Goal: Use online tool/utility: Use online tool/utility

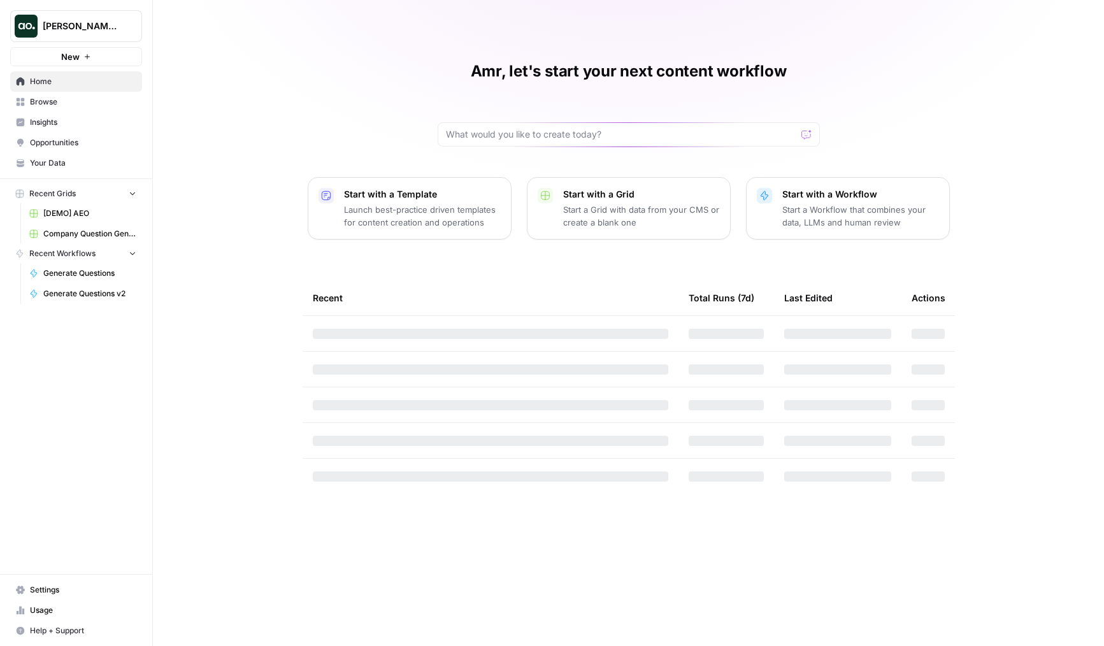
click at [90, 29] on span "[PERSON_NAME] Test" at bounding box center [81, 26] width 77 height 13
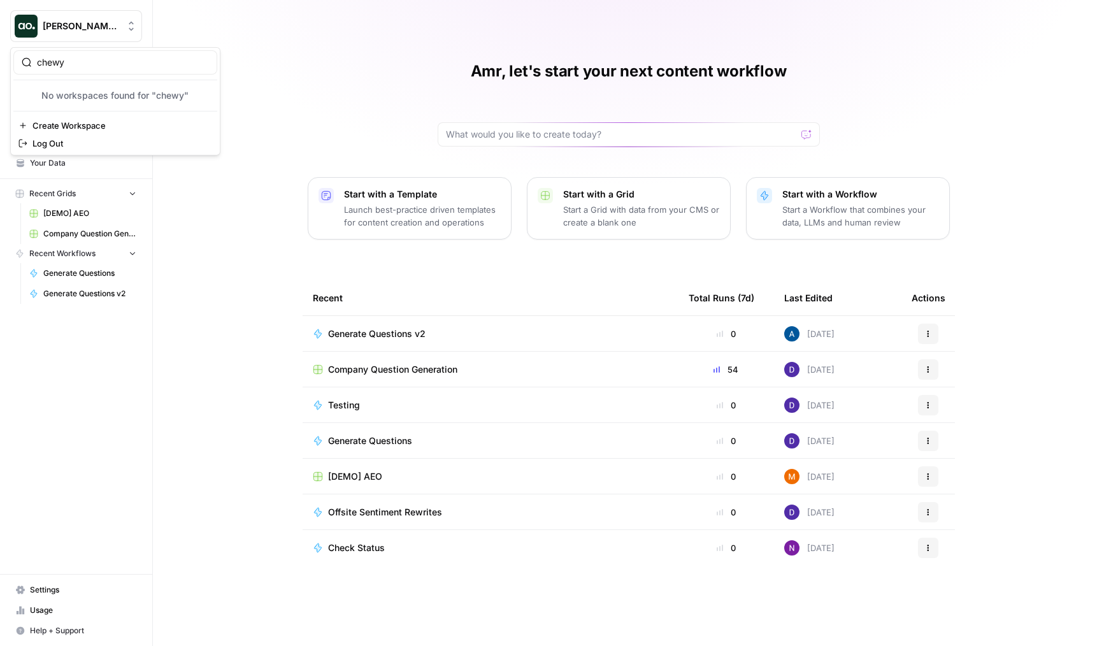
type input "chewy"
click at [85, 333] on div "Dillon Test New Home Browse Insights Opportunities Your Data Recent Grids [DEMO…" at bounding box center [76, 323] width 152 height 646
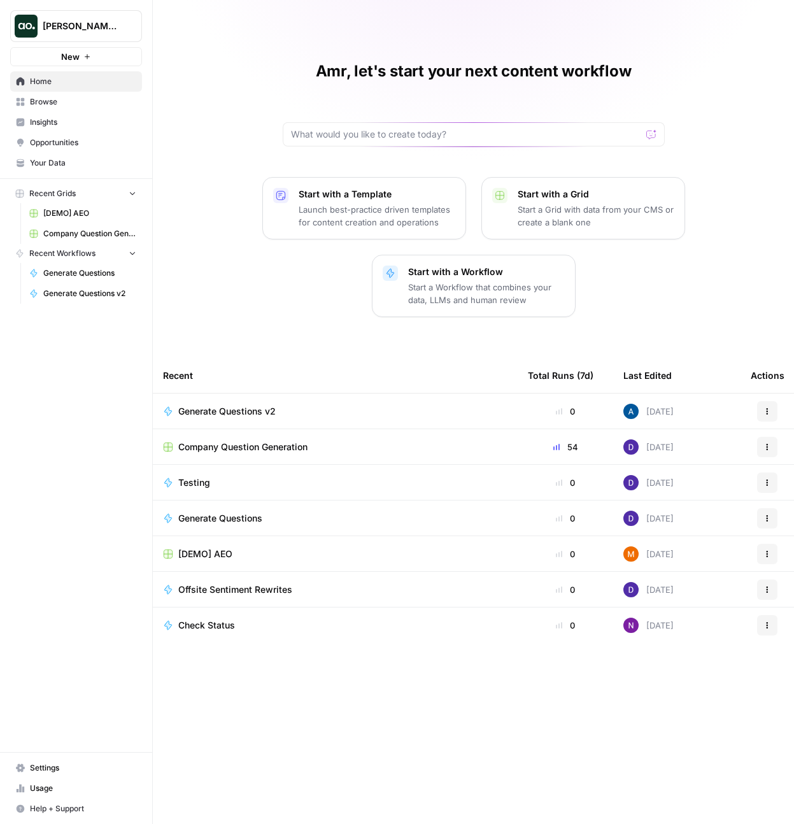
click at [76, 30] on span "Dillon Test" at bounding box center [81, 26] width 77 height 13
type input "chew"
click at [62, 115] on span "Chewy" at bounding box center [123, 112] width 168 height 13
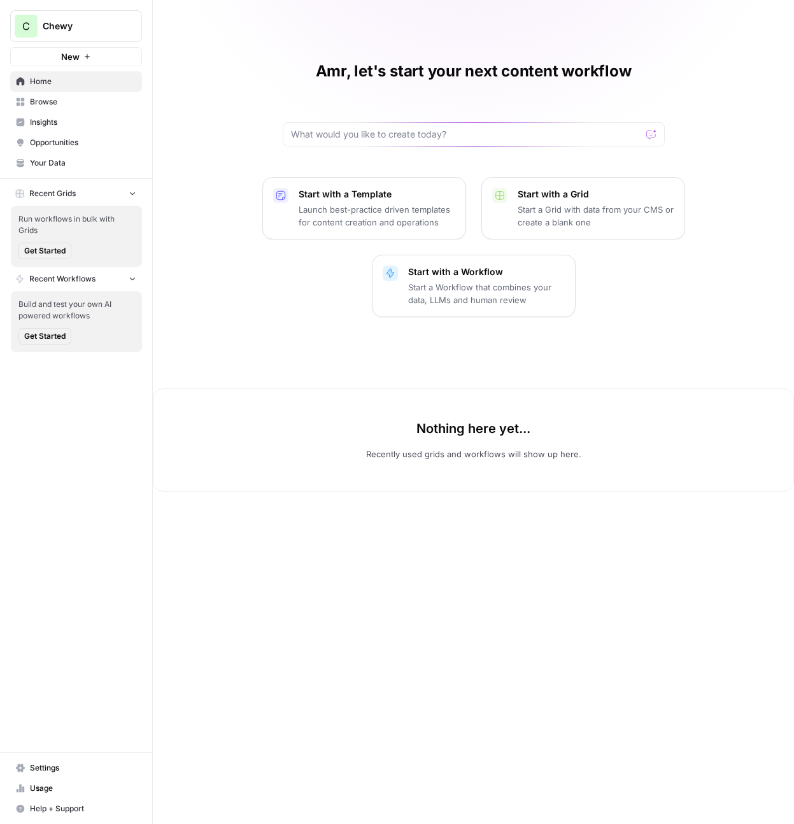
click at [87, 751] on div "C Chewy New Home Browse Insights Opportunities Your Data Recent Grids Run workf…" at bounding box center [76, 412] width 152 height 824
click at [96, 758] on link "Settings" at bounding box center [76, 768] width 132 height 20
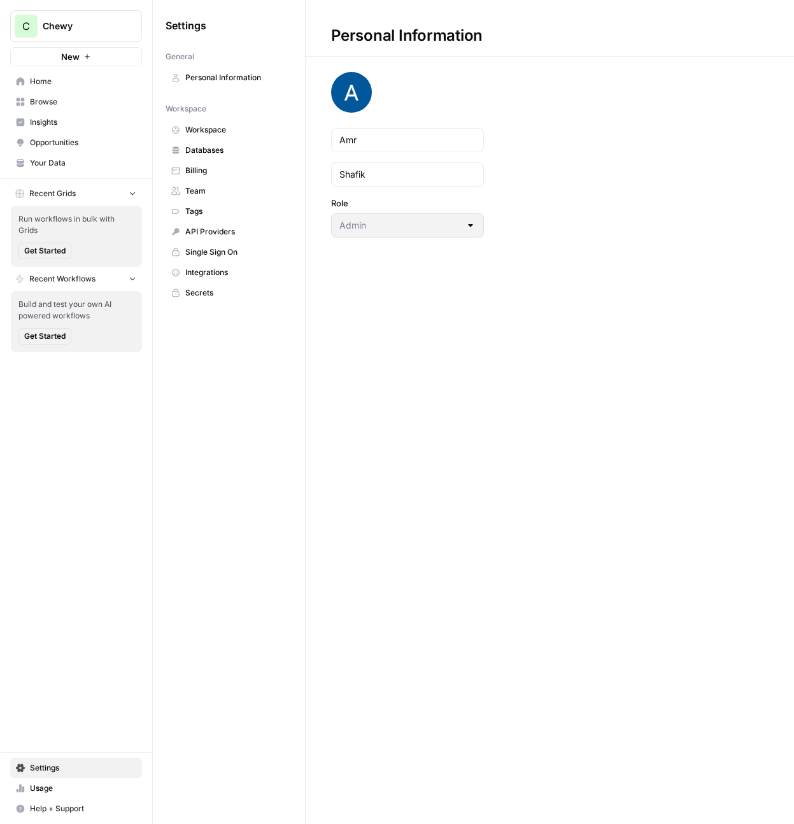
click at [204, 135] on span "Workspace" at bounding box center [235, 129] width 101 height 11
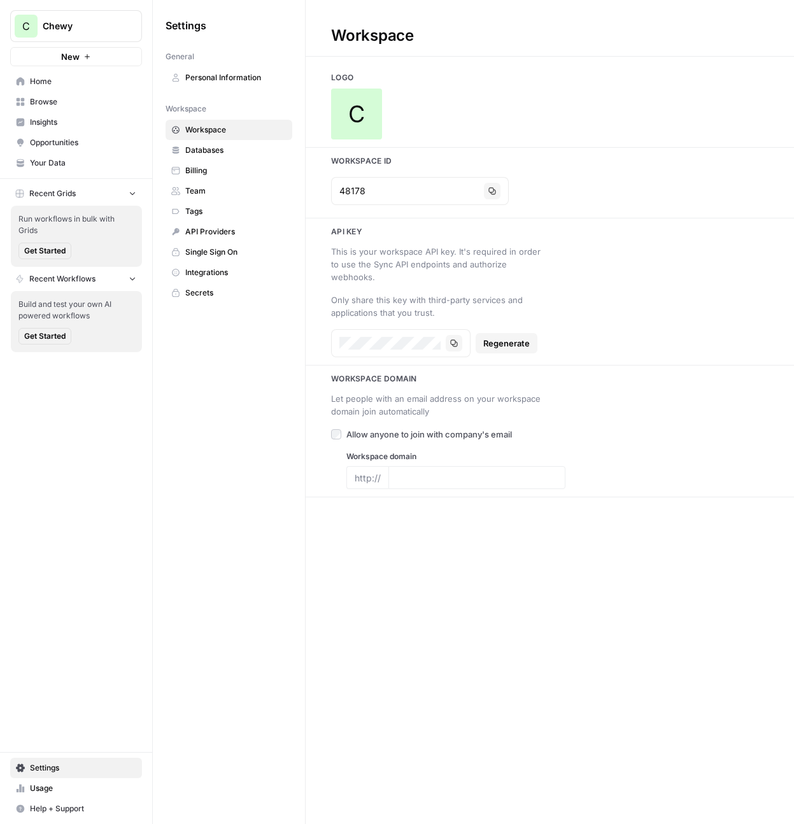
type input "chewy.com"
click at [366, 118] on div "C" at bounding box center [356, 114] width 51 height 51
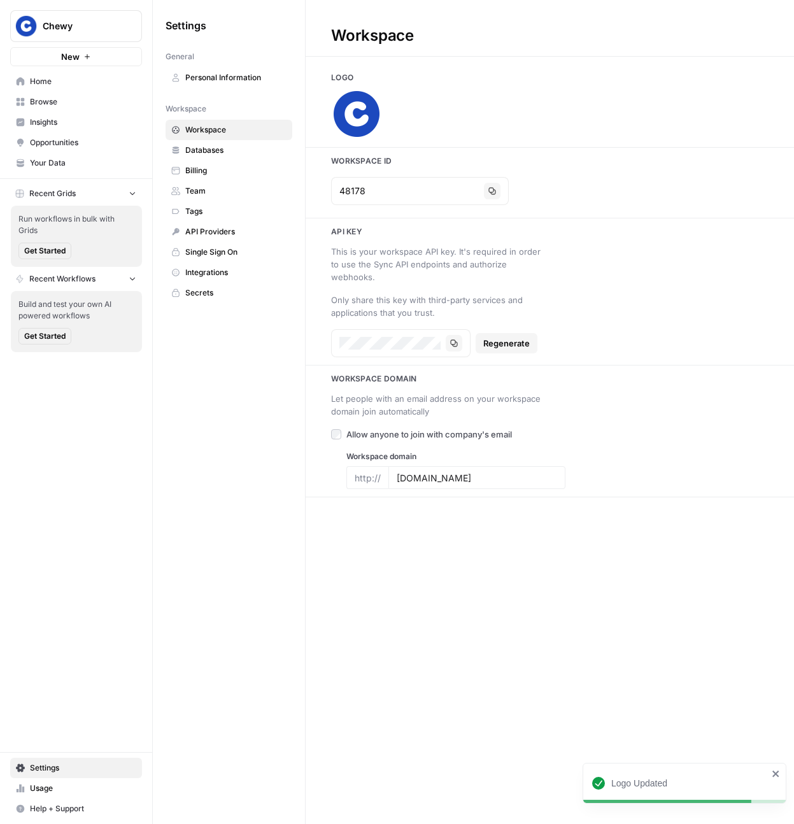
click at [75, 102] on span "Browse" at bounding box center [83, 101] width 106 height 11
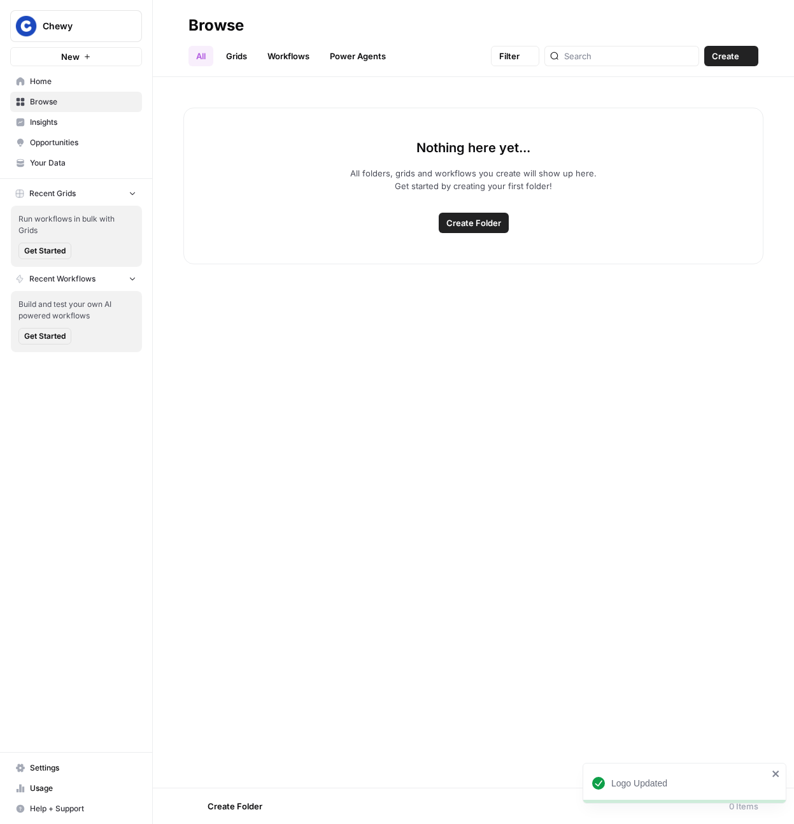
click at [59, 126] on span "Insights" at bounding box center [83, 122] width 106 height 11
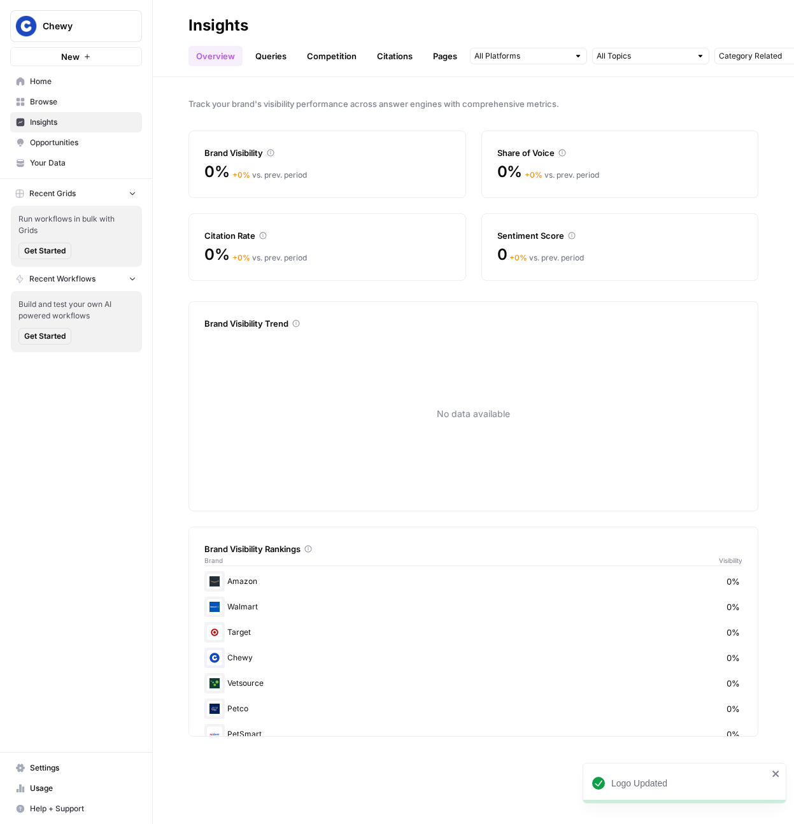
click at [62, 141] on span "Opportunities" at bounding box center [83, 142] width 106 height 11
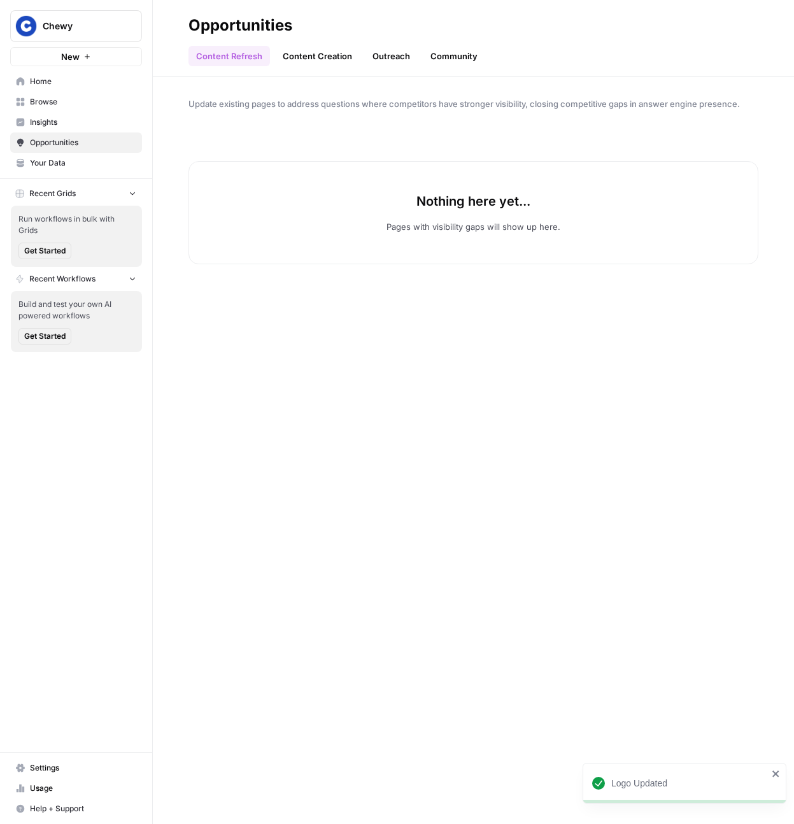
click at [79, 122] on span "Insights" at bounding box center [83, 122] width 106 height 11
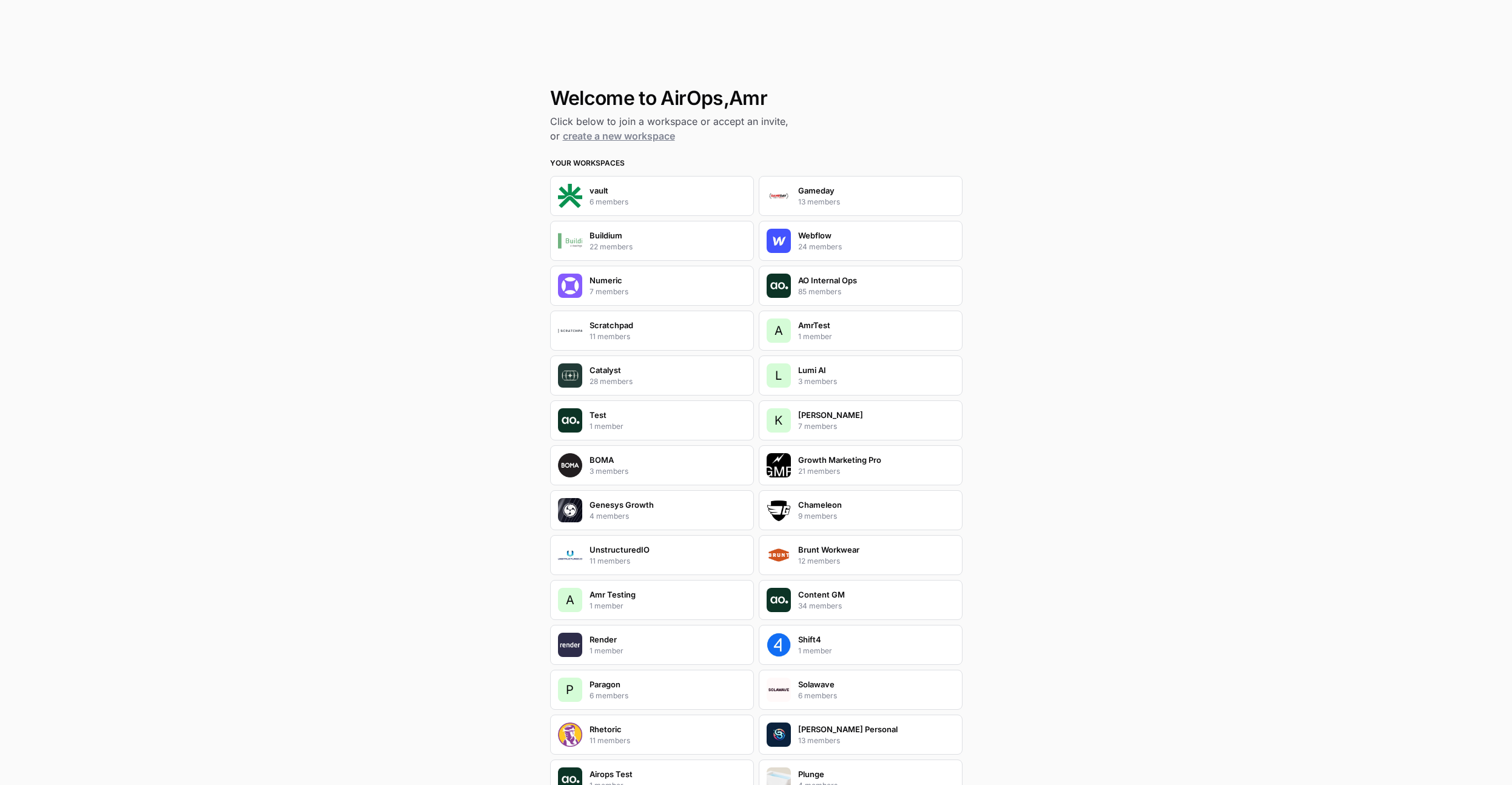
scroll to position [4889, 0]
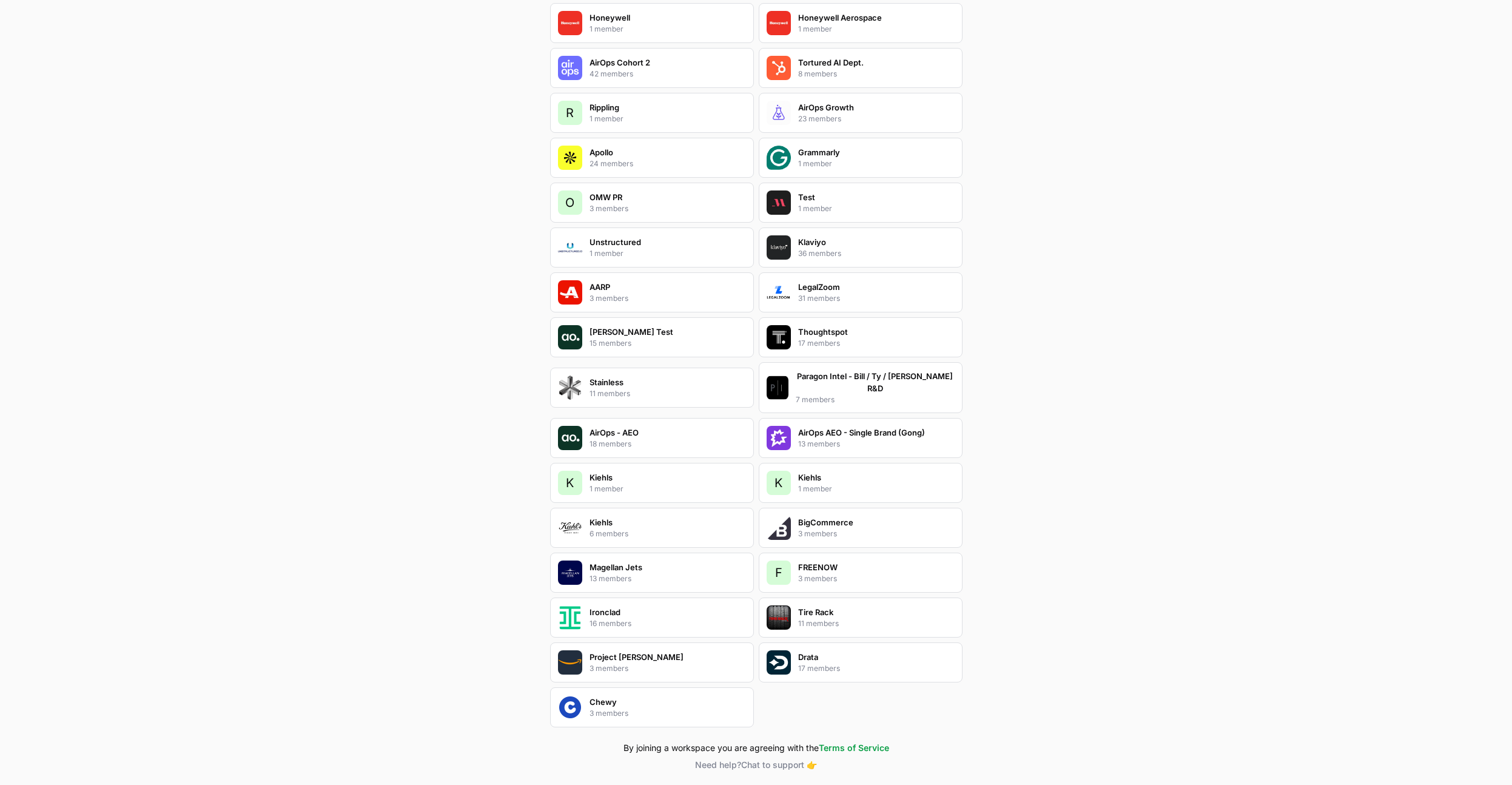
click at [589, 696] on p "Chewy" at bounding box center [603, 702] width 28 height 12
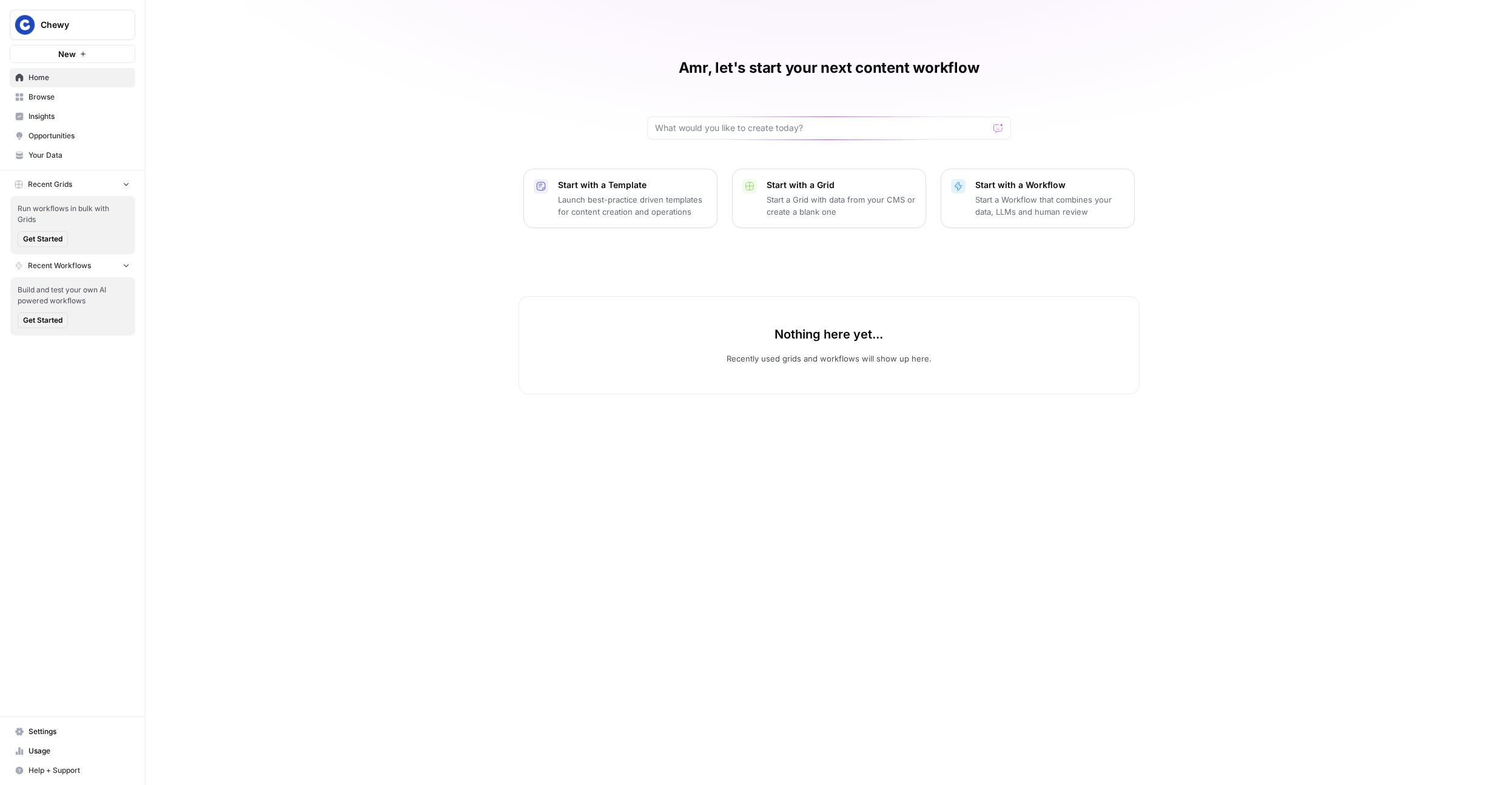
click at [59, 158] on span "Your Data" at bounding box center [79, 154] width 101 height 10
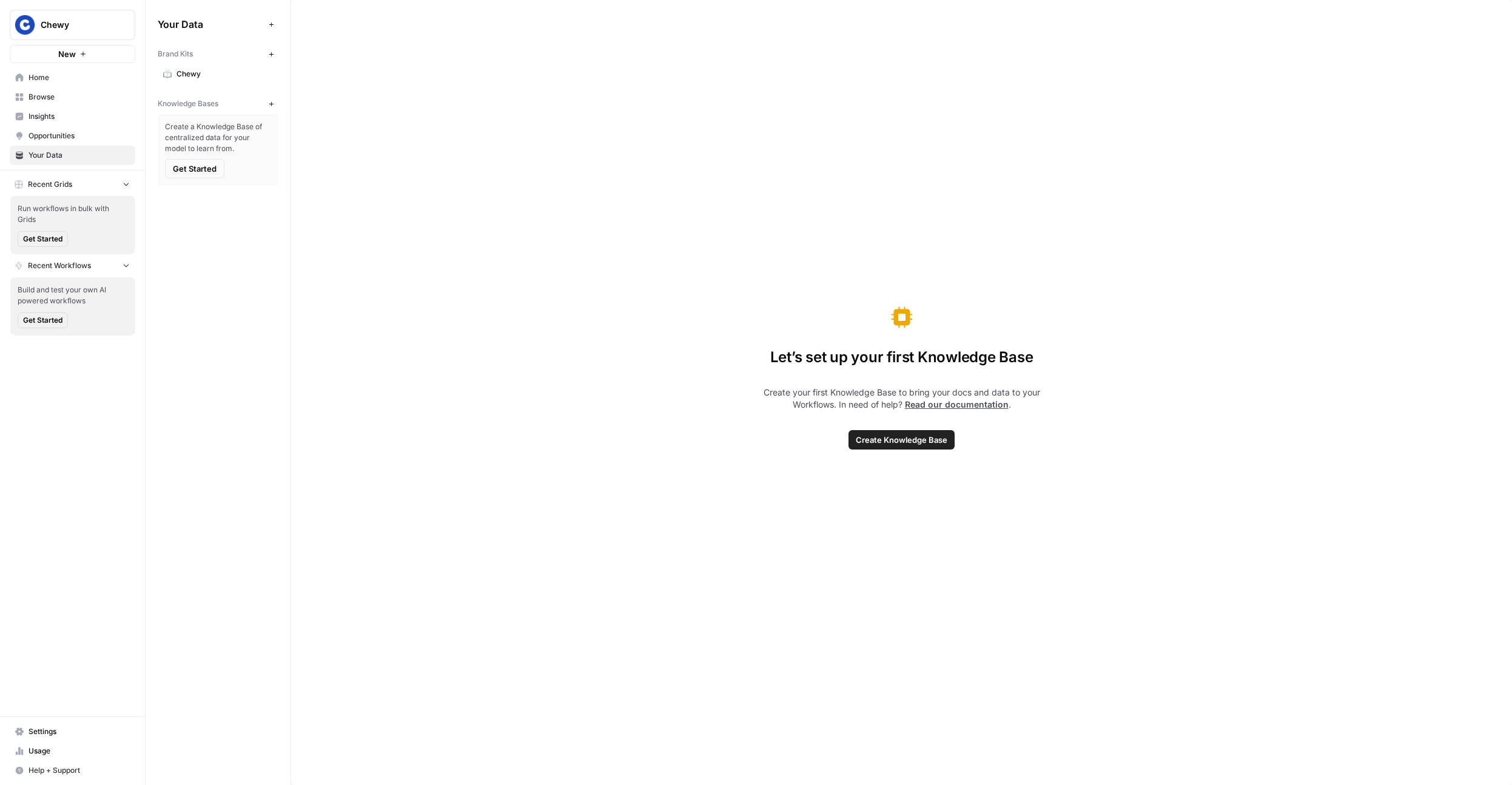
click at [211, 79] on span "Chewy" at bounding box center [224, 73] width 96 height 10
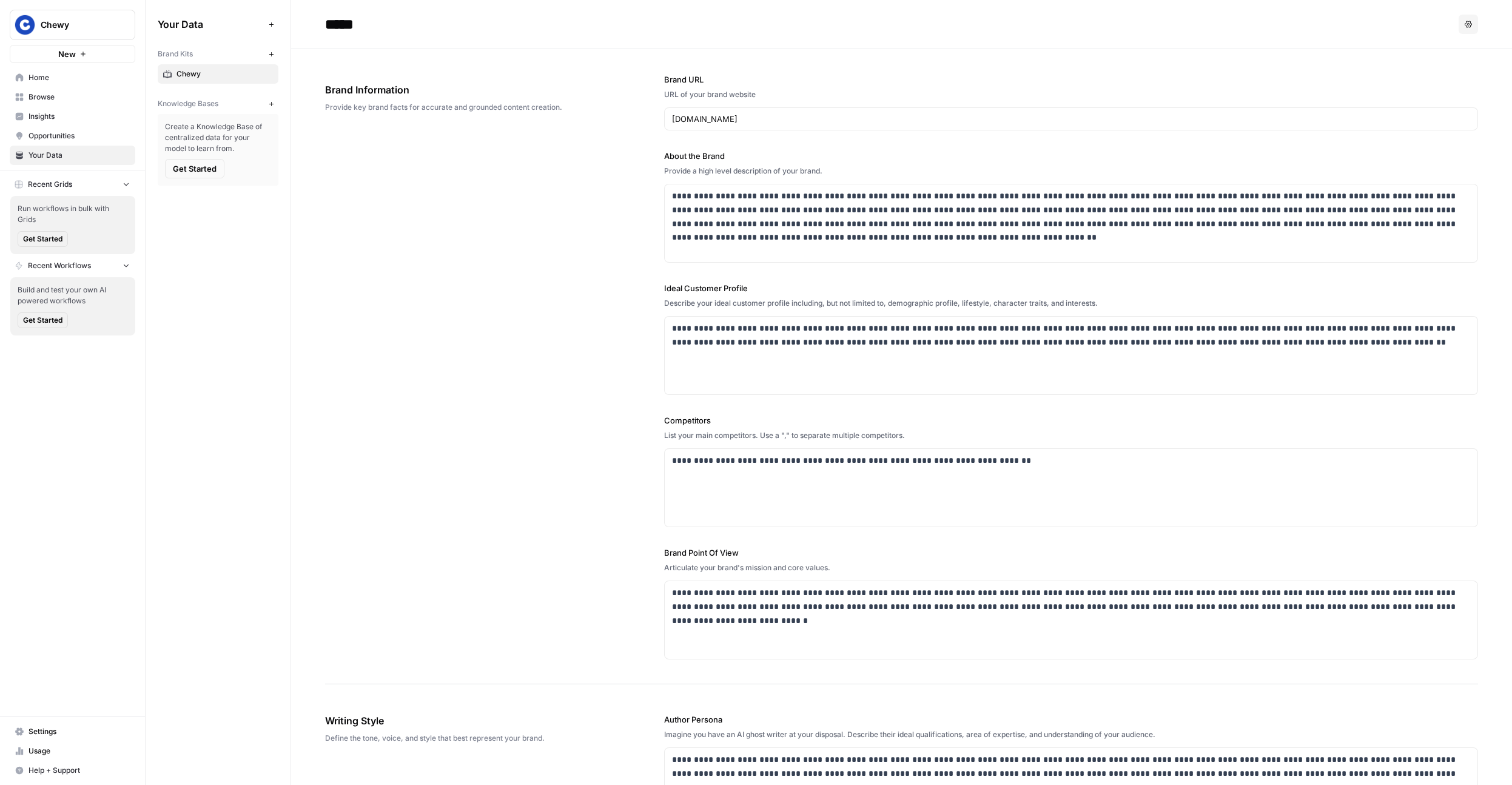
click at [589, 391] on div "**********" at bounding box center [901, 367] width 1153 height 635
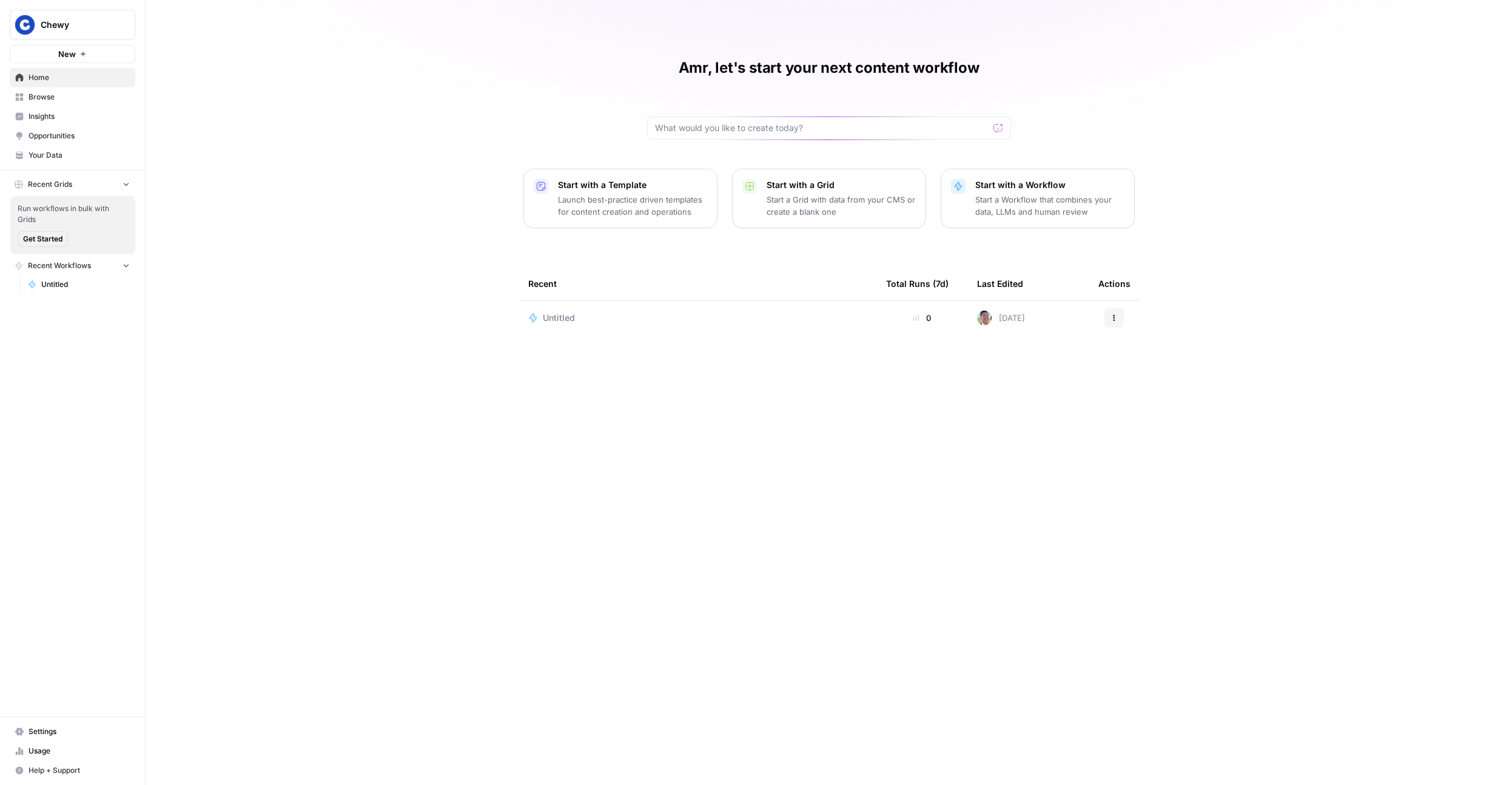
click at [81, 54] on icon "button" at bounding box center [83, 54] width 8 height 8
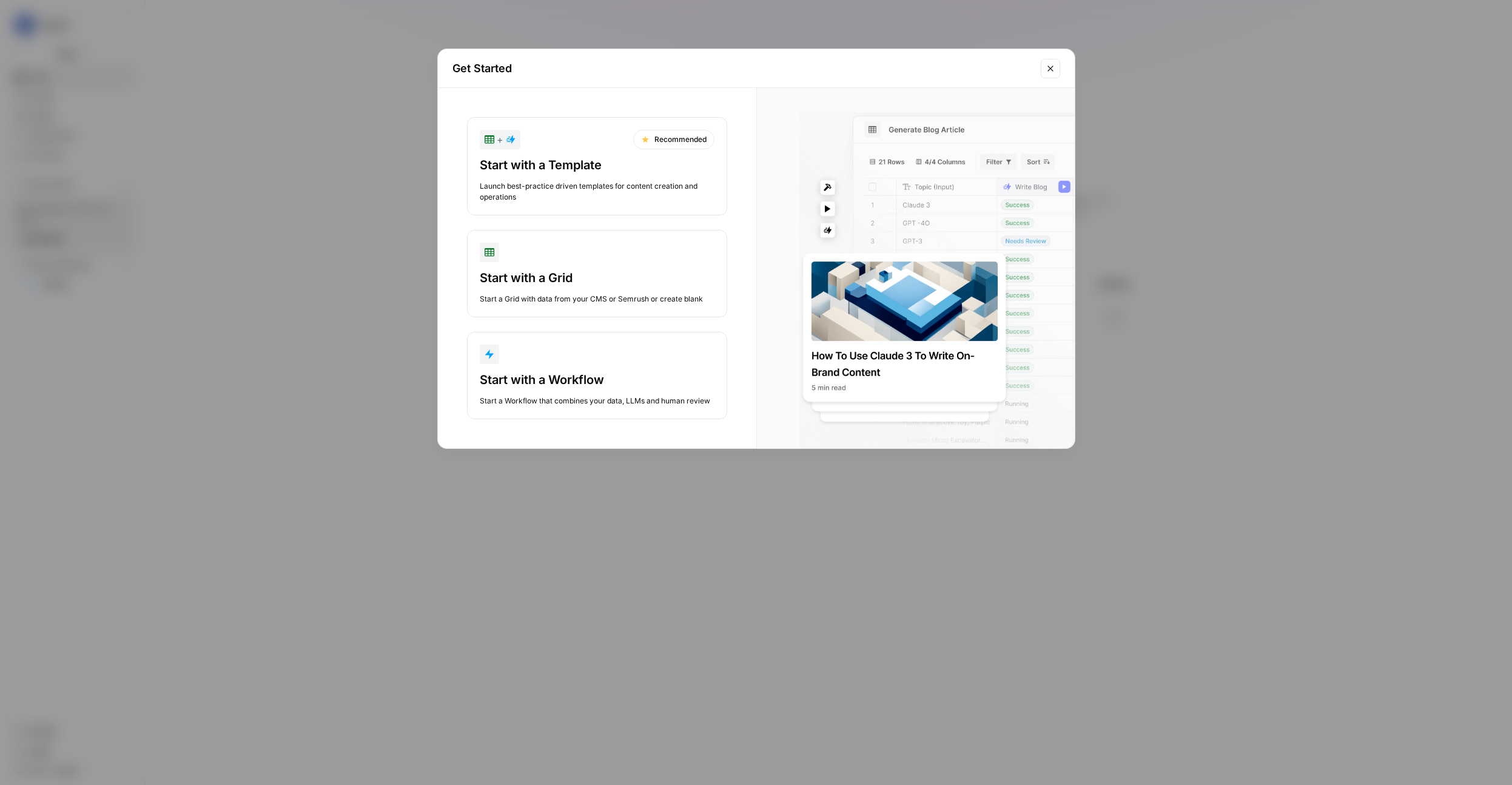
click at [284, 229] on div "Get Started + Recommended Start with a Template Launch best-practice driven tem…" at bounding box center [756, 392] width 1512 height 785
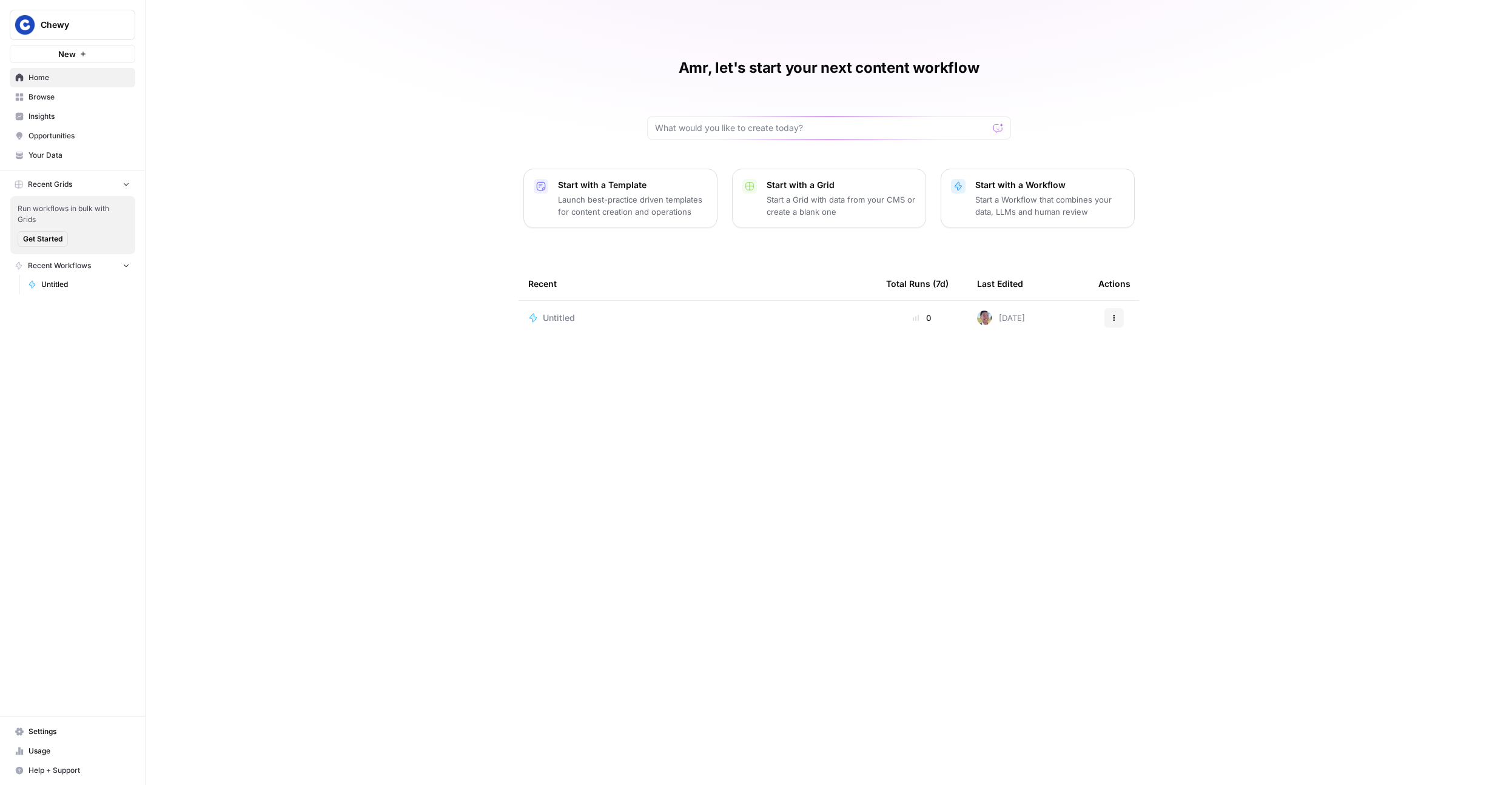
click at [61, 26] on span "Chewy" at bounding box center [77, 25] width 73 height 12
click at [63, 22] on span "Chewy" at bounding box center [77, 25] width 73 height 12
click at [51, 133] on span "Opportunities" at bounding box center [79, 135] width 101 height 10
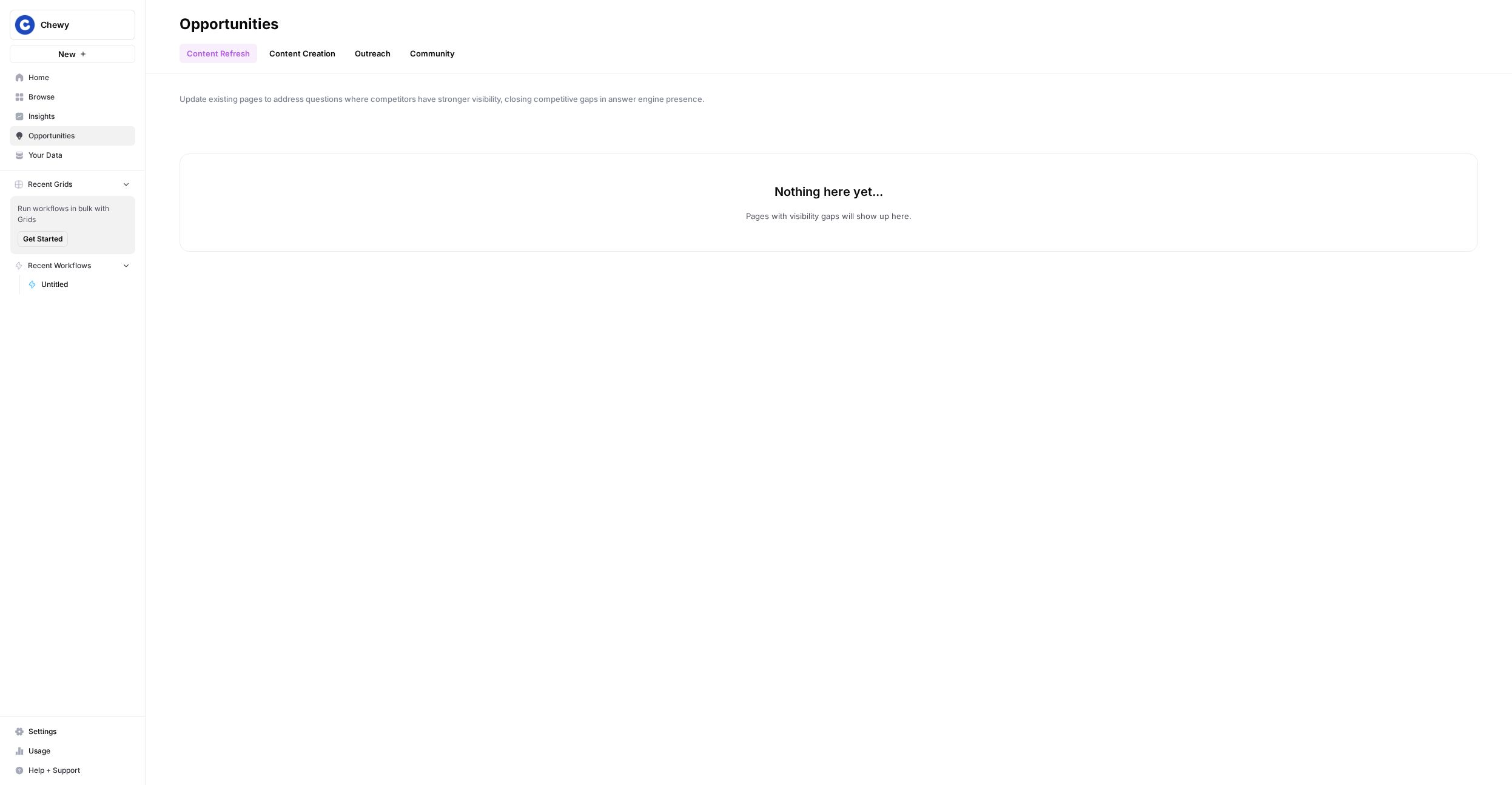
click at [286, 48] on link "Content Creation" at bounding box center [302, 53] width 81 height 19
click at [97, 26] on span "Chewy" at bounding box center [77, 25] width 73 height 12
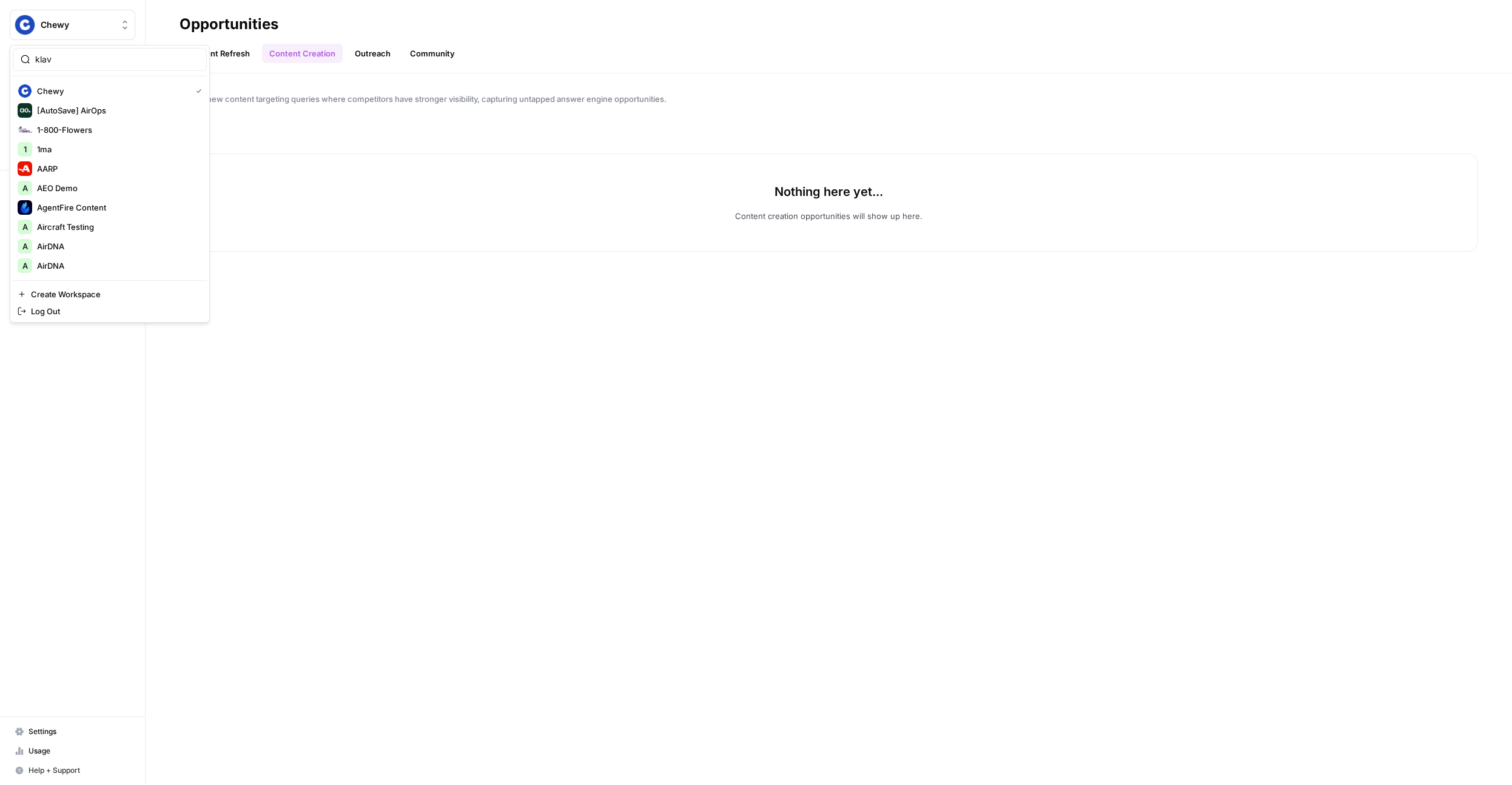
type input "klav"
click at [83, 96] on span "Klaviyo" at bounding box center [117, 91] width 160 height 12
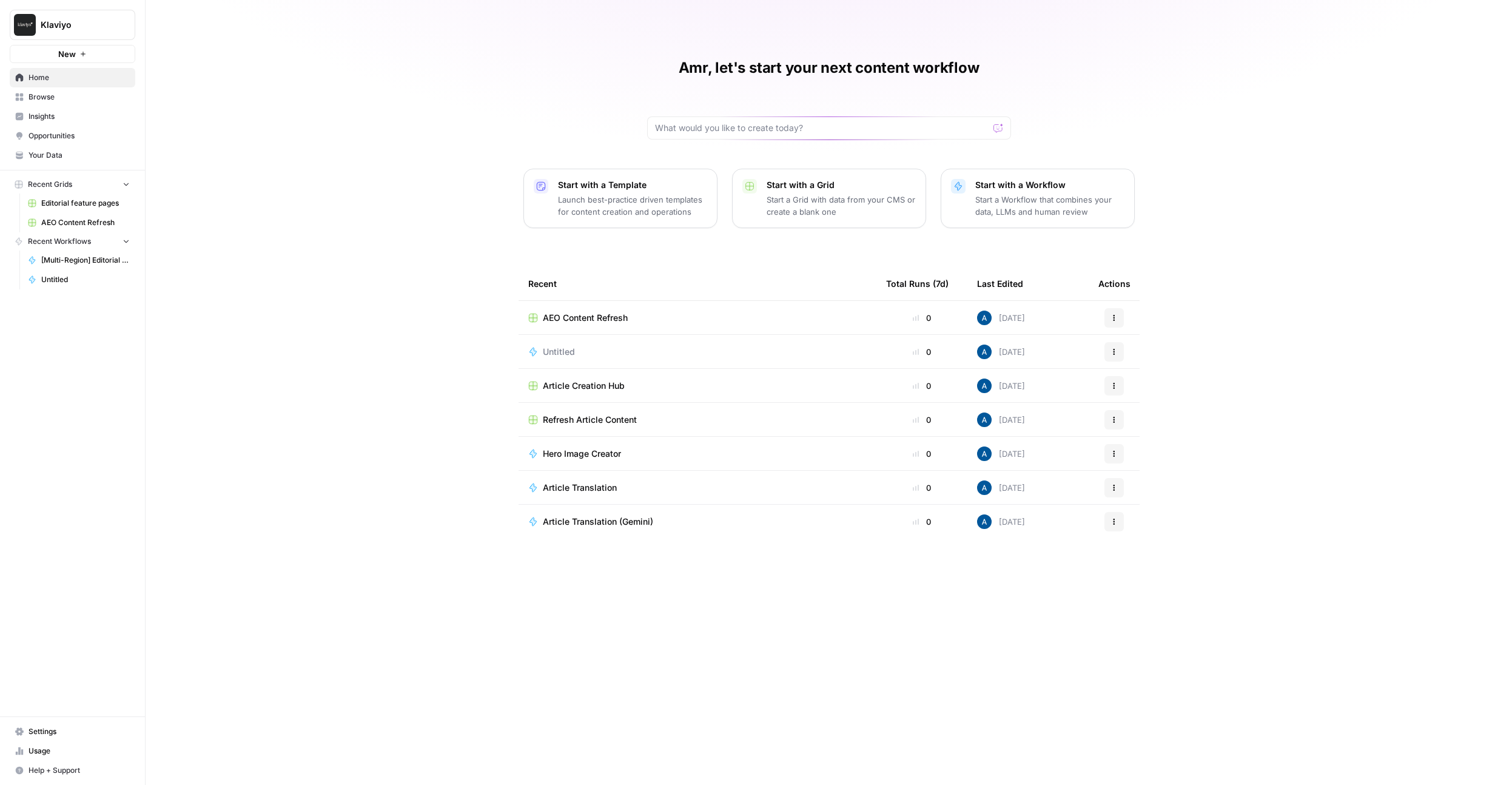
click at [81, 135] on span "Opportunities" at bounding box center [79, 135] width 101 height 10
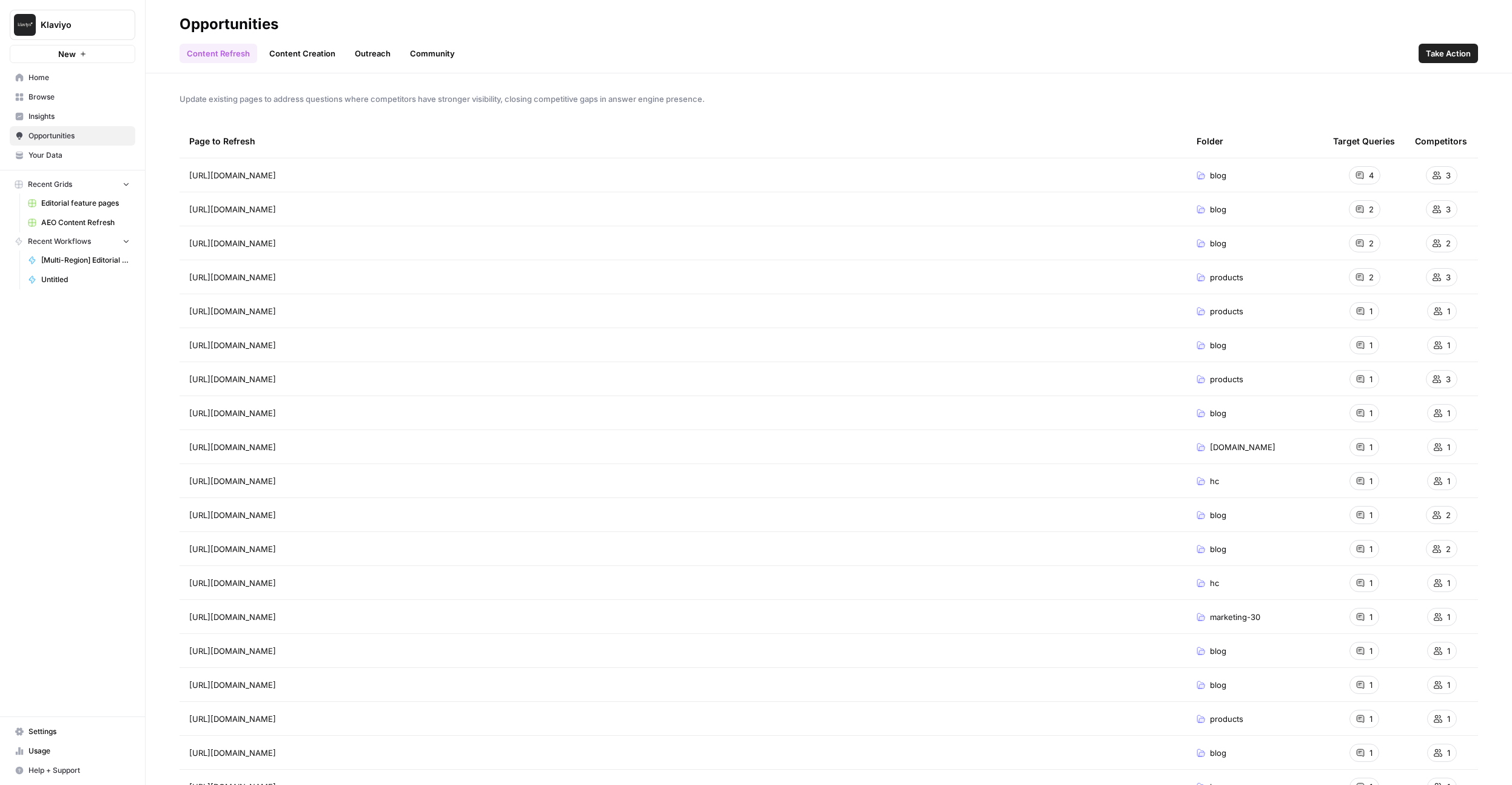
click at [567, 56] on div "Content Refresh Content Creation Outreach Community Take Action" at bounding box center [829, 49] width 1299 height 30
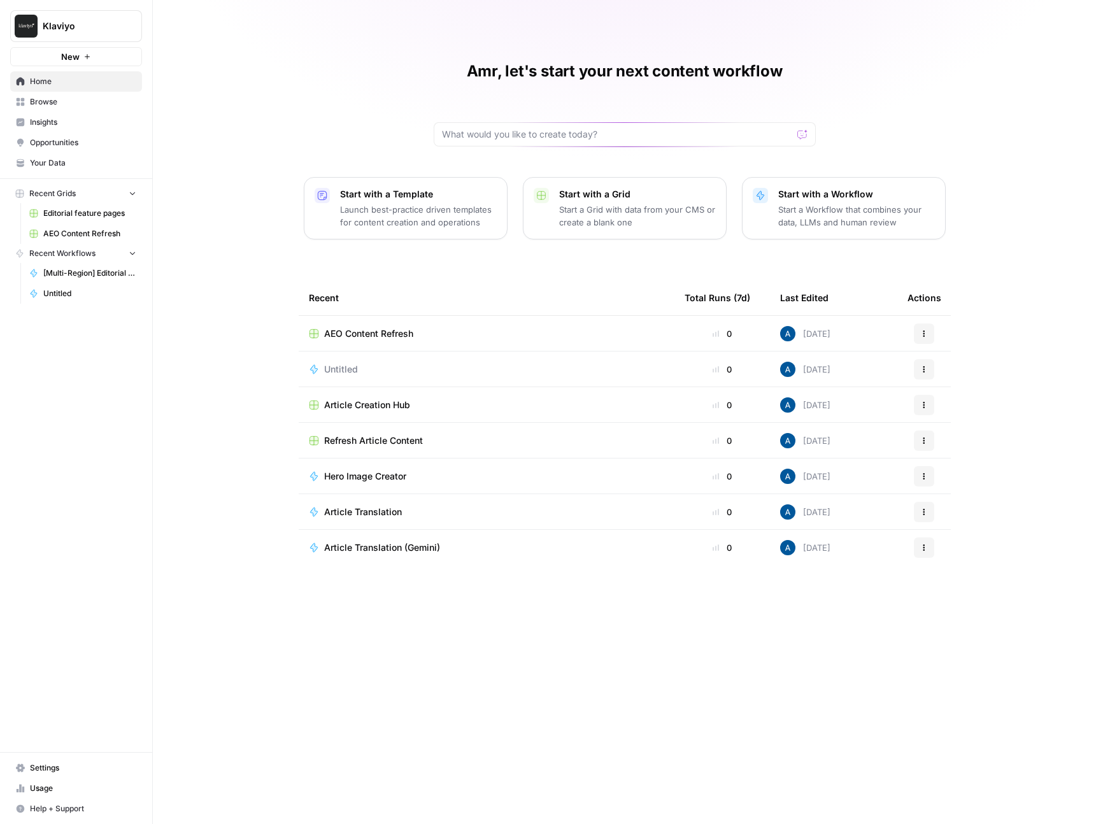
click at [52, 24] on span "Klaviyo" at bounding box center [81, 26] width 77 height 13
type input "auto"
drag, startPoint x: 92, startPoint y: 89, endPoint x: 104, endPoint y: 115, distance: 28.8
click at [104, 115] on div "[AutoSave] AirOps A AirOps Auto-Docs" at bounding box center [115, 105] width 204 height 41
click at [104, 115] on span "AirOps Auto-Docs" at bounding box center [123, 116] width 168 height 13
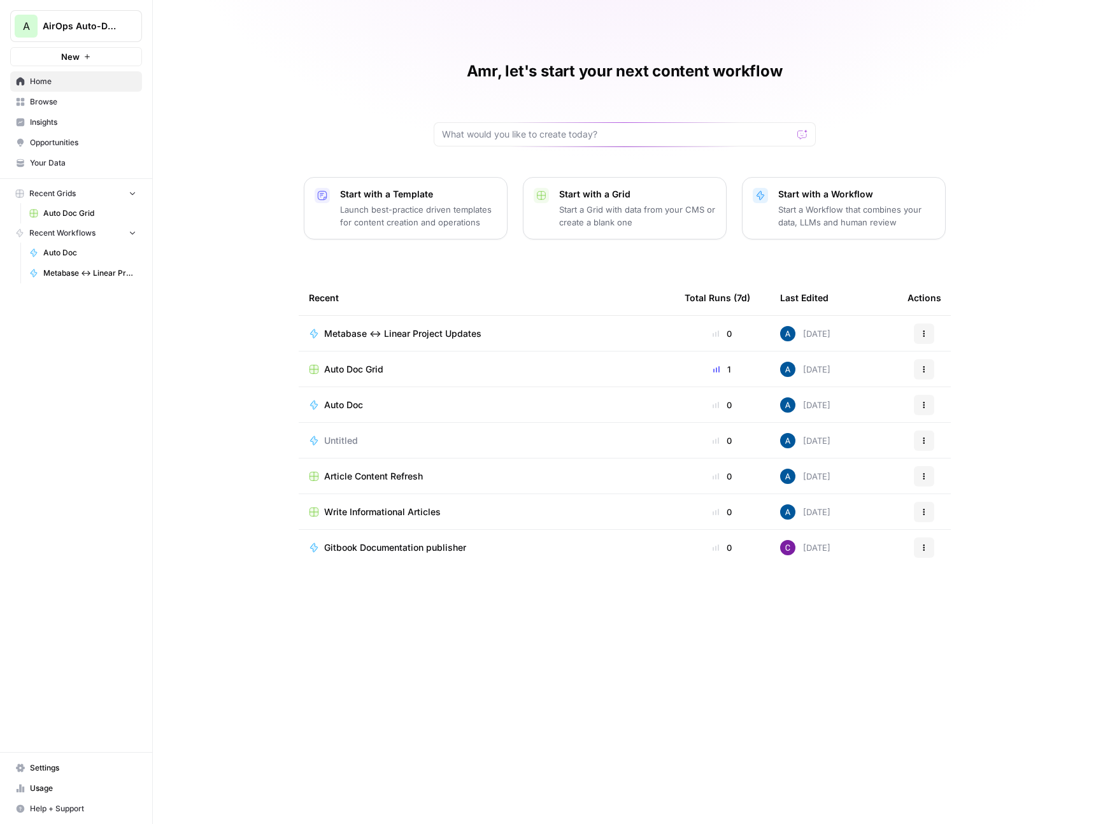
click at [369, 361] on td "Auto Doc Grid" at bounding box center [487, 369] width 376 height 35
click at [369, 366] on span "Auto Doc Grid" at bounding box center [353, 369] width 59 height 13
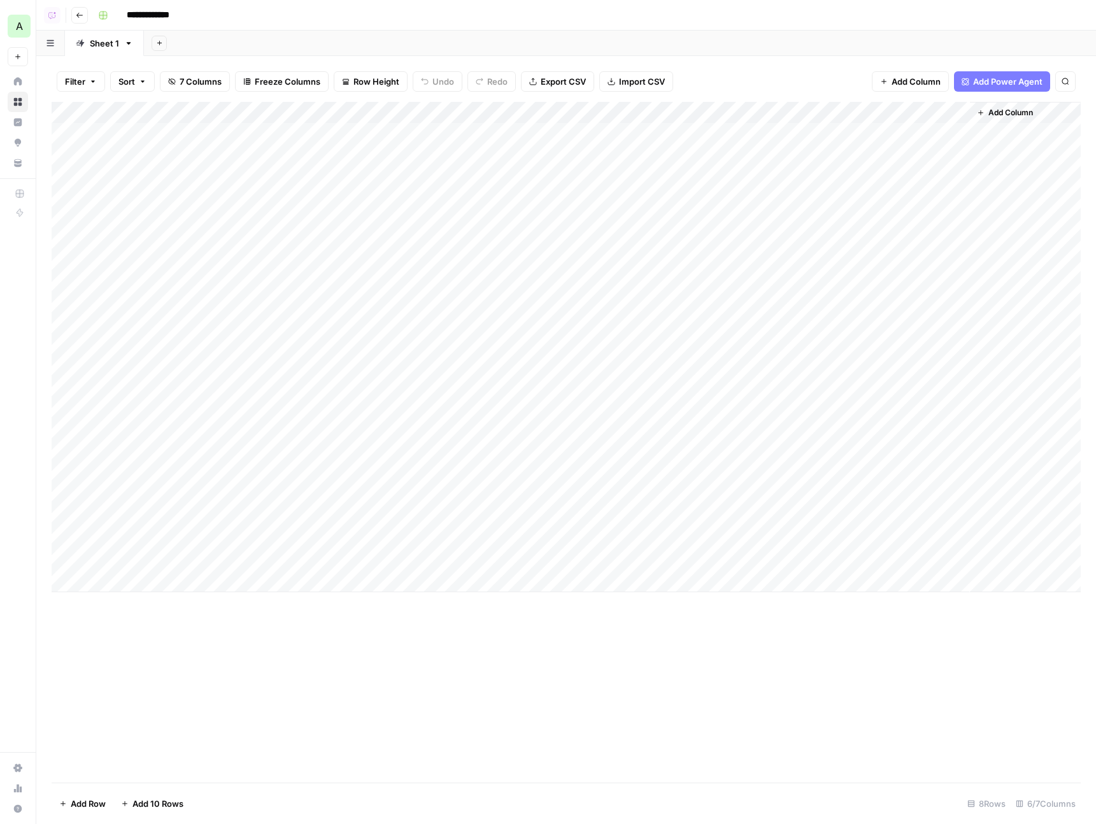
click at [844, 205] on div "Add Column" at bounding box center [567, 347] width 1030 height 491
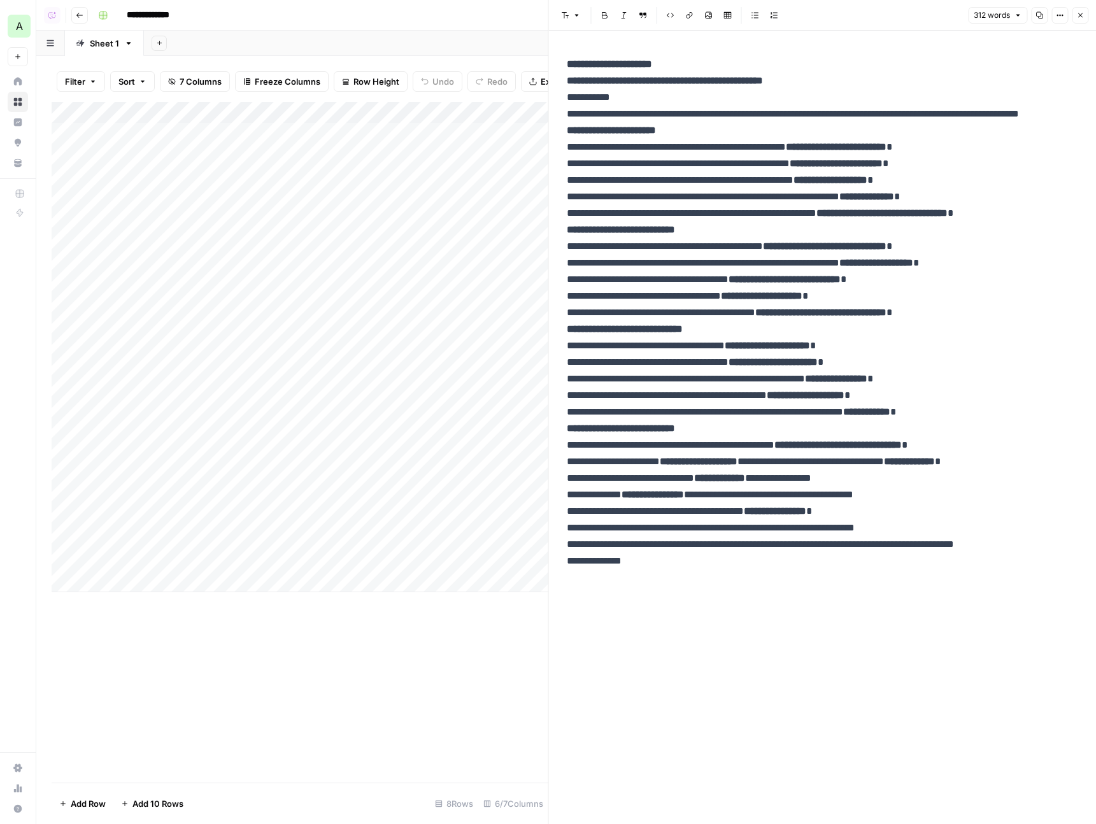
click at [1081, 14] on icon "button" at bounding box center [1081, 15] width 8 height 8
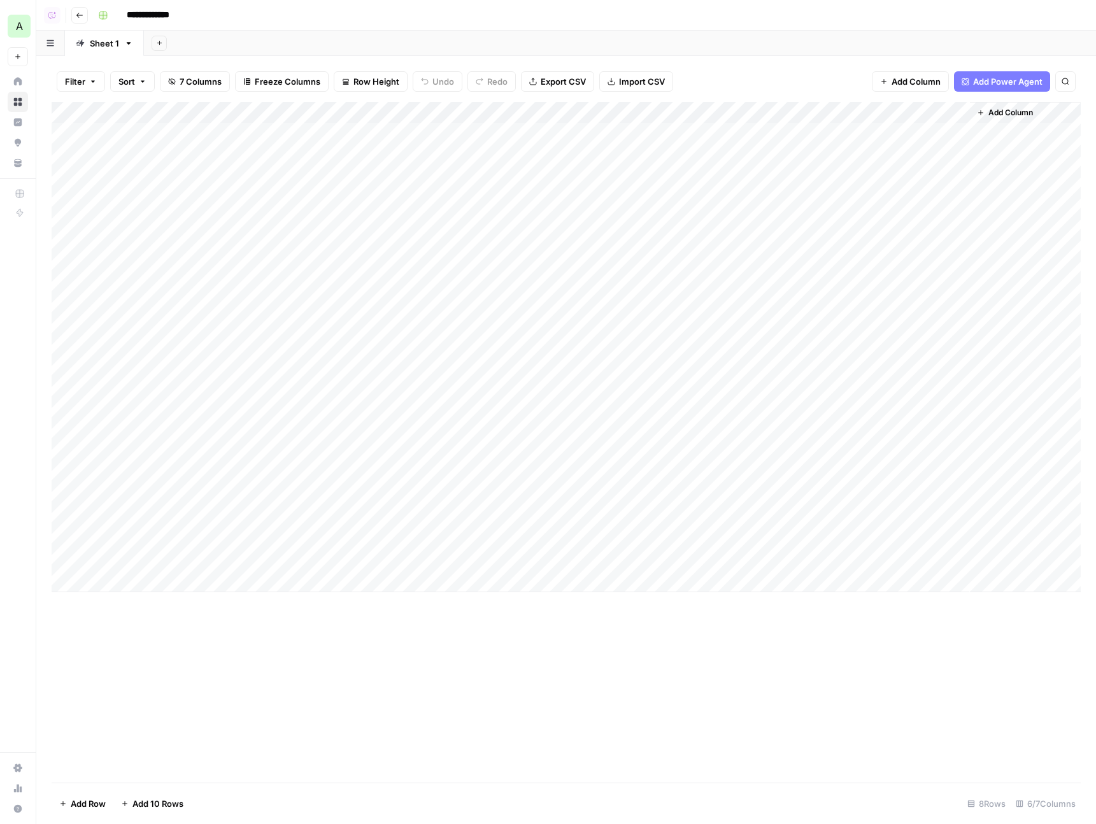
click at [366, 118] on div "Add Column" at bounding box center [567, 347] width 1030 height 491
click at [338, 242] on span "Edit Workflow" at bounding box center [368, 237] width 111 height 13
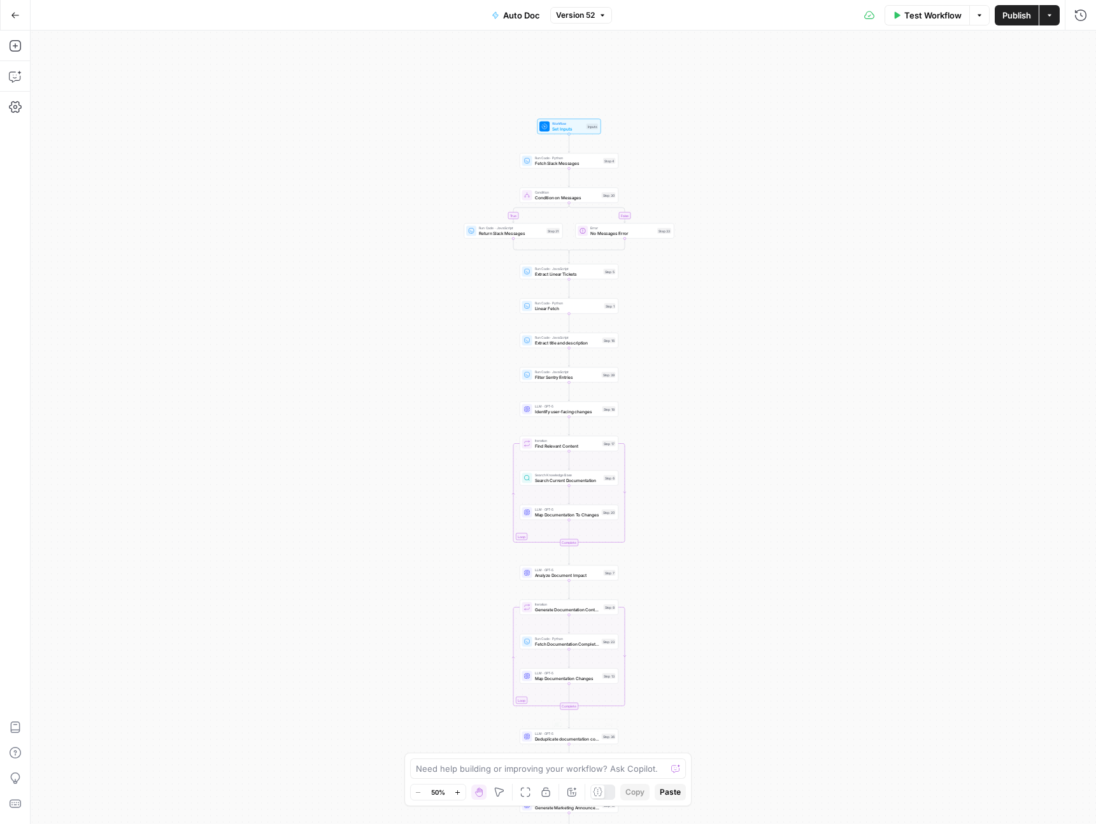
click at [574, 798] on button "Annotate Workflow" at bounding box center [571, 792] width 15 height 15
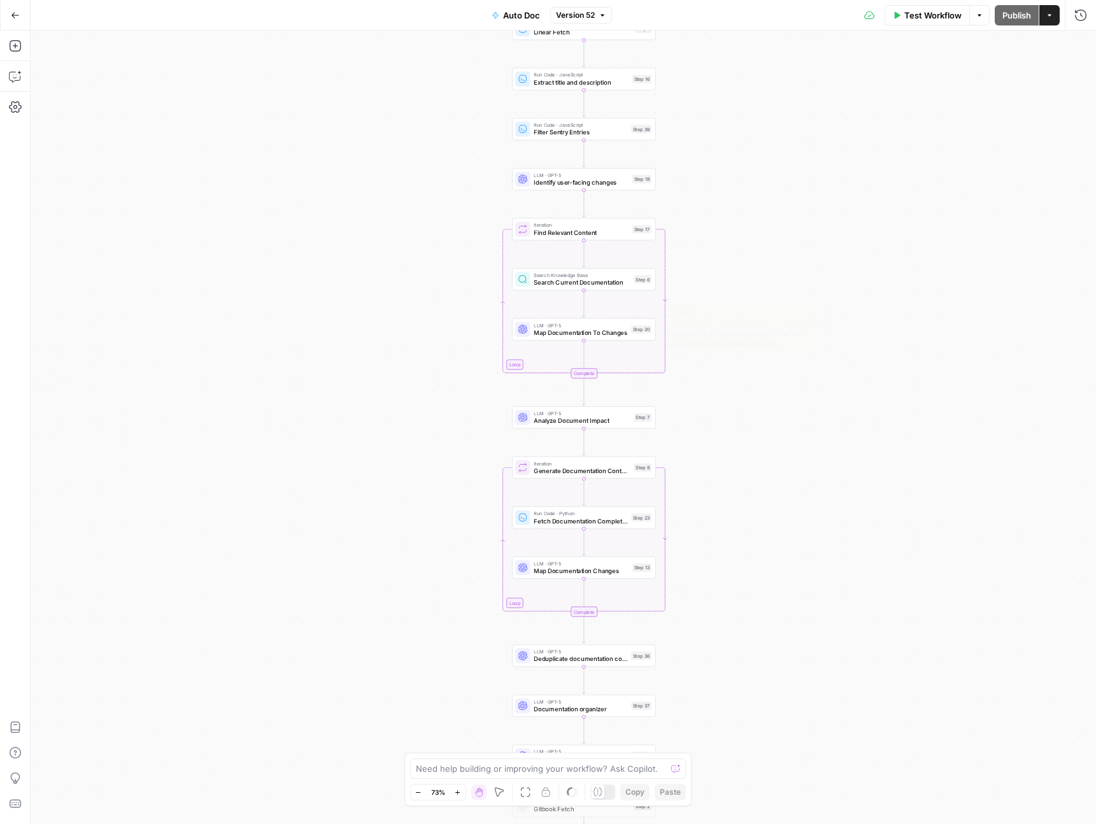
click at [549, 331] on span "Map Documentation To Changes" at bounding box center [581, 333] width 94 height 10
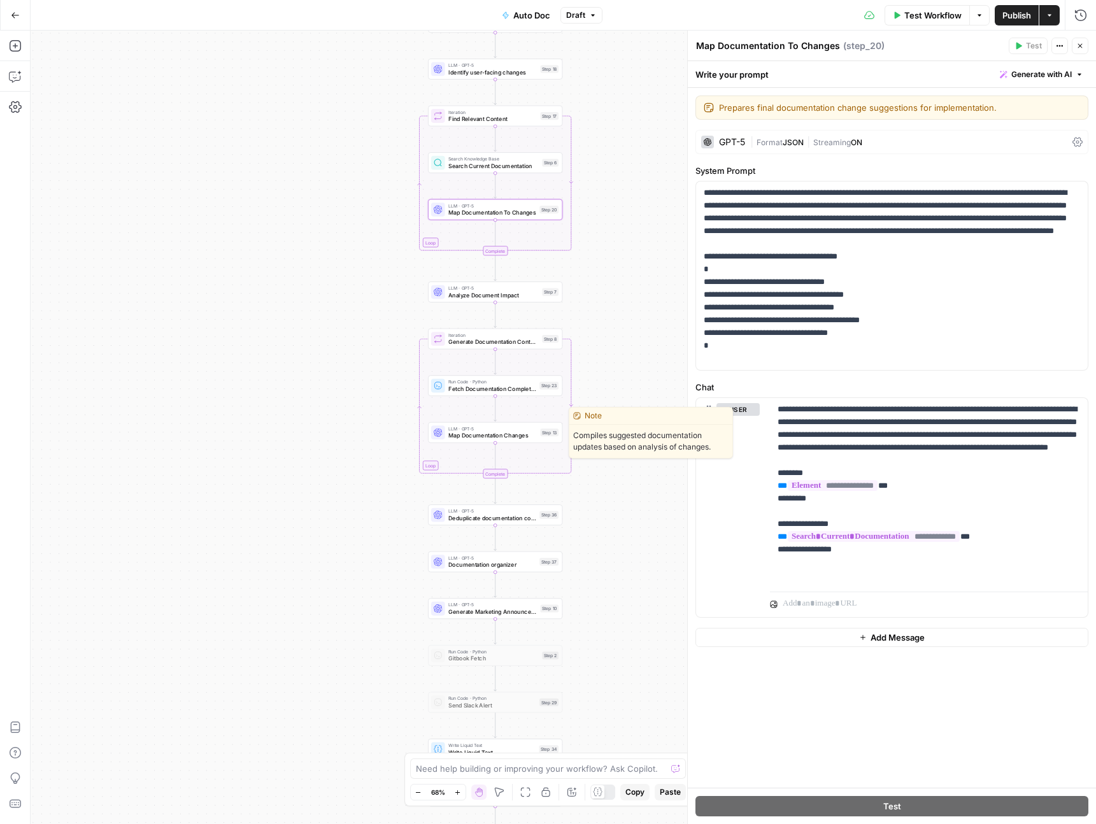
click at [445, 434] on div at bounding box center [438, 433] width 14 height 14
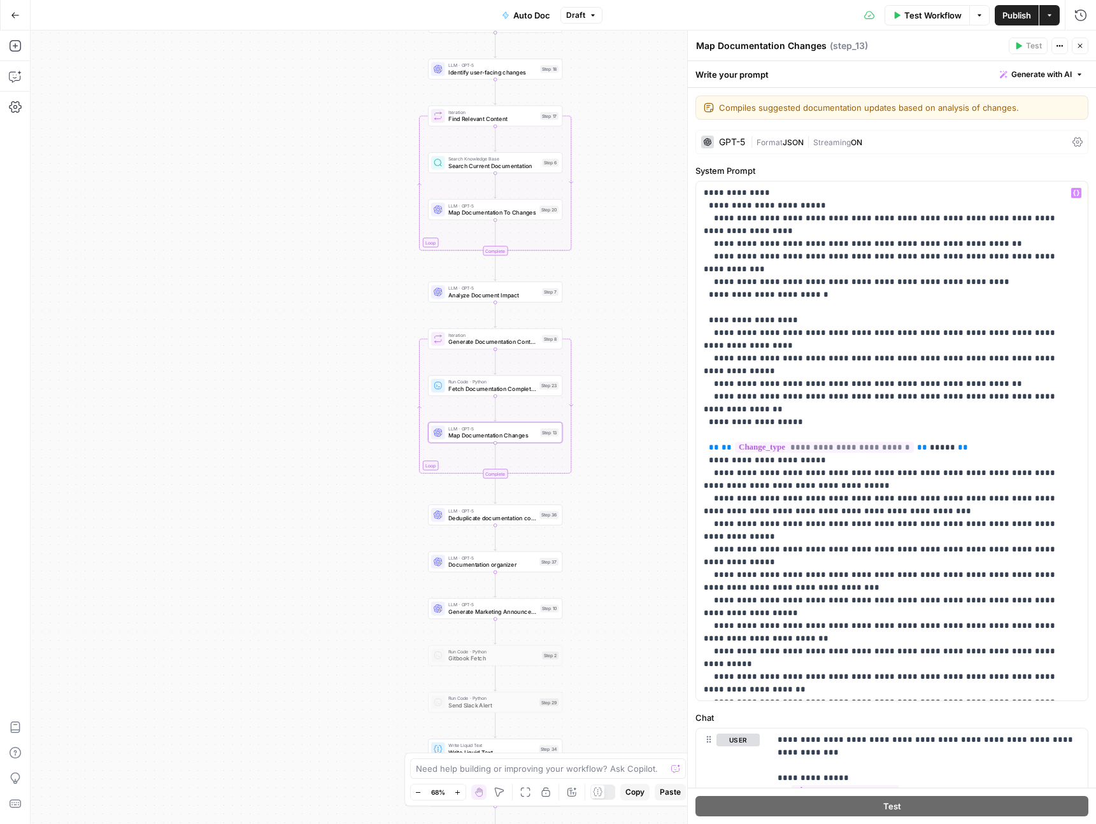
click at [778, 150] on div "GPT-5 | Format JSON | Streaming ON" at bounding box center [892, 142] width 393 height 24
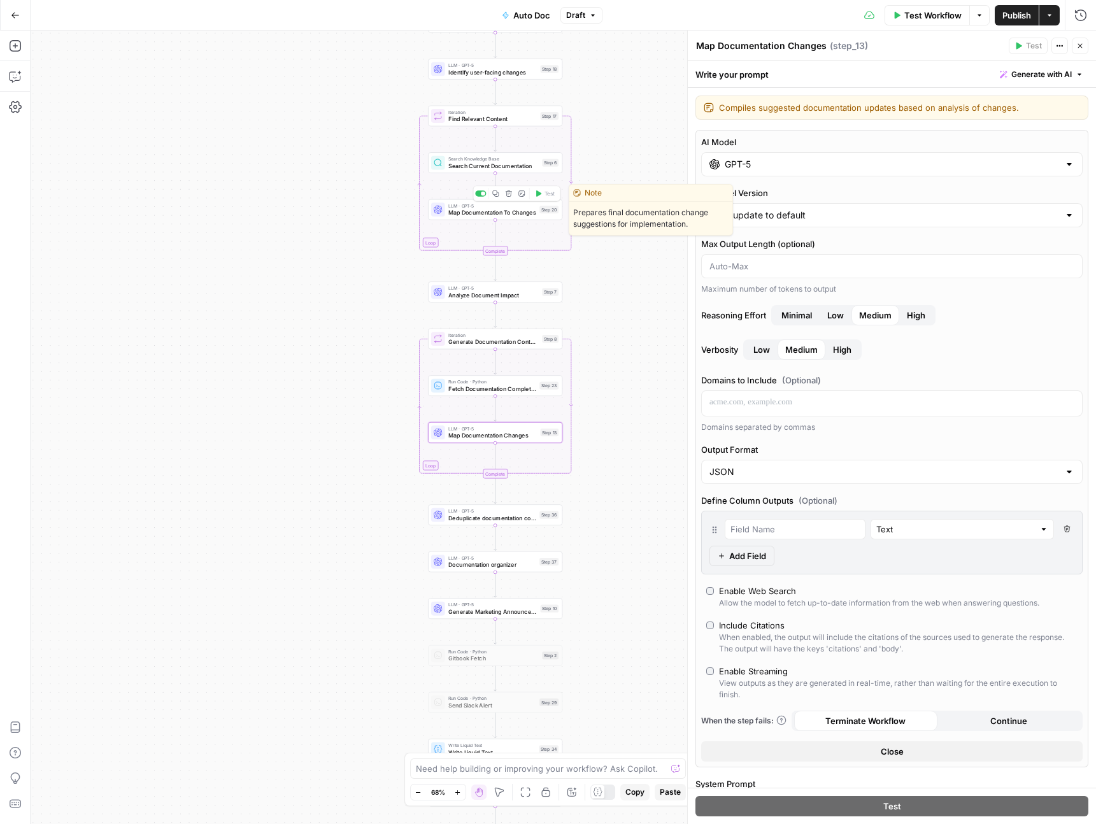
click at [462, 212] on span "Map Documentation To Changes" at bounding box center [493, 212] width 88 height 9
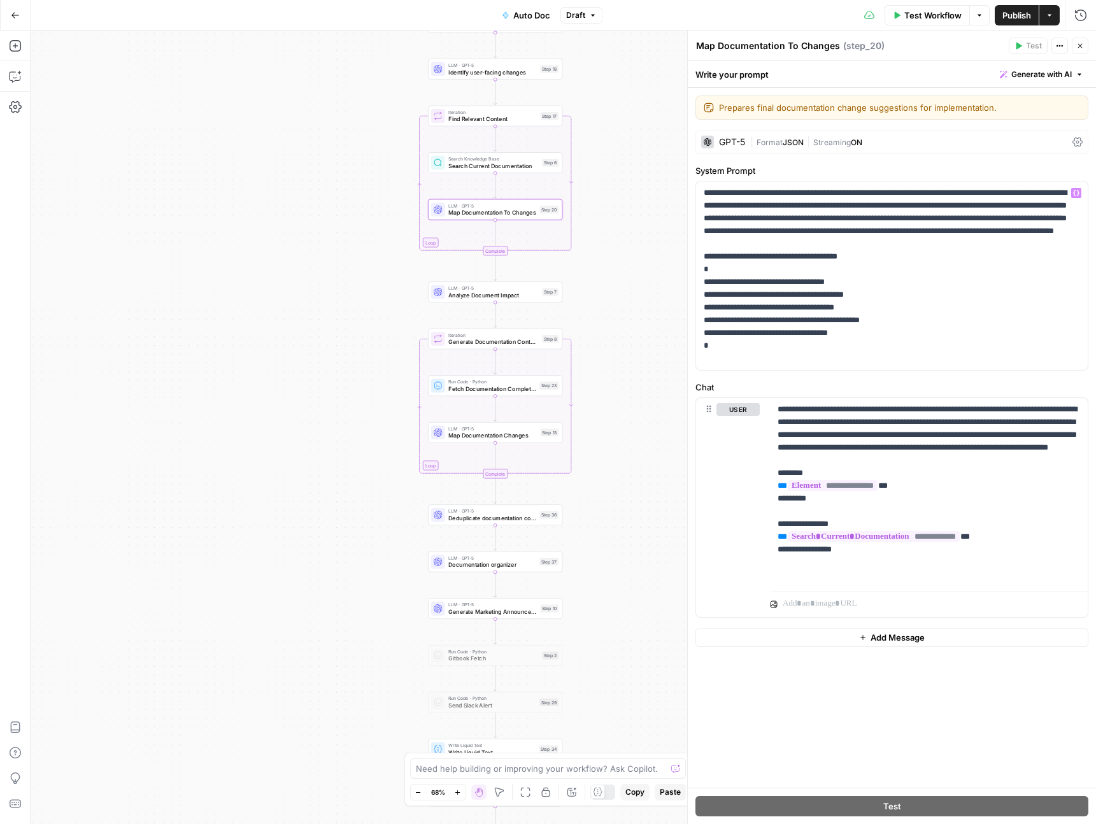
click at [796, 141] on span "JSON" at bounding box center [793, 143] width 21 height 10
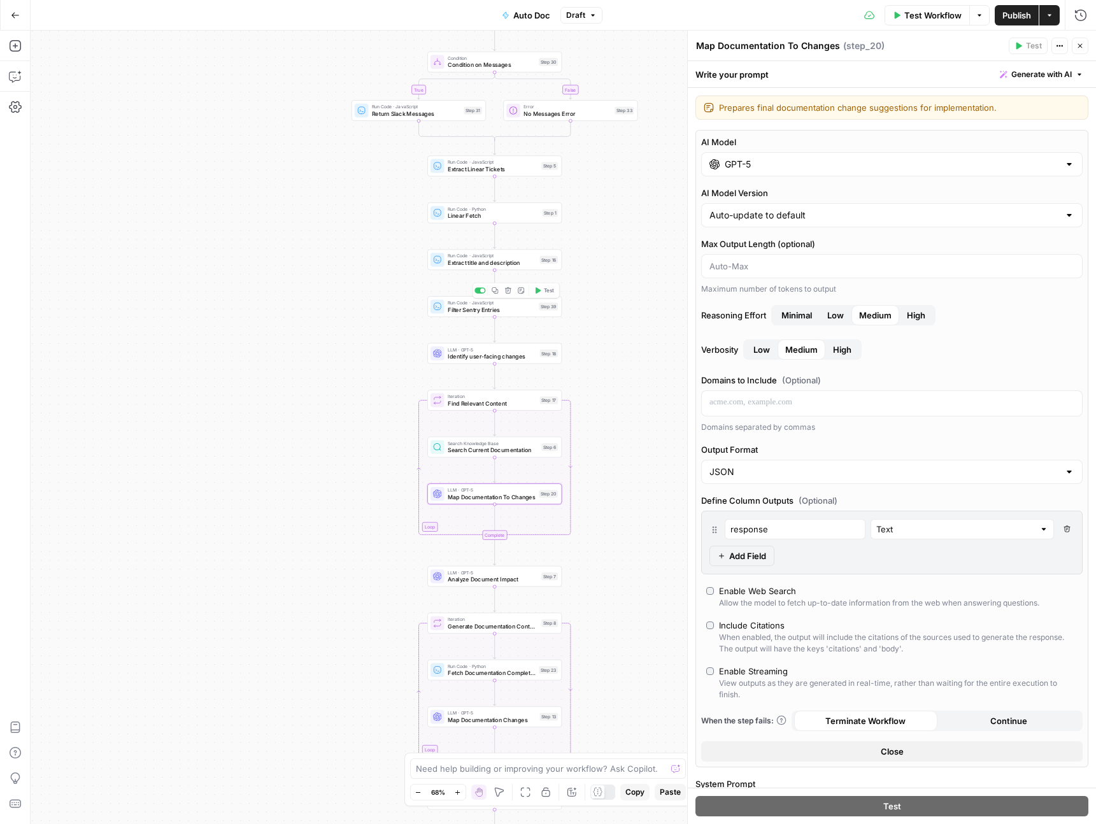
click at [457, 352] on span "Identify user-facing changes" at bounding box center [492, 356] width 89 height 9
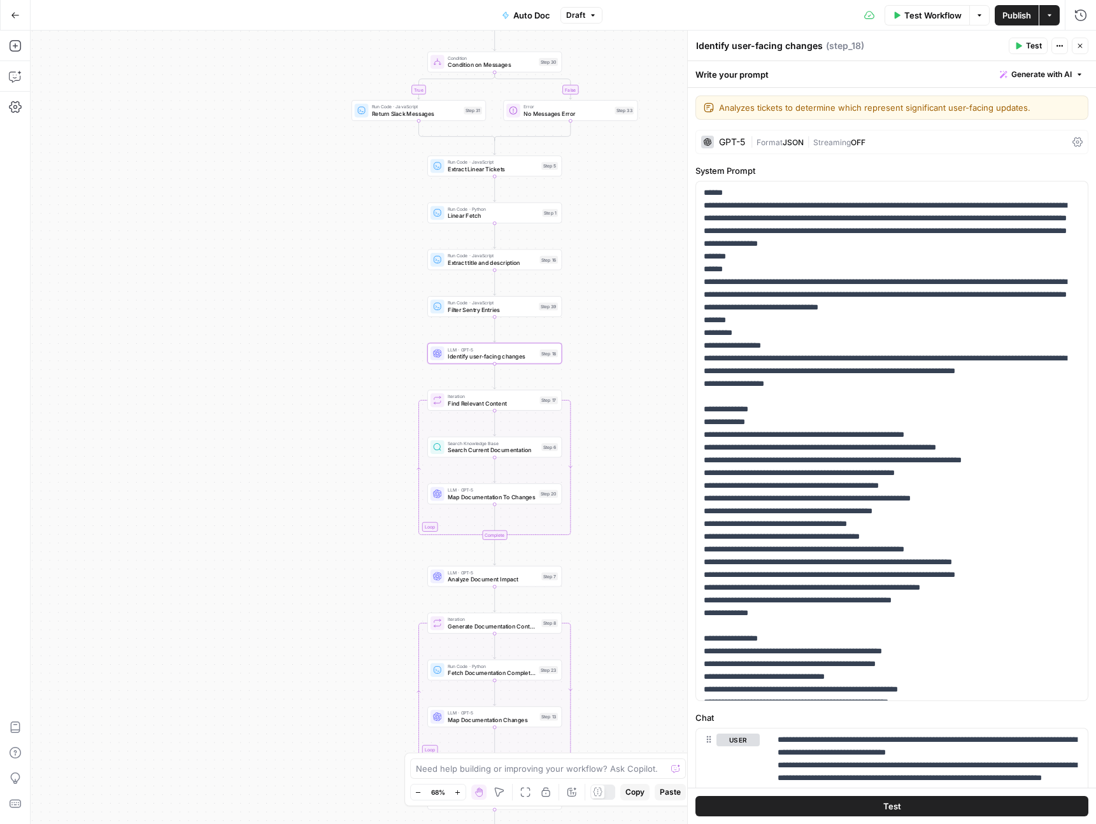
click at [822, 150] on div "GPT-5 | Format JSON | Streaming OFF" at bounding box center [892, 142] width 393 height 24
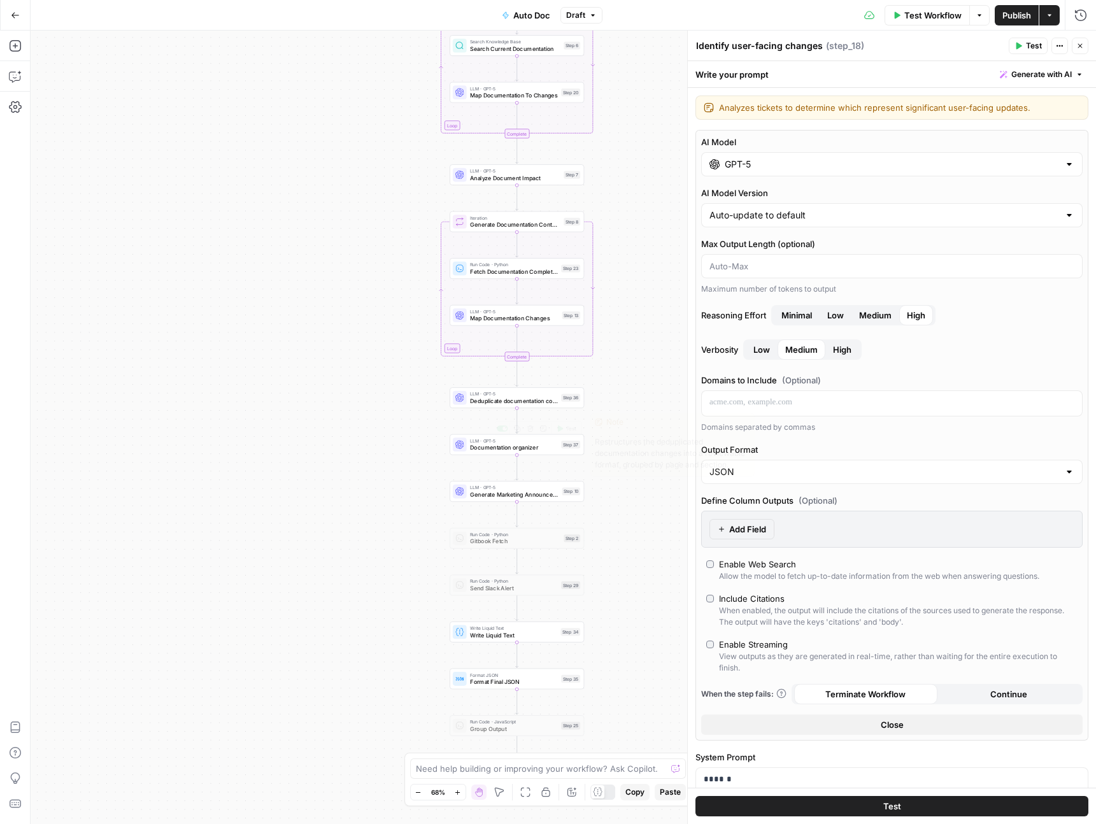
click at [463, 446] on icon at bounding box center [460, 444] width 9 height 9
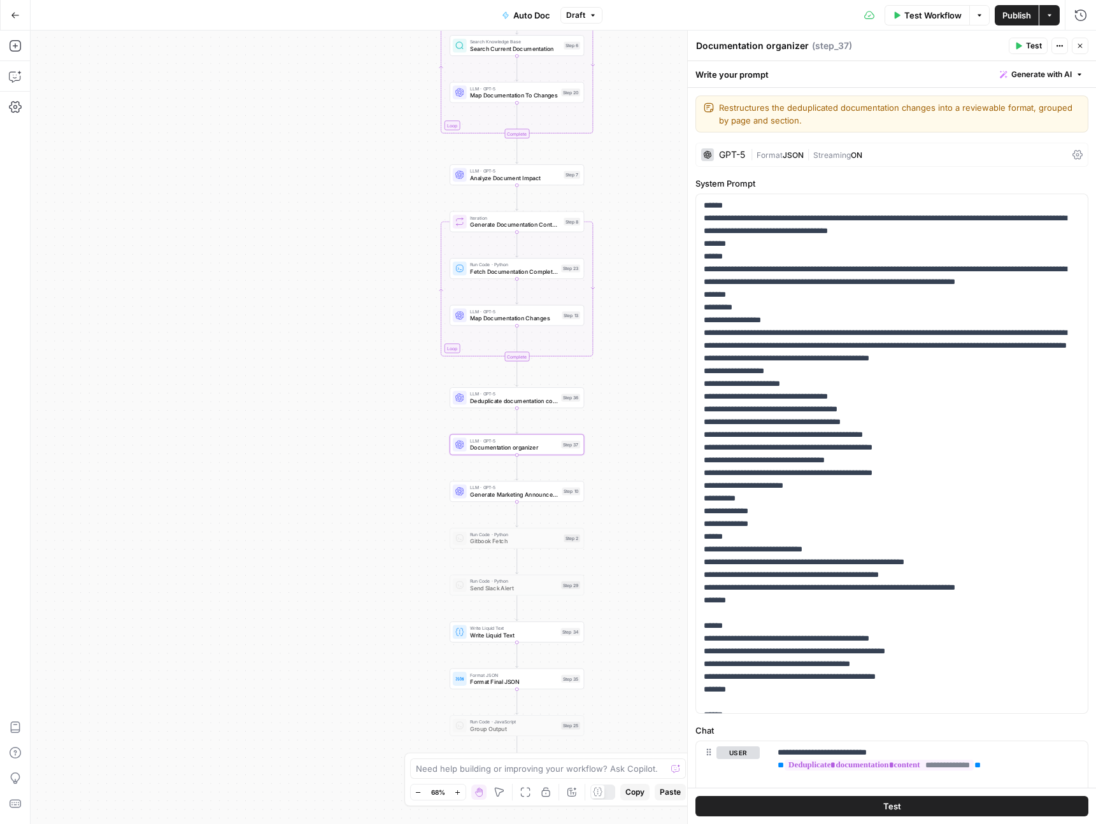
click at [488, 492] on span "Generate Marketing Announcement" at bounding box center [514, 495] width 89 height 9
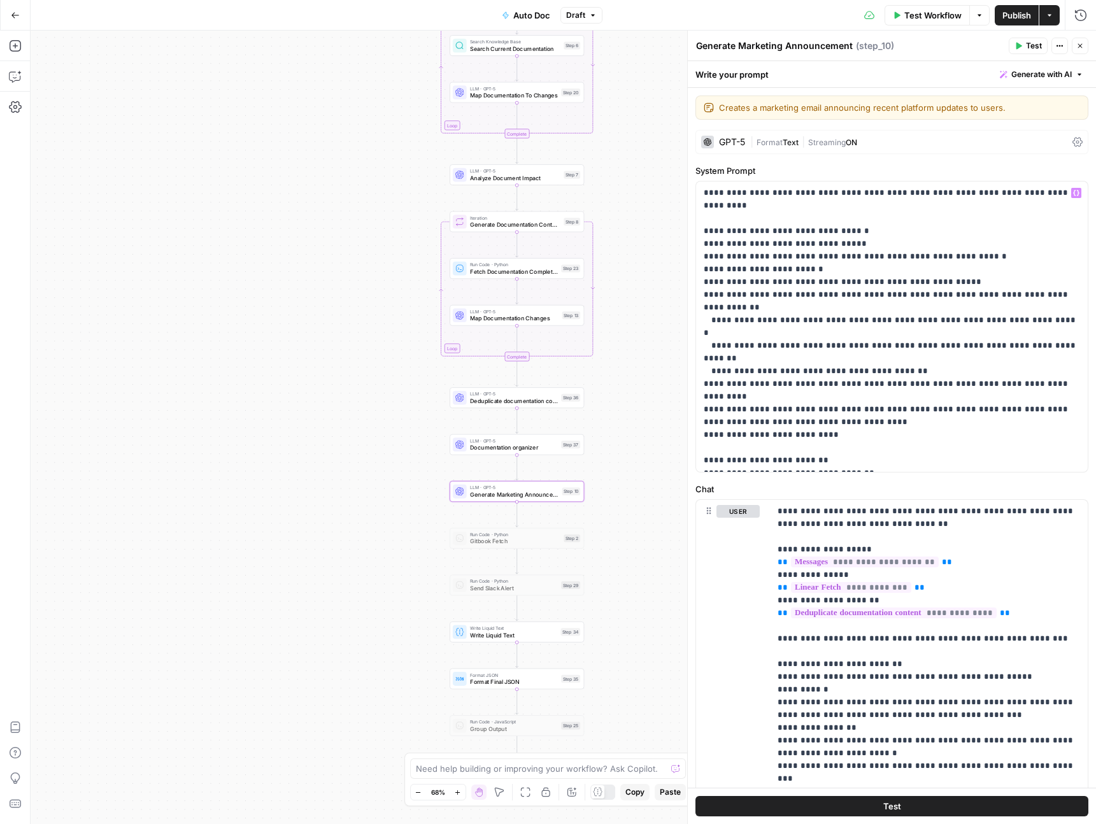
click at [819, 140] on span "Streaming" at bounding box center [828, 143] width 38 height 10
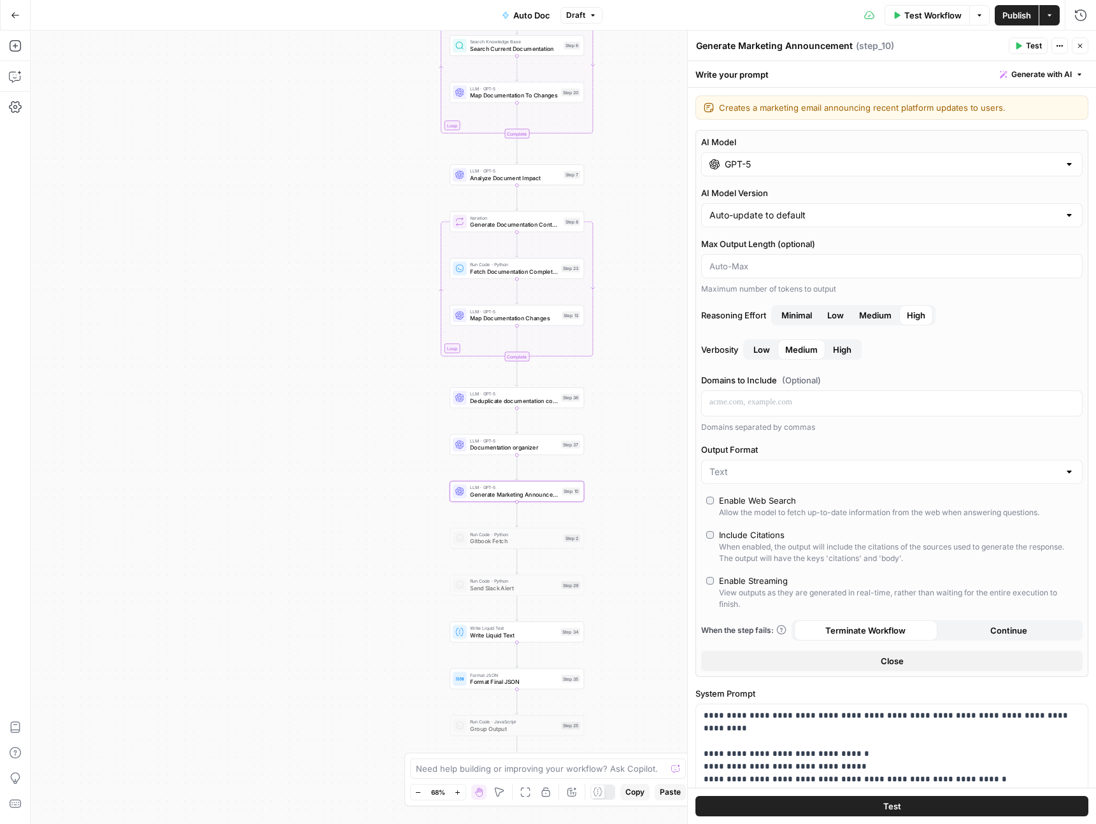
click at [776, 157] on div "GPT-5" at bounding box center [892, 164] width 382 height 24
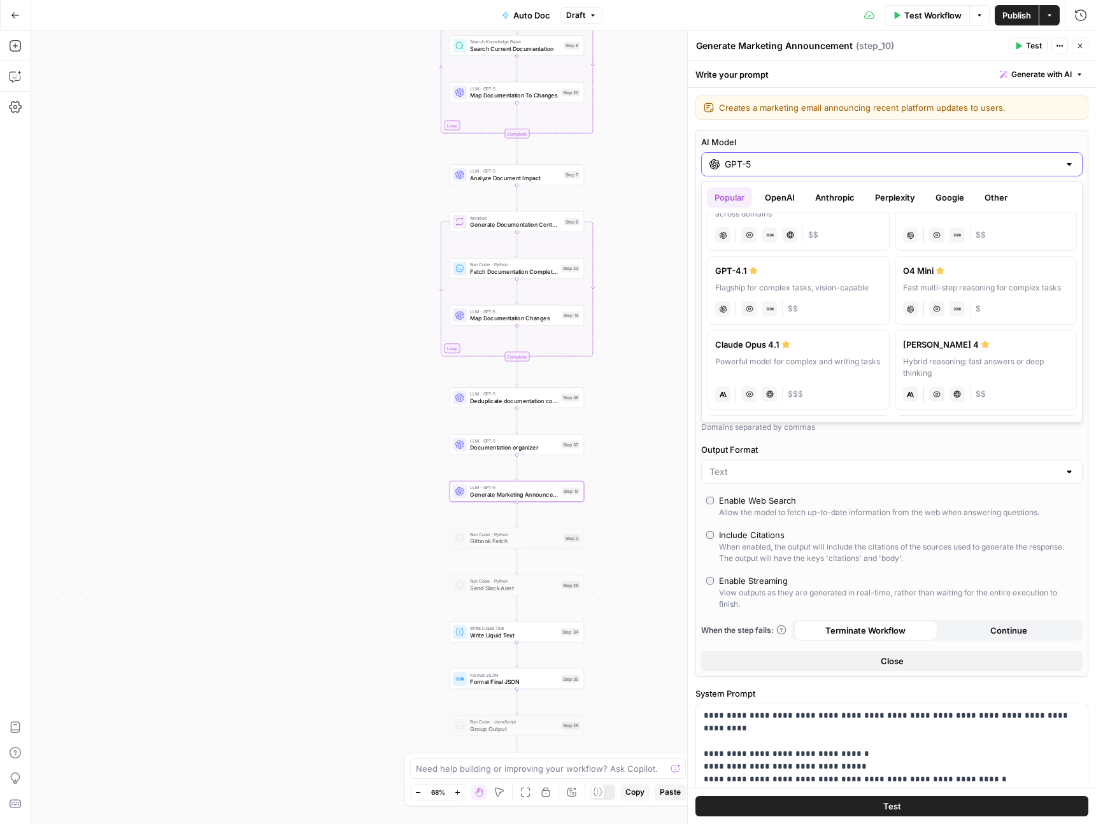
scroll to position [64, 0]
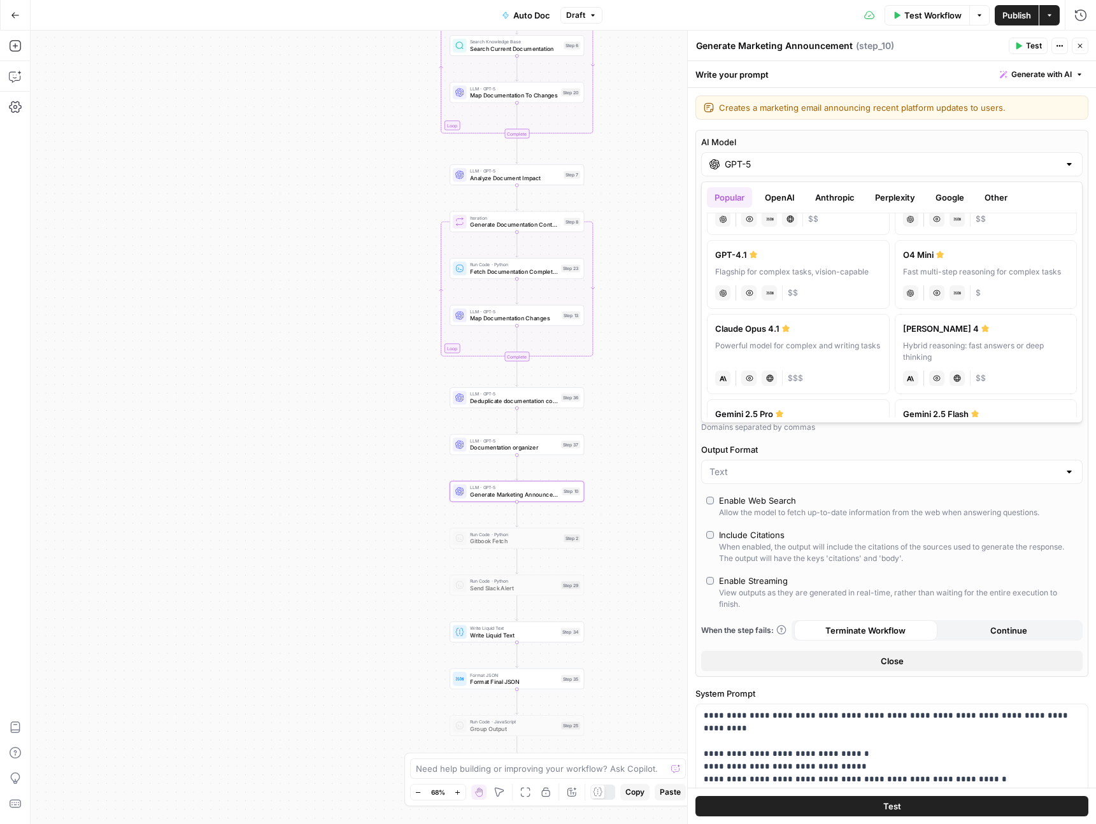
click at [947, 327] on div "Claude Sonnet 4" at bounding box center [986, 328] width 166 height 13
type input "Claude Sonnet 4"
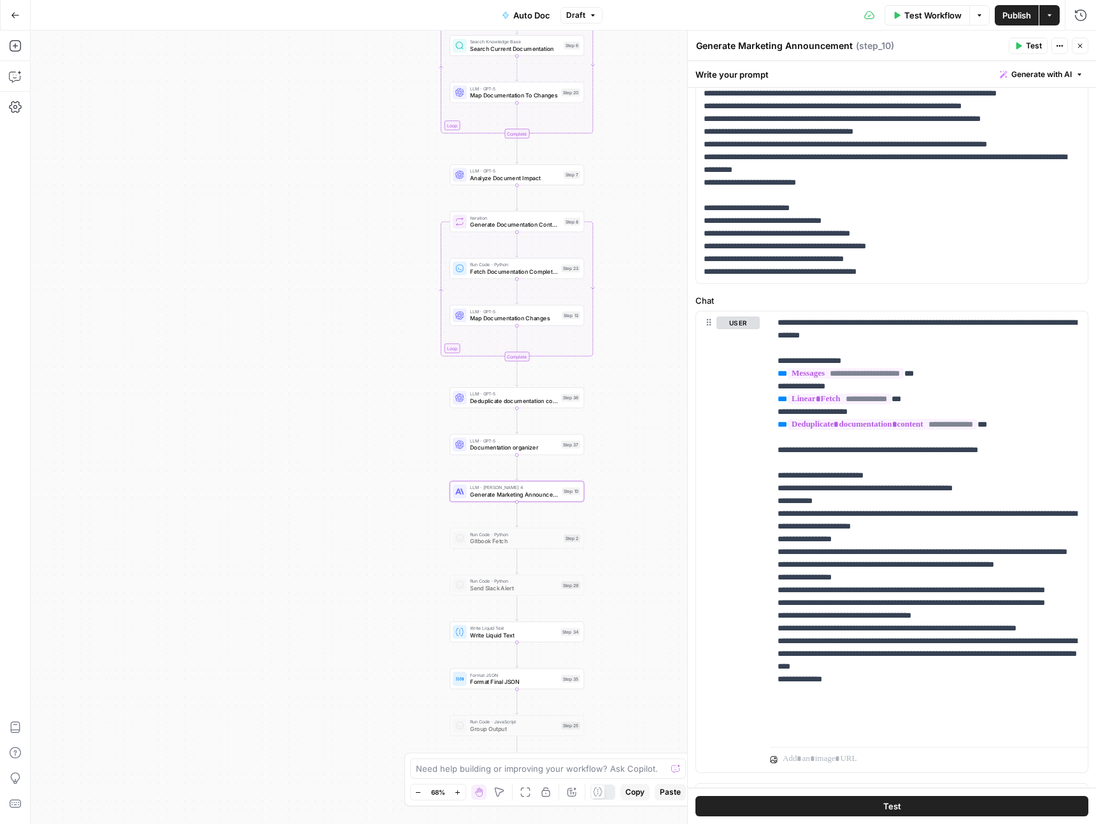
scroll to position [482, 0]
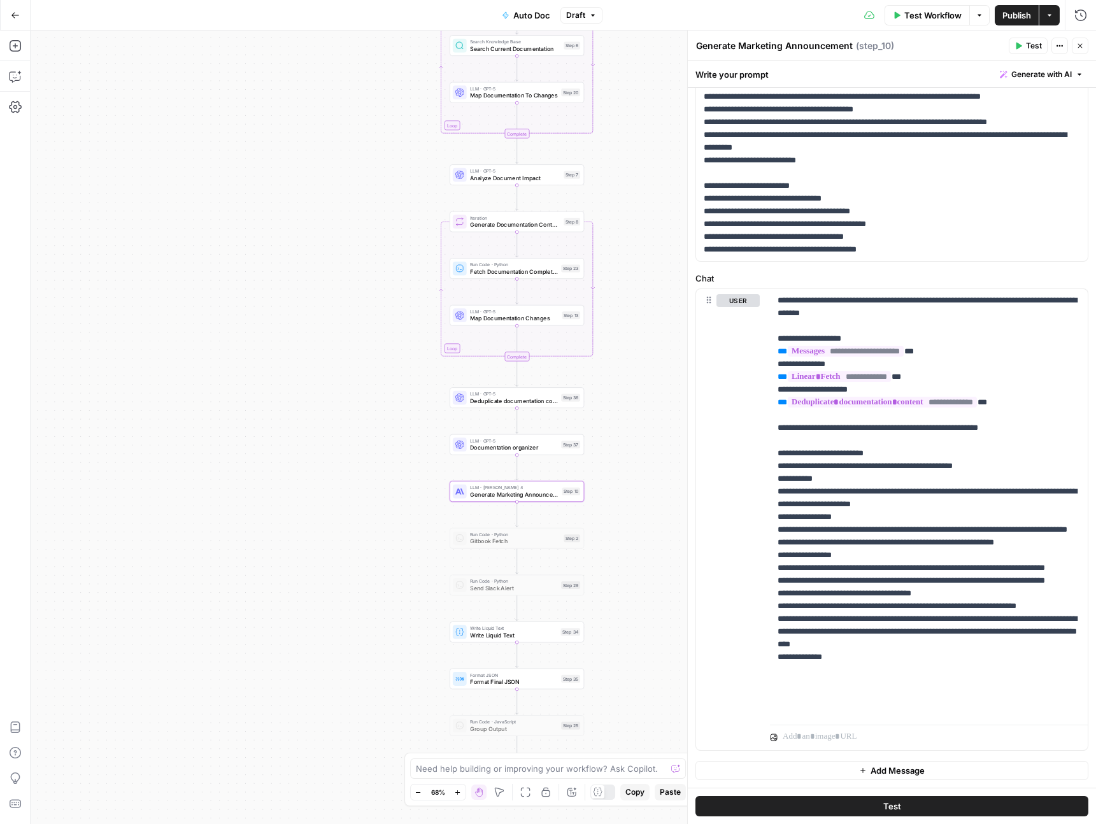
click at [1079, 43] on icon "button" at bounding box center [1081, 46] width 8 height 8
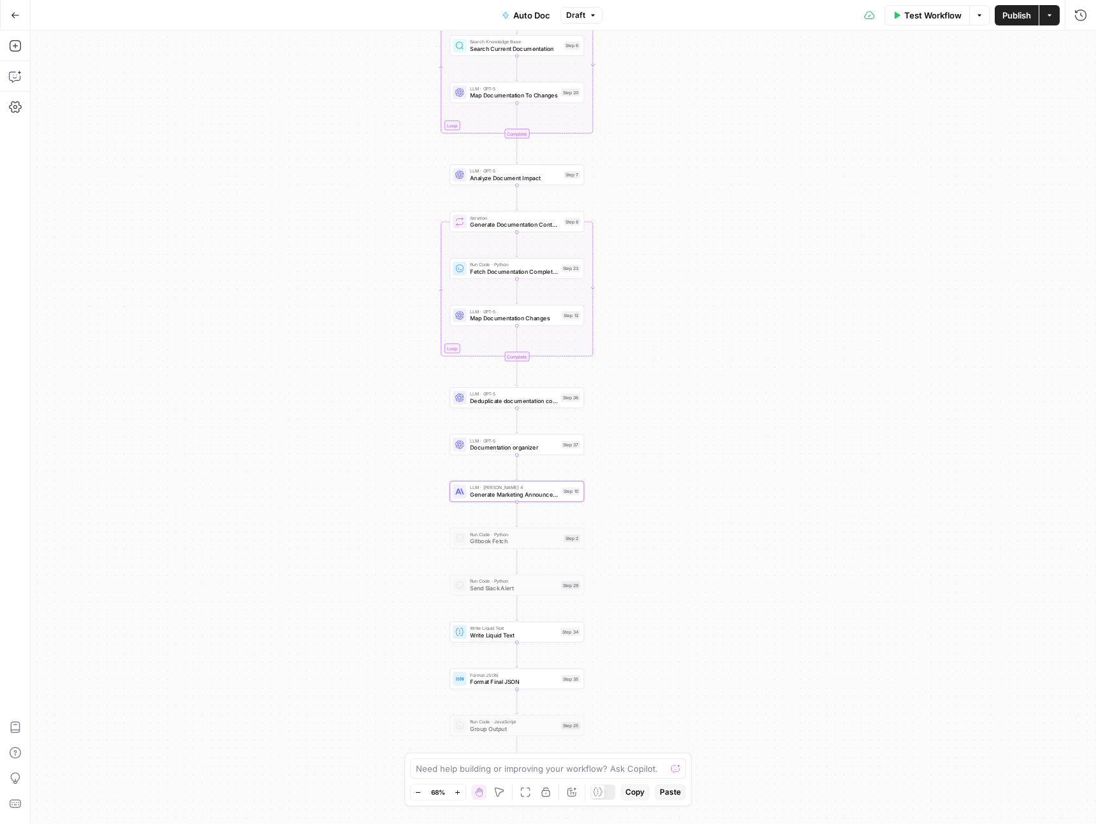
click at [1020, 18] on span "Publish" at bounding box center [1017, 15] width 29 height 13
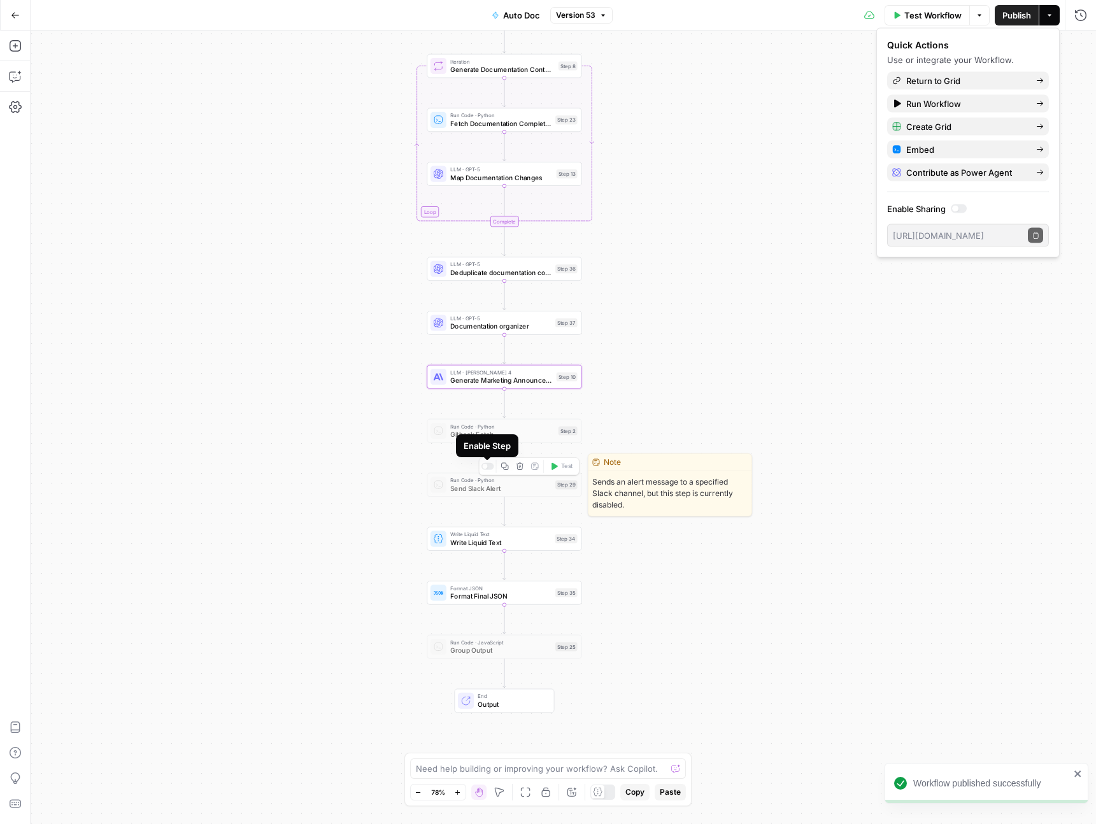
click at [487, 467] on div at bounding box center [488, 466] width 13 height 7
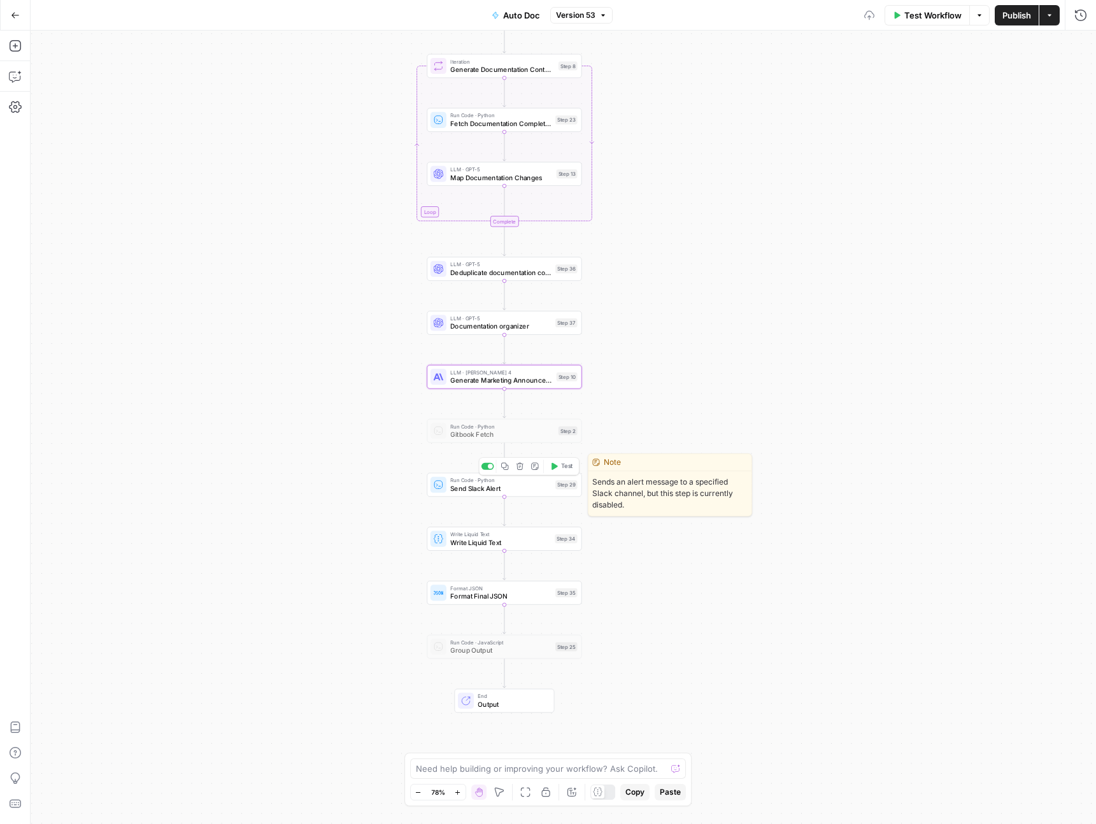
click at [464, 485] on span "Send Slack Alert" at bounding box center [500, 489] width 101 height 10
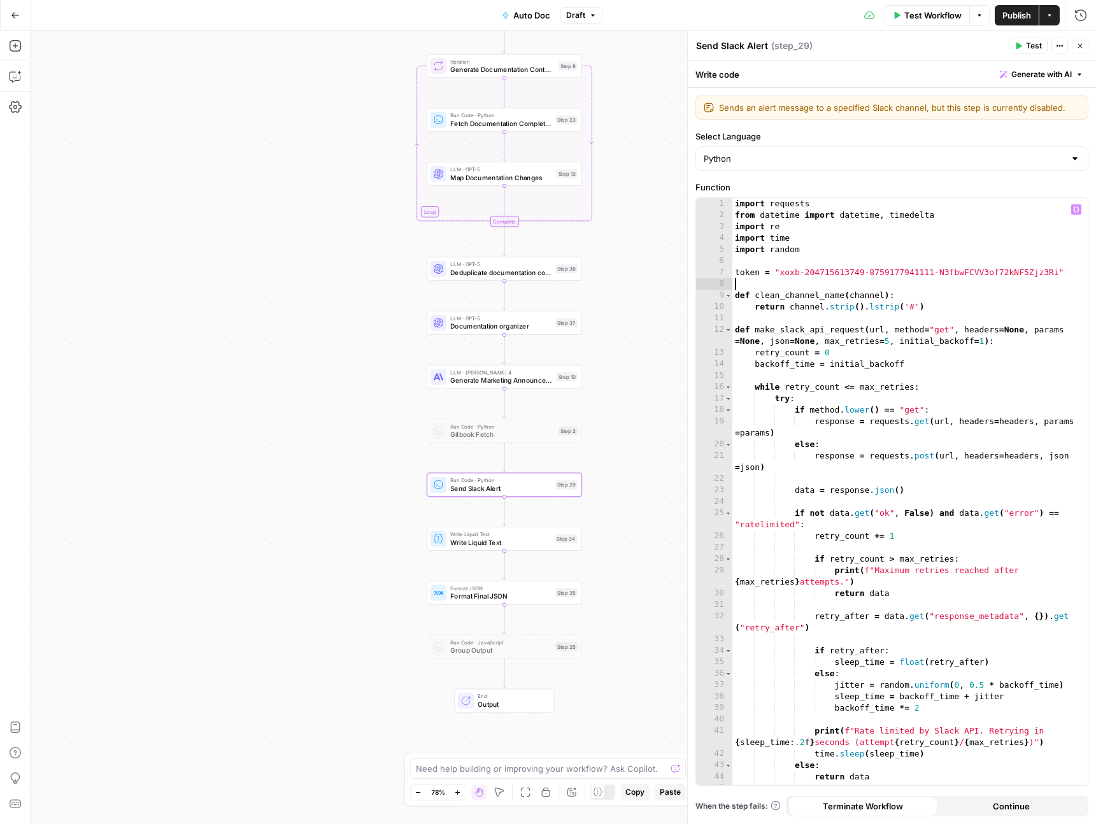
click at [789, 287] on div "import requests from datetime import datetime , timedelta import re import time…" at bounding box center [911, 503] width 356 height 610
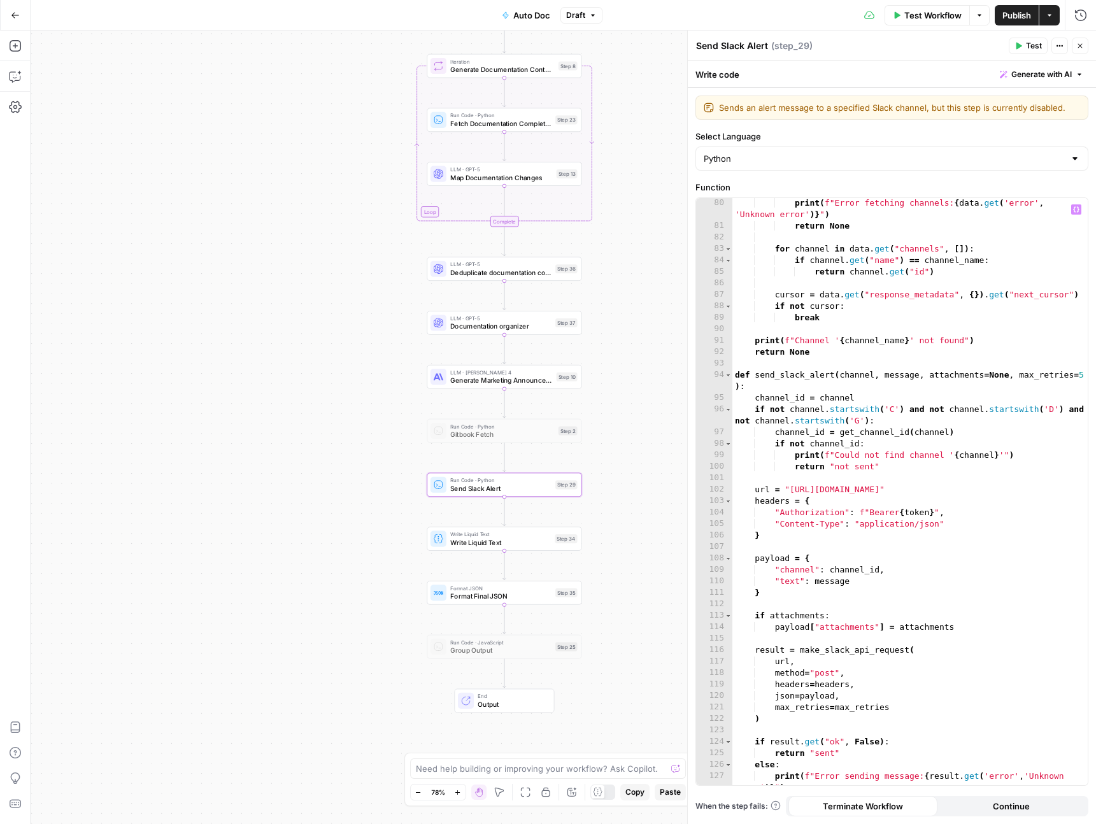
scroll to position [1075, 0]
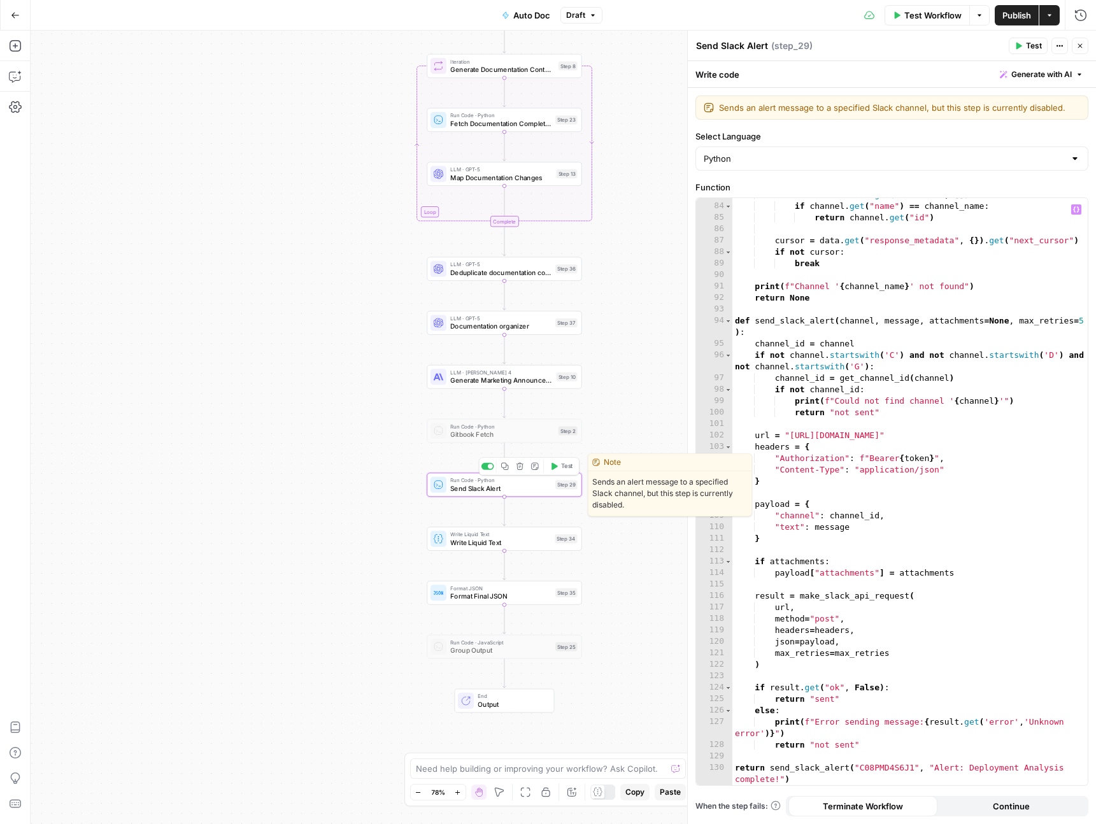
click at [517, 466] on icon "button" at bounding box center [520, 466] width 7 height 7
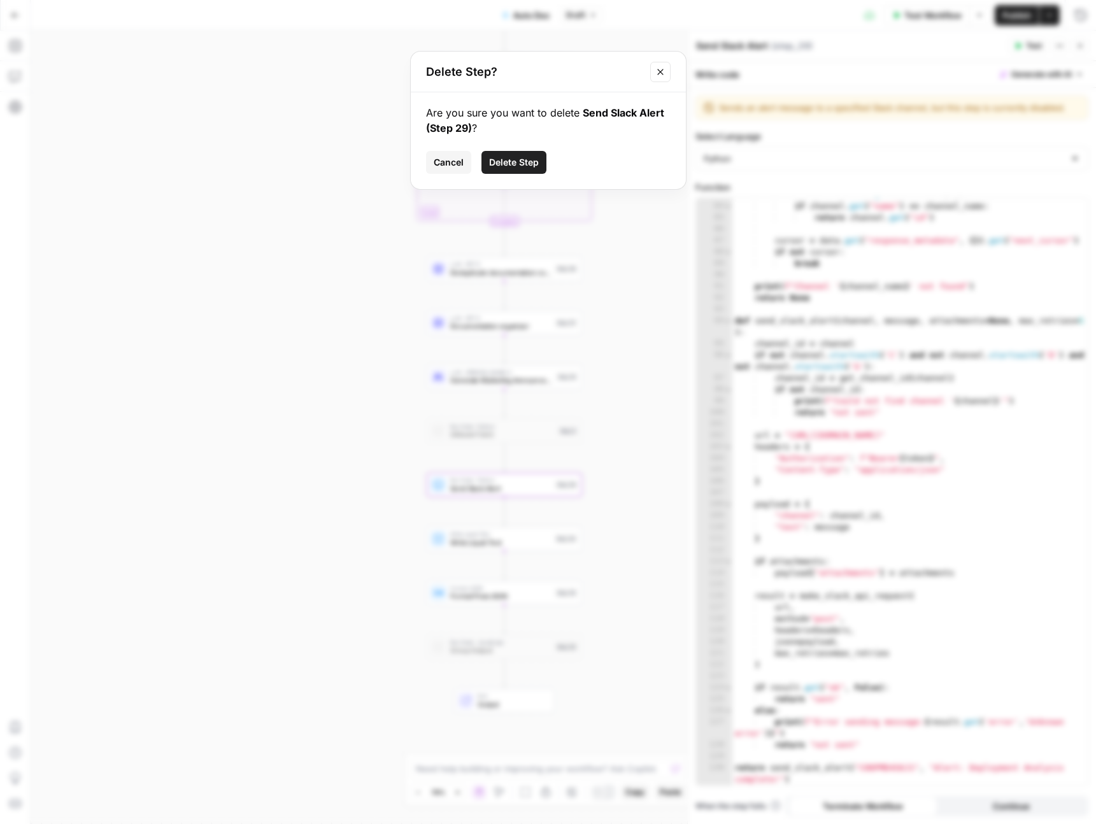
click at [521, 163] on span "Delete Step" at bounding box center [514, 162] width 50 height 13
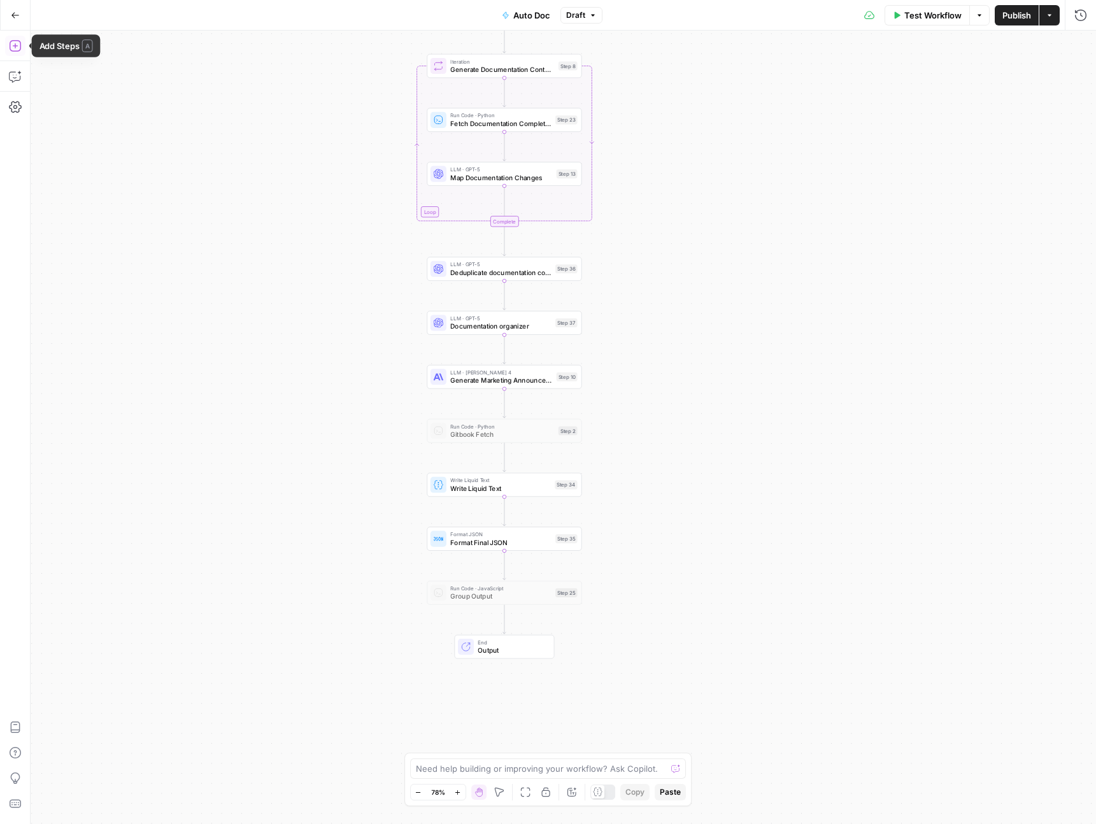
click at [14, 43] on icon "button" at bounding box center [15, 46] width 13 height 13
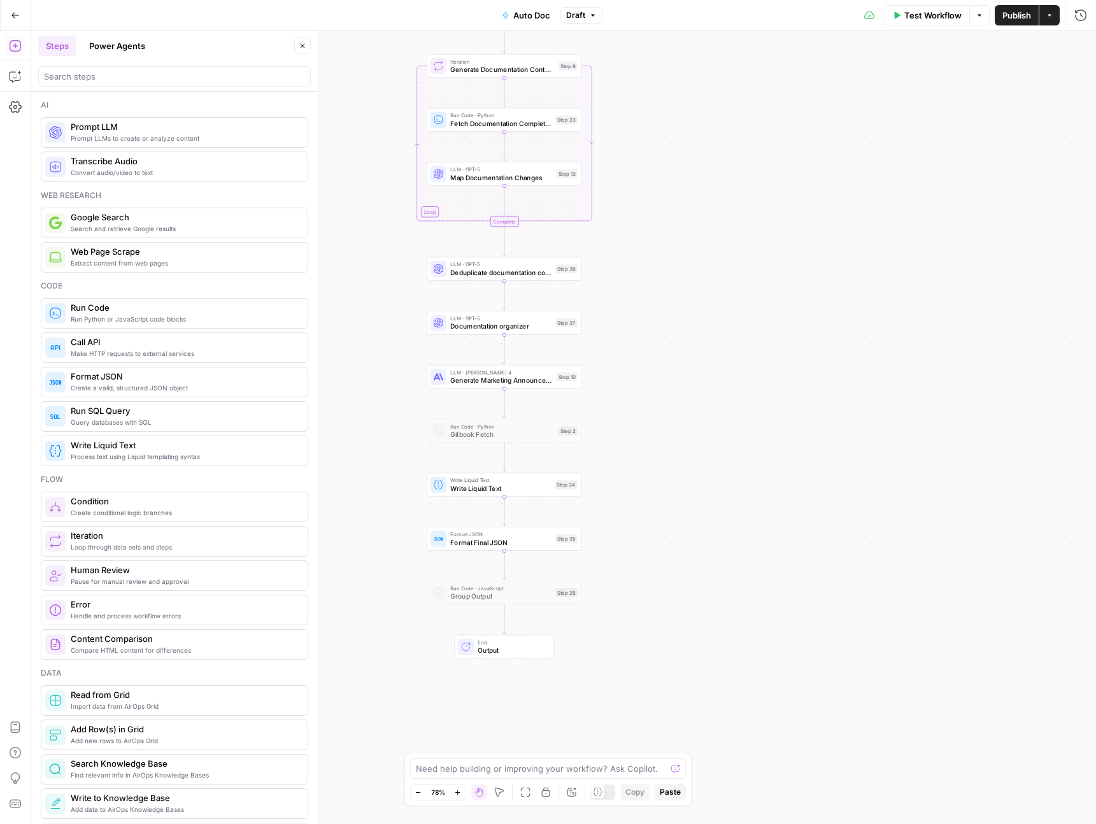
click at [161, 89] on header "Steps Power Agents Close" at bounding box center [175, 61] width 288 height 61
click at [162, 86] on div at bounding box center [174, 76] width 273 height 20
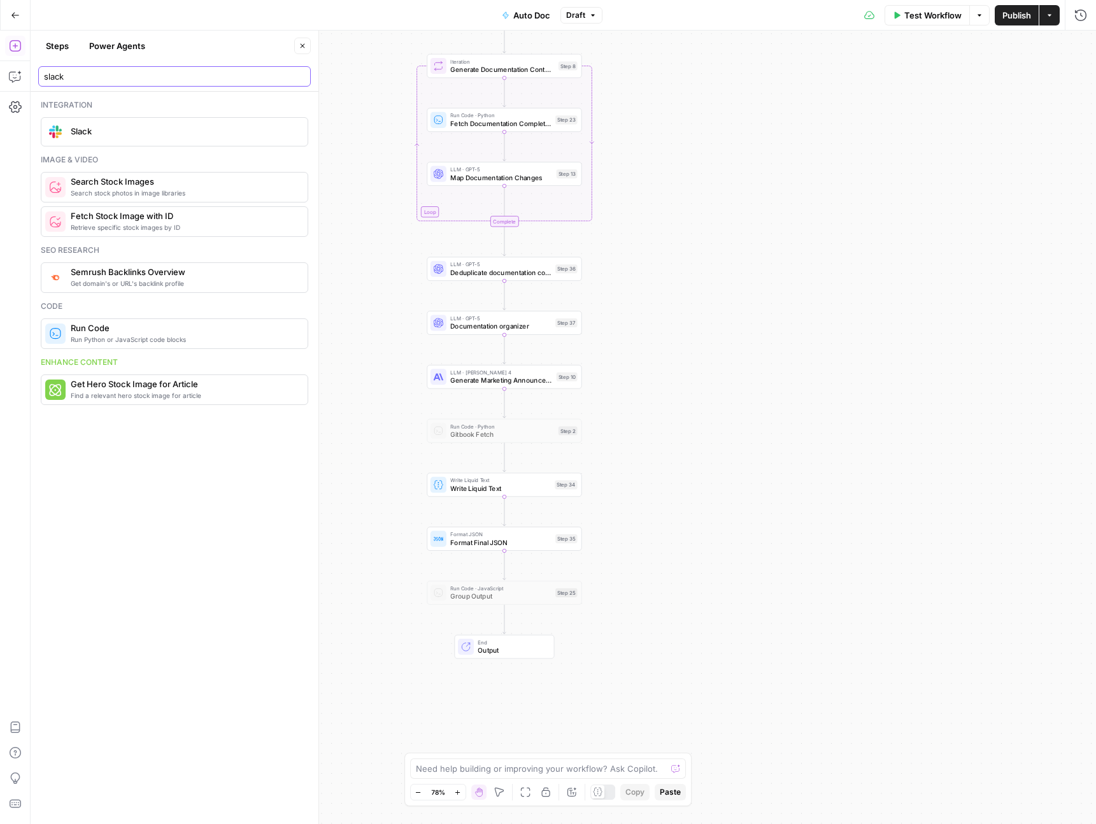
type input "slack"
click at [131, 136] on span "Slack" at bounding box center [184, 131] width 227 height 13
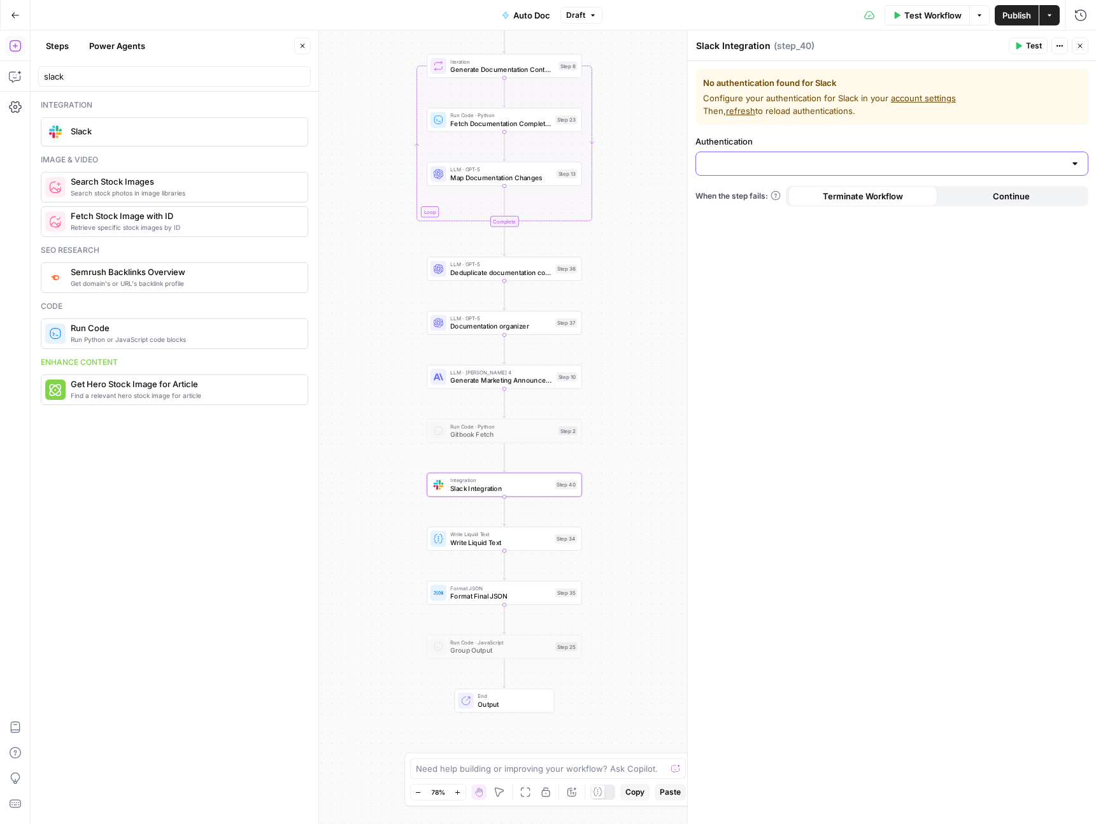
click at [740, 162] on input "Authentication" at bounding box center [884, 163] width 361 height 13
click at [742, 196] on span "﹢ Create New" at bounding box center [890, 195] width 366 height 13
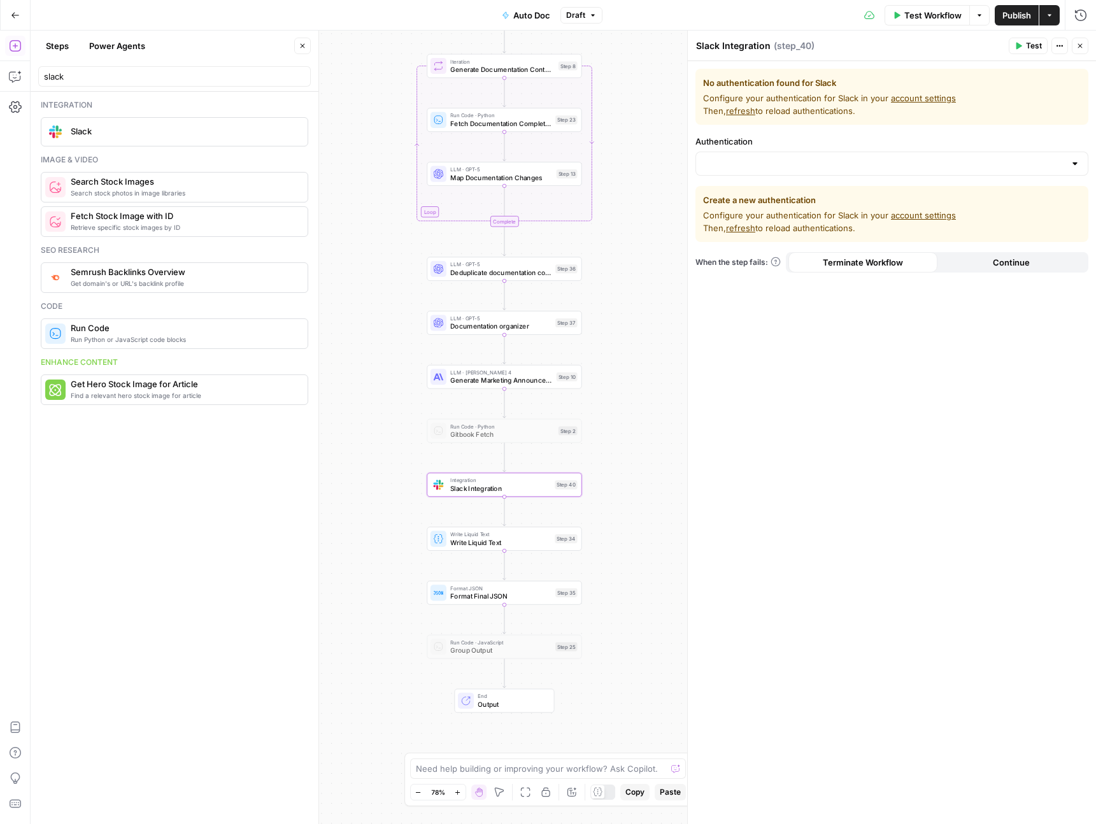
click at [930, 215] on link "account settings" at bounding box center [923, 215] width 65 height 10
click at [784, 155] on div at bounding box center [892, 164] width 393 height 24
click at [786, 158] on input "Authentication" at bounding box center [884, 163] width 361 height 13
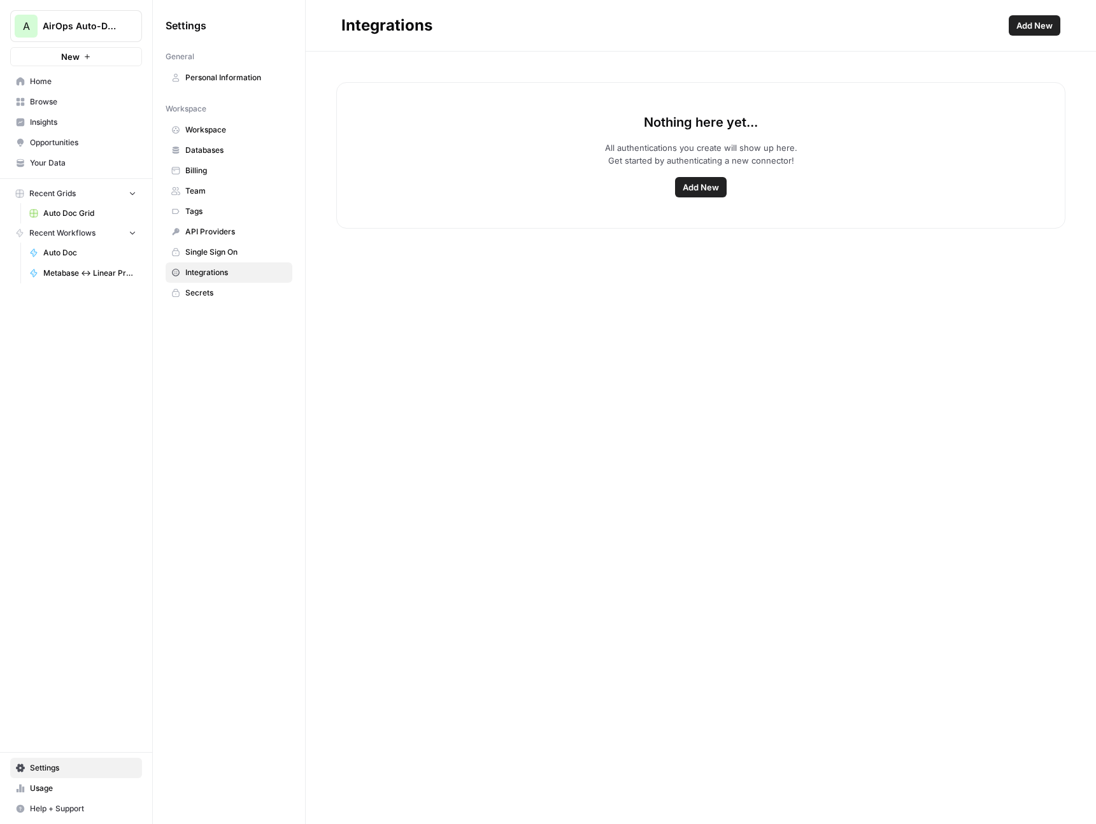
click at [680, 180] on button "Add New" at bounding box center [701, 187] width 52 height 20
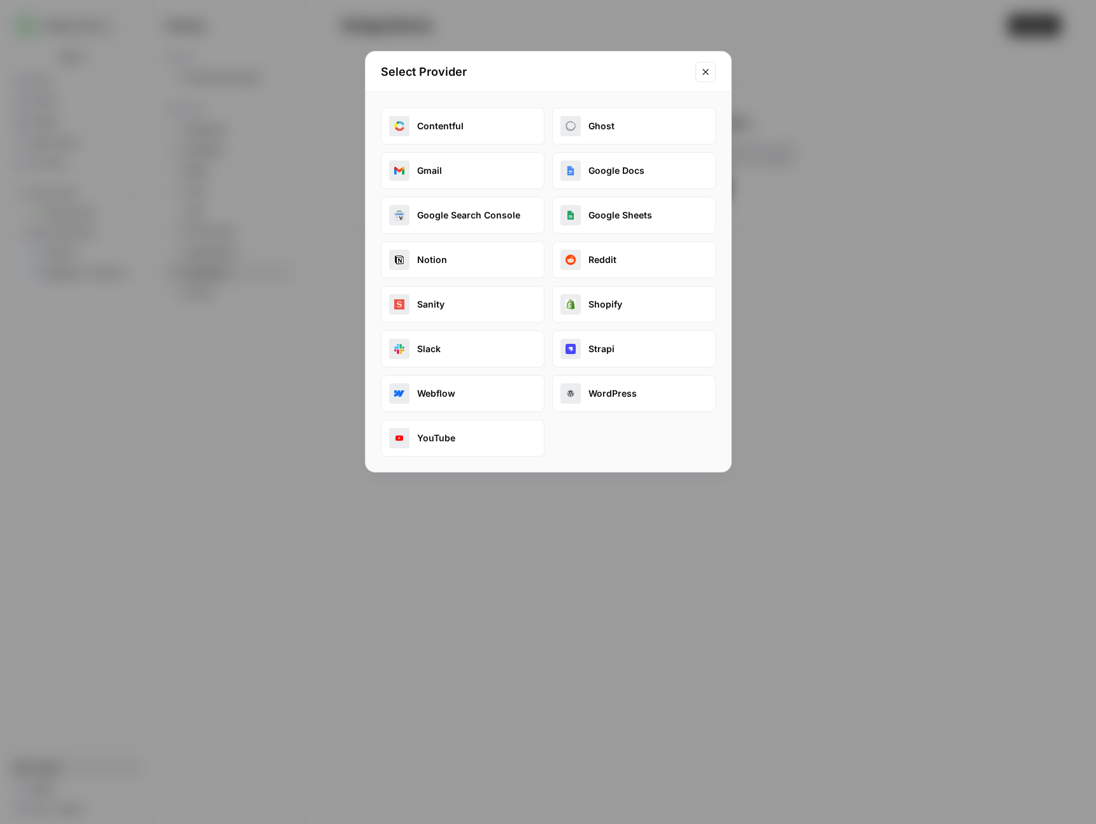
click at [431, 354] on button "Slack" at bounding box center [463, 349] width 164 height 37
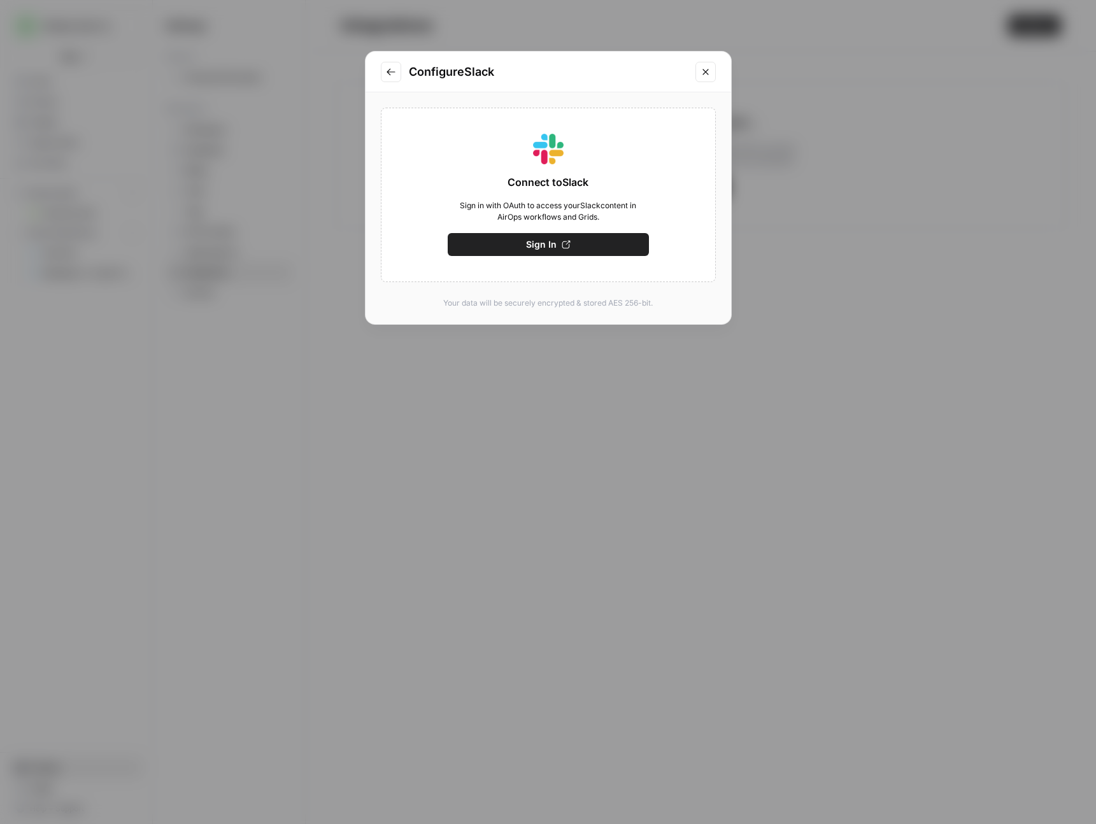
click at [510, 245] on button "Sign In" at bounding box center [548, 244] width 201 height 23
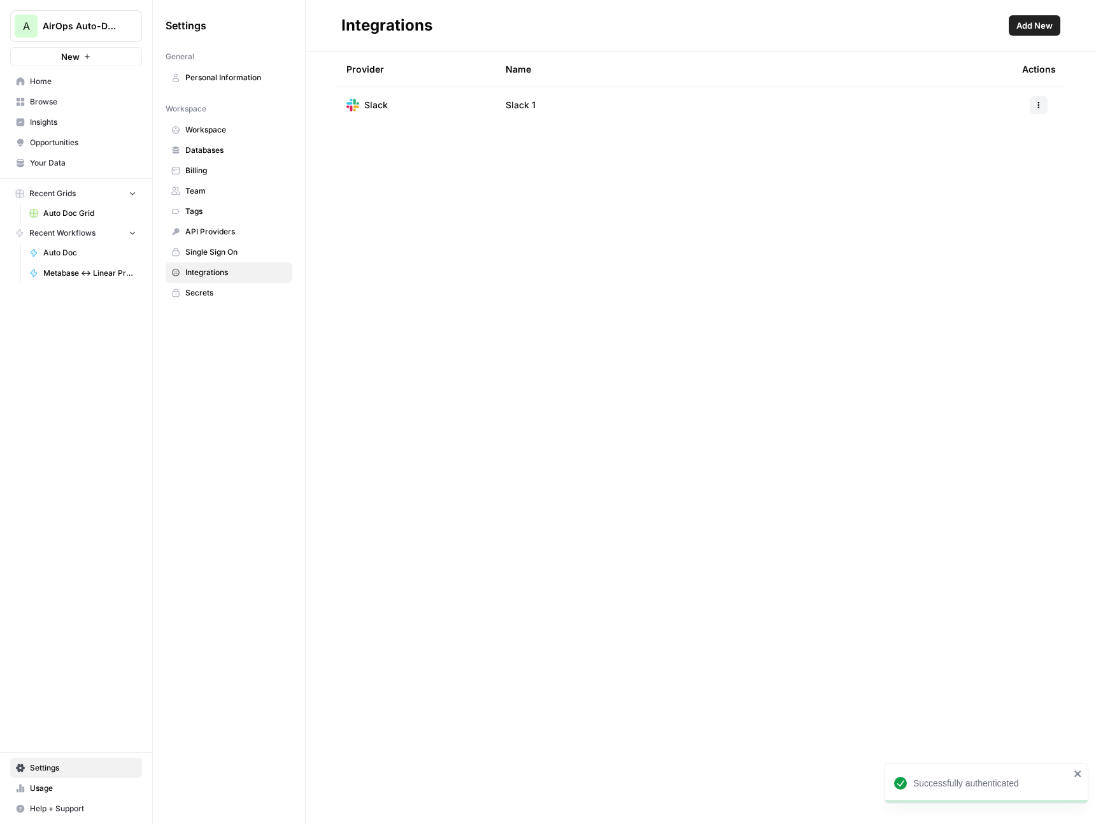
click at [80, 83] on span "Home" at bounding box center [83, 81] width 106 height 11
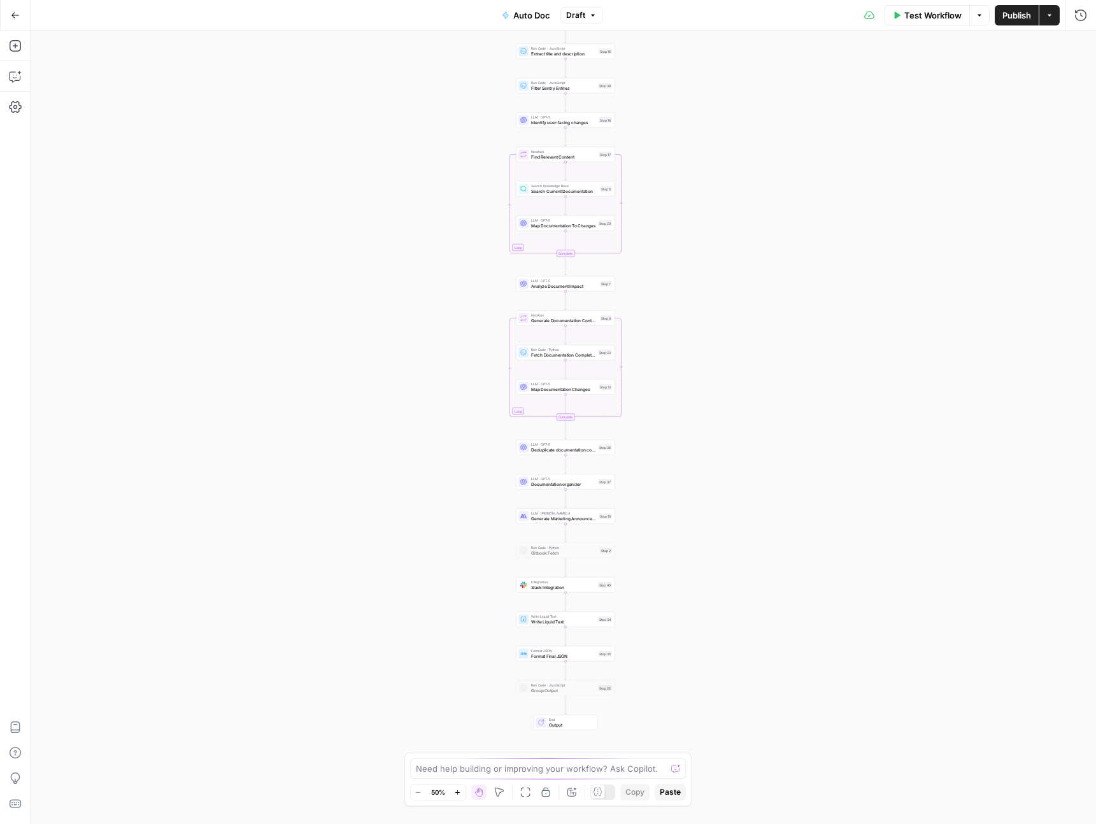
click at [549, 590] on span "Slack Integration" at bounding box center [563, 587] width 64 height 6
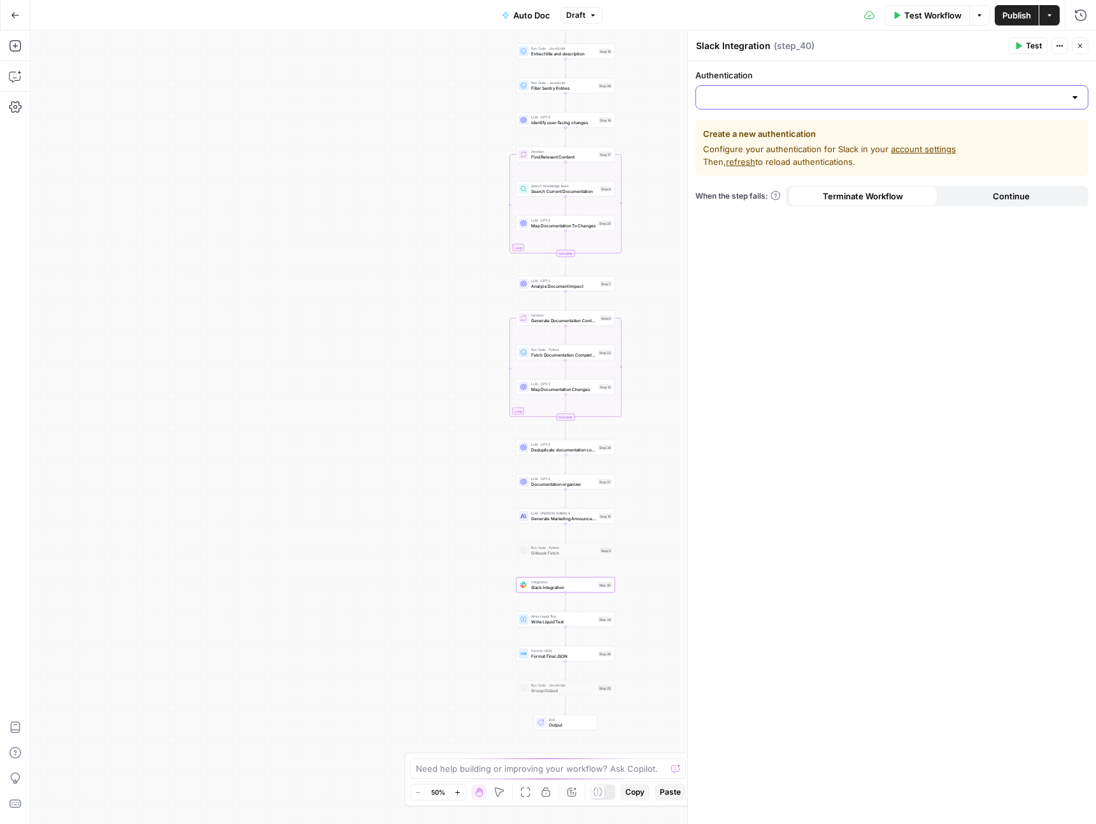
click at [834, 102] on input "Authentication" at bounding box center [884, 97] width 361 height 13
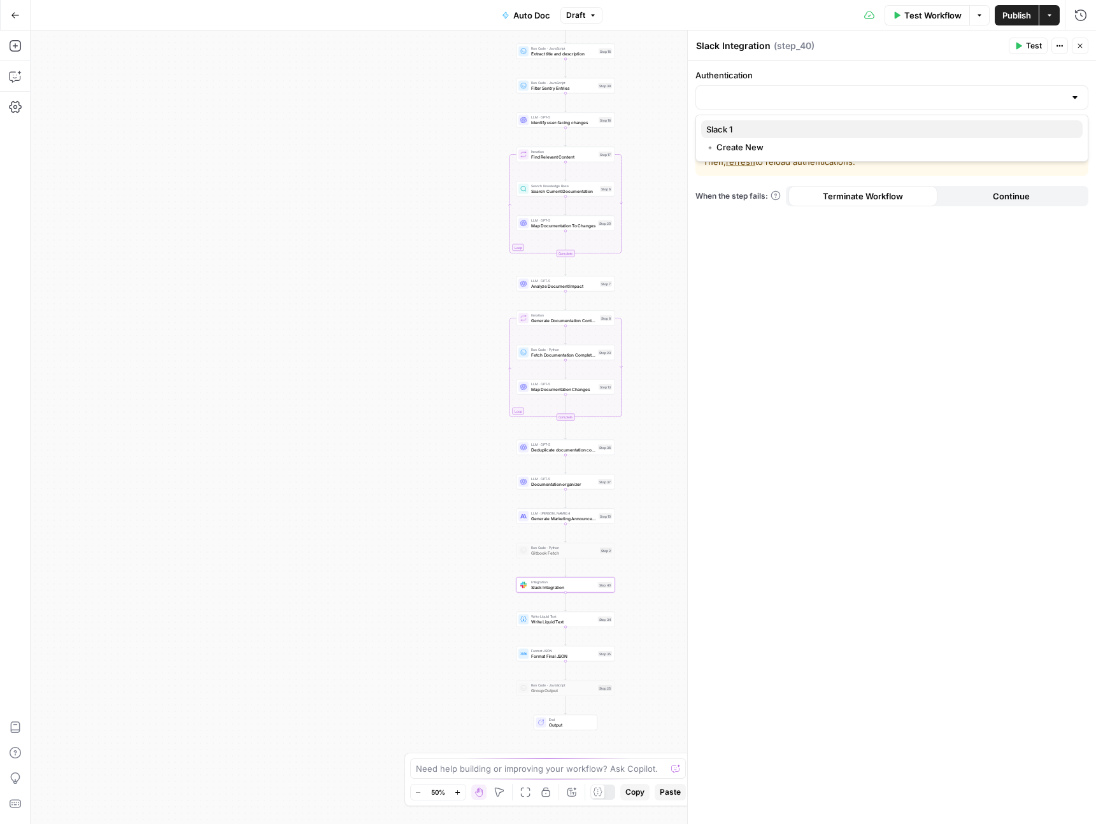
click at [808, 130] on span "Slack 1" at bounding box center [890, 129] width 366 height 13
type input "Slack 1"
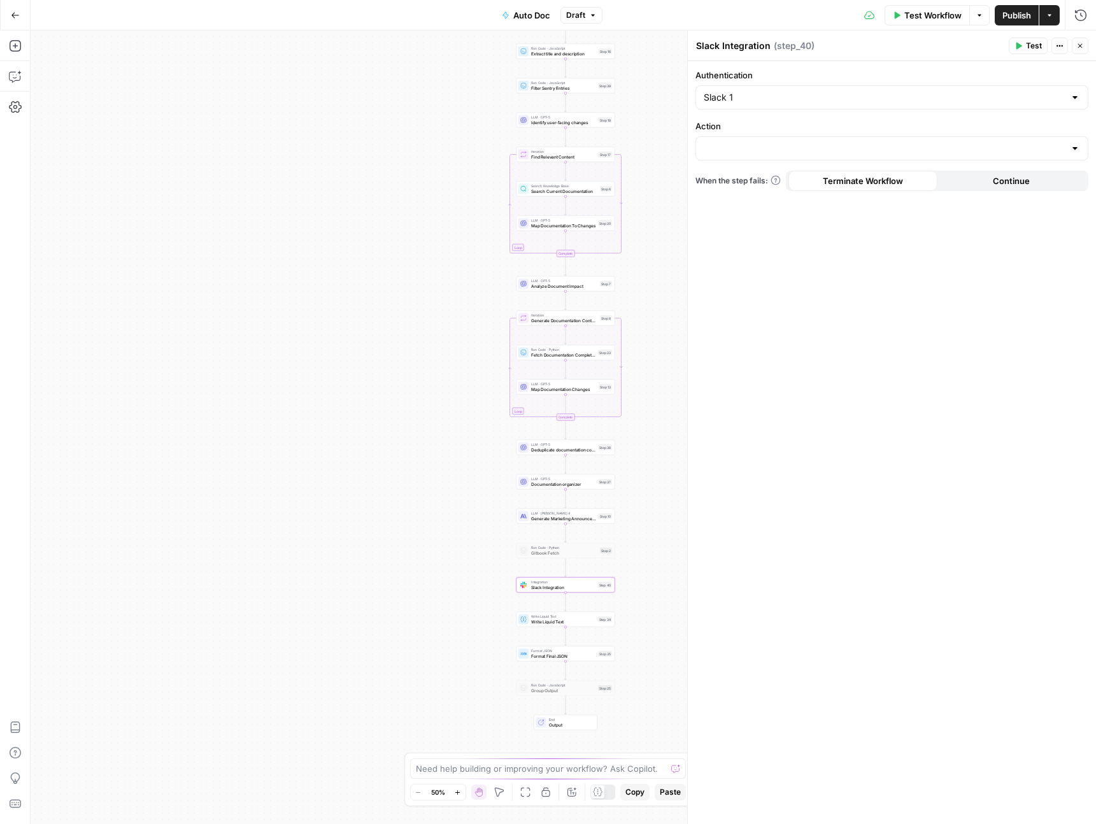
click at [775, 140] on div at bounding box center [892, 148] width 393 height 24
click at [780, 177] on span "Send Channel Message" at bounding box center [890, 180] width 366 height 13
type input "Send Channel Message"
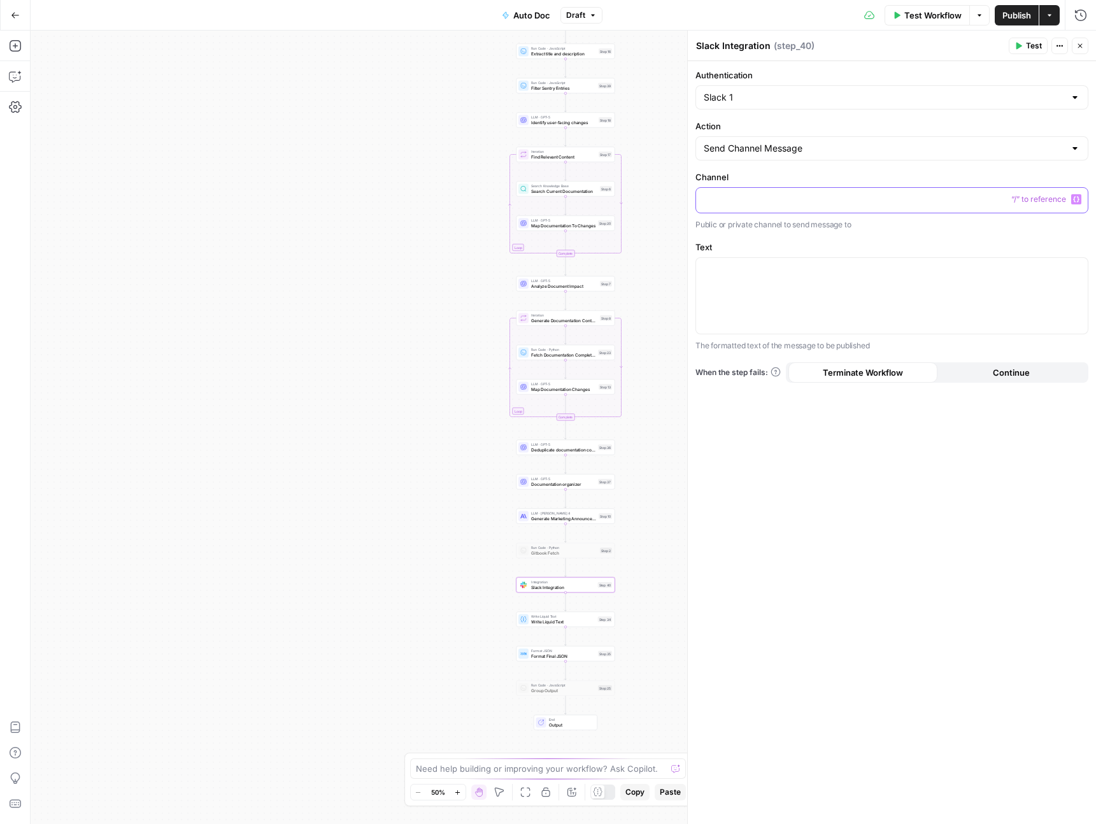
click at [760, 199] on p at bounding box center [892, 199] width 377 height 13
click at [761, 199] on p "*" at bounding box center [892, 199] width 377 height 13
click at [733, 287] on div at bounding box center [892, 296] width 392 height 76
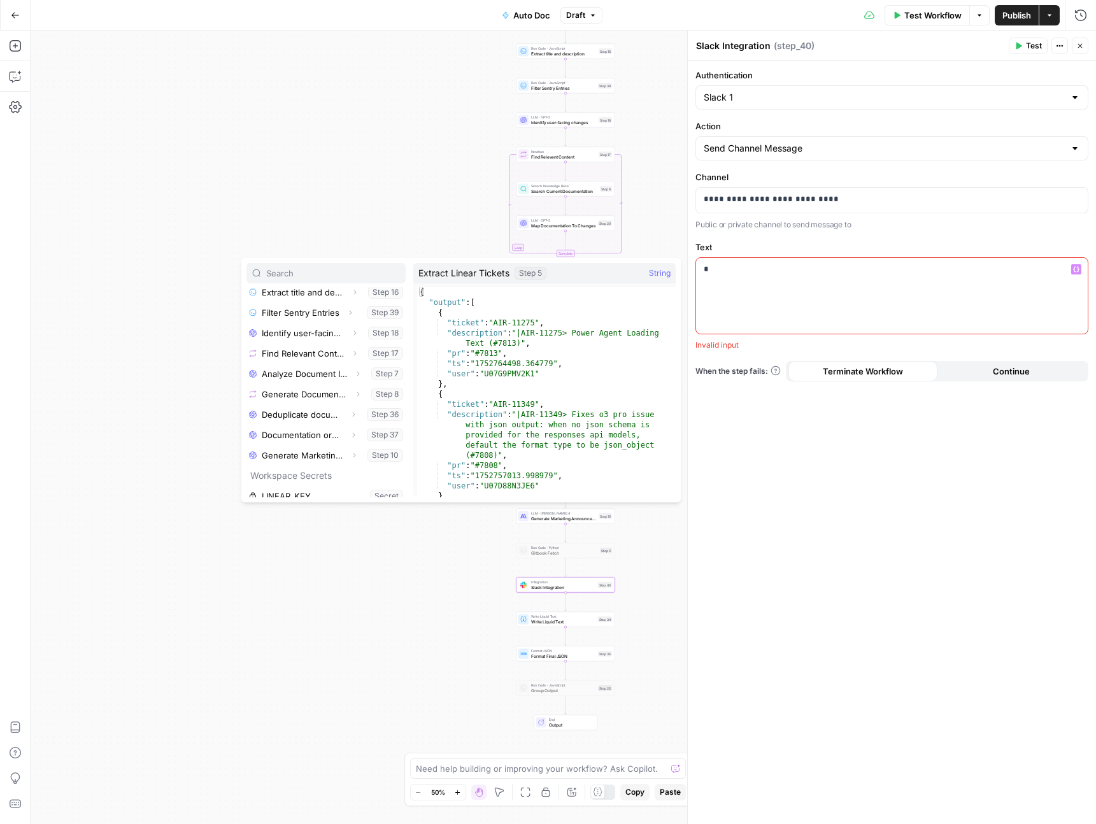
scroll to position [259, 0]
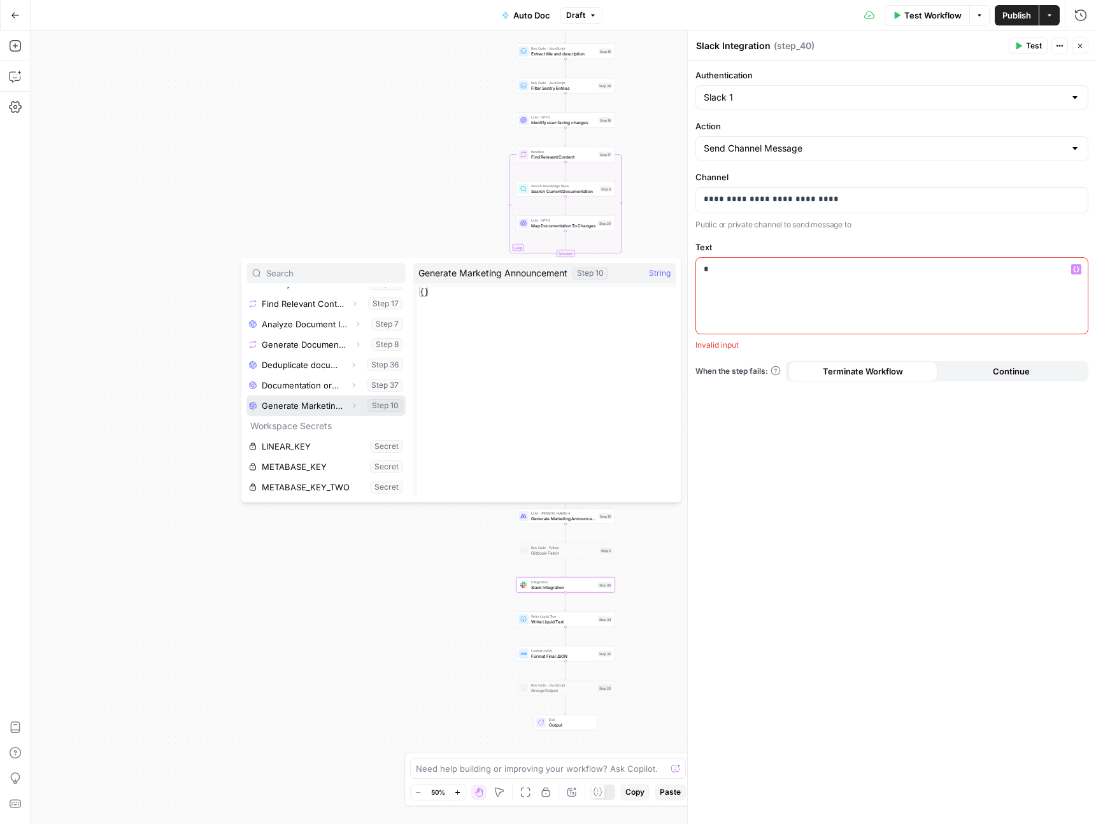
click at [355, 405] on icon "button" at bounding box center [355, 406] width 3 height 4
click at [303, 424] on button "Select variable Output" at bounding box center [332, 426] width 147 height 20
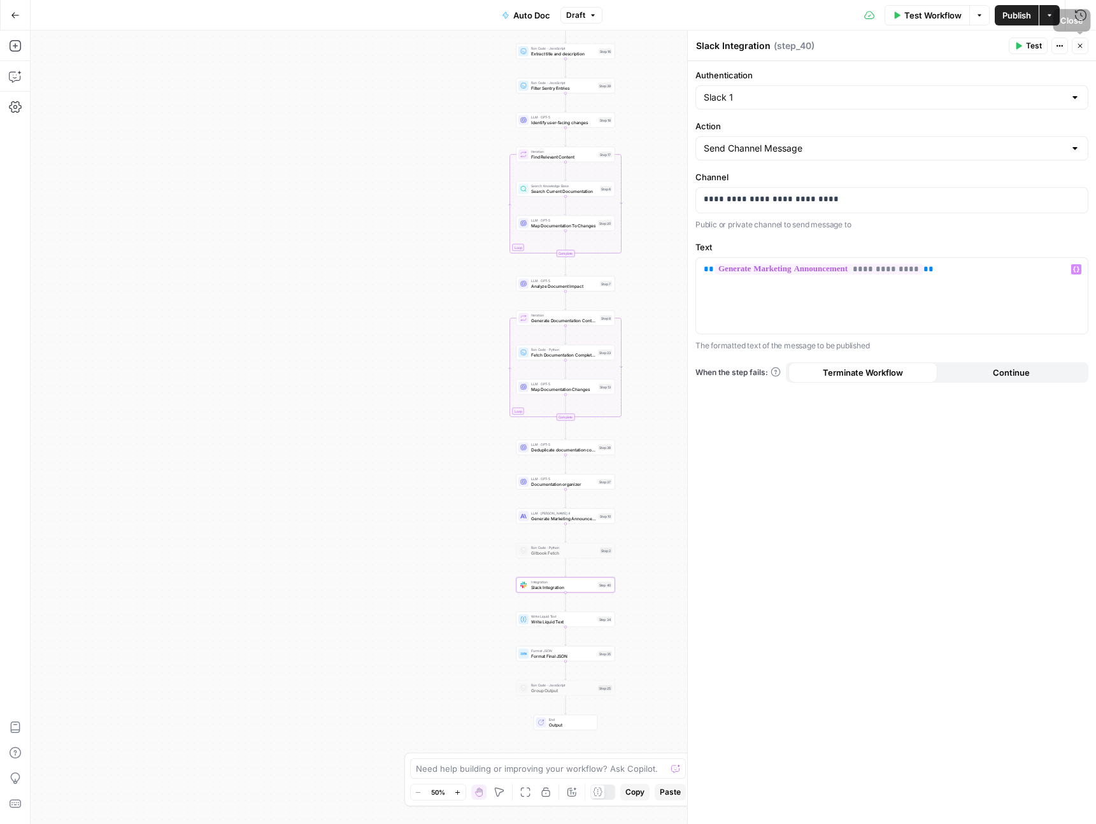
click at [1016, 16] on span "Publish" at bounding box center [1017, 15] width 29 height 13
click at [1084, 46] on span "Close" at bounding box center [1084, 46] width 1 height 1
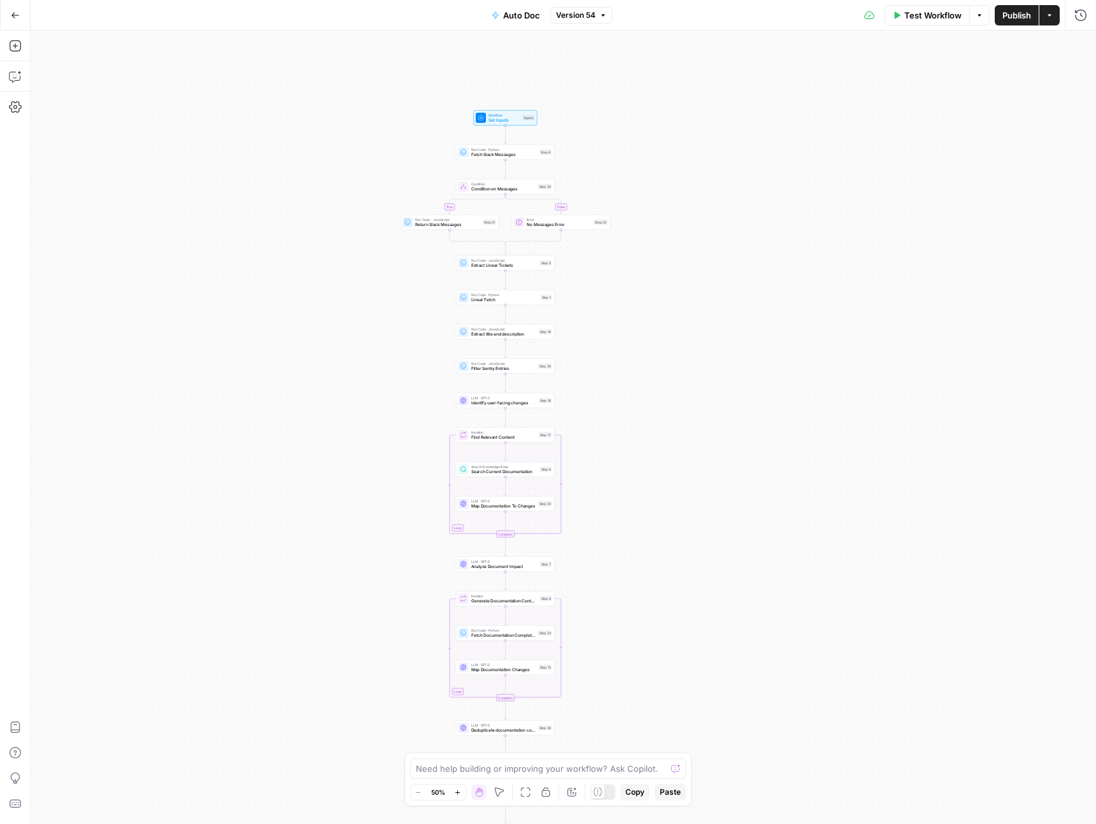
click at [917, 13] on span "Test Workflow" at bounding box center [933, 15] width 57 height 13
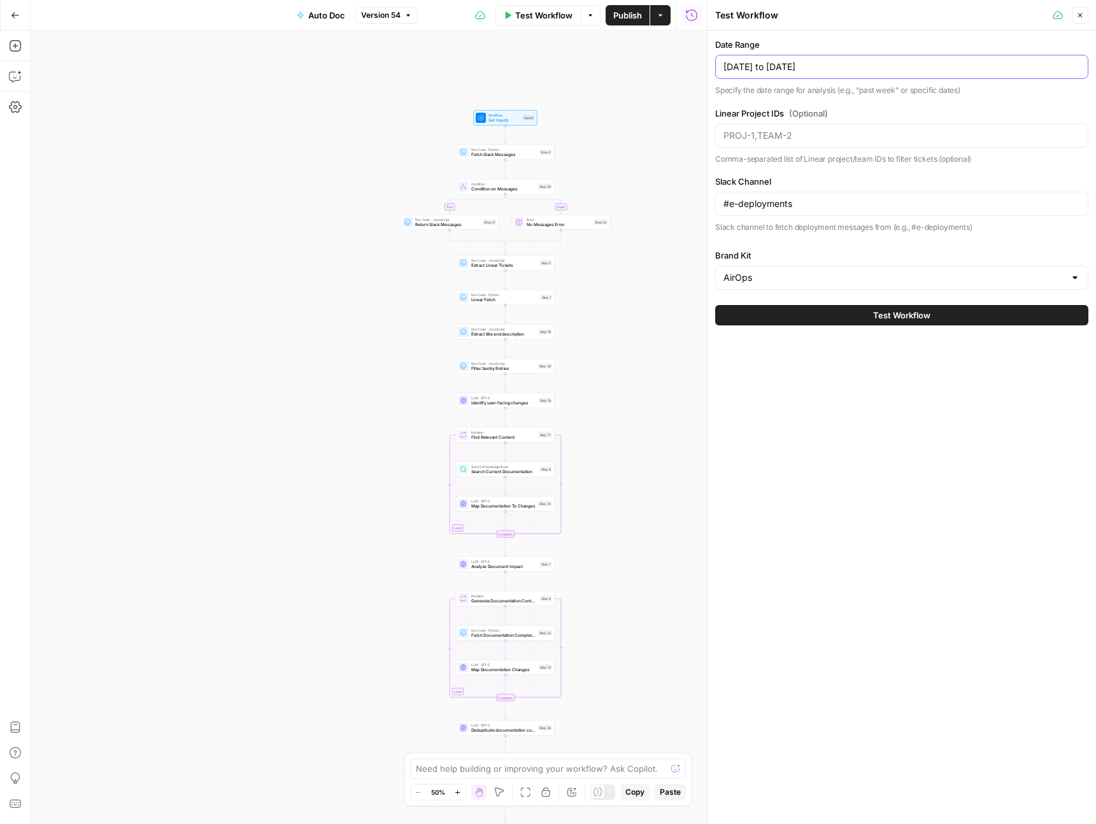
click at [786, 66] on input "[DATE] to [DATE]" at bounding box center [902, 67] width 357 height 13
type input "past week"
click at [749, 315] on button "Test Workflow" at bounding box center [901, 315] width 373 height 20
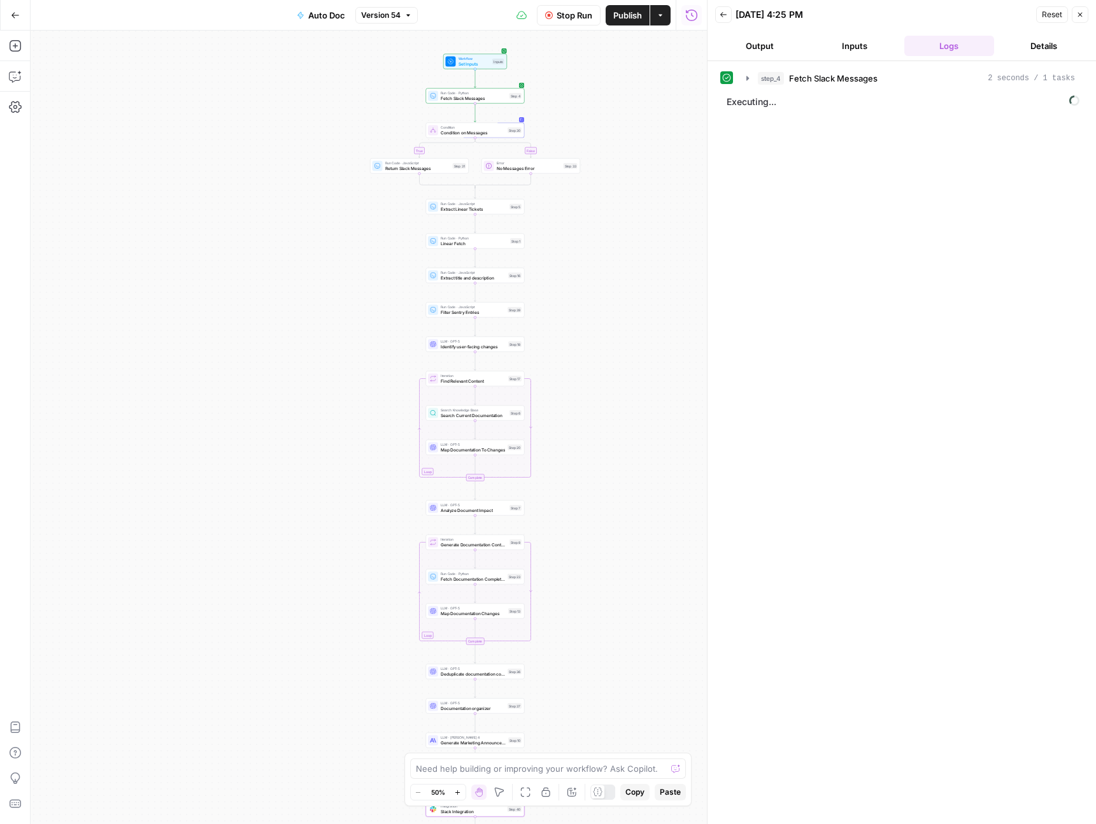
click at [798, 80] on span "Fetch Slack Messages" at bounding box center [833, 78] width 89 height 13
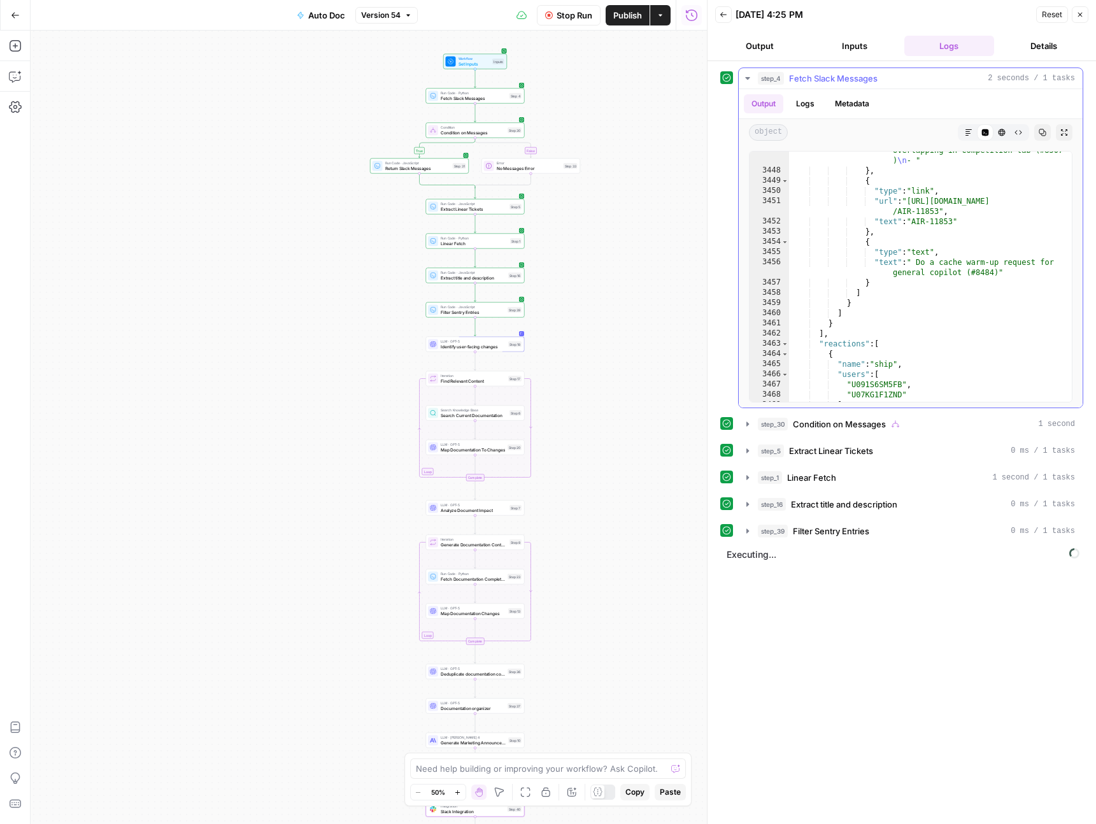
scroll to position [20627, 0]
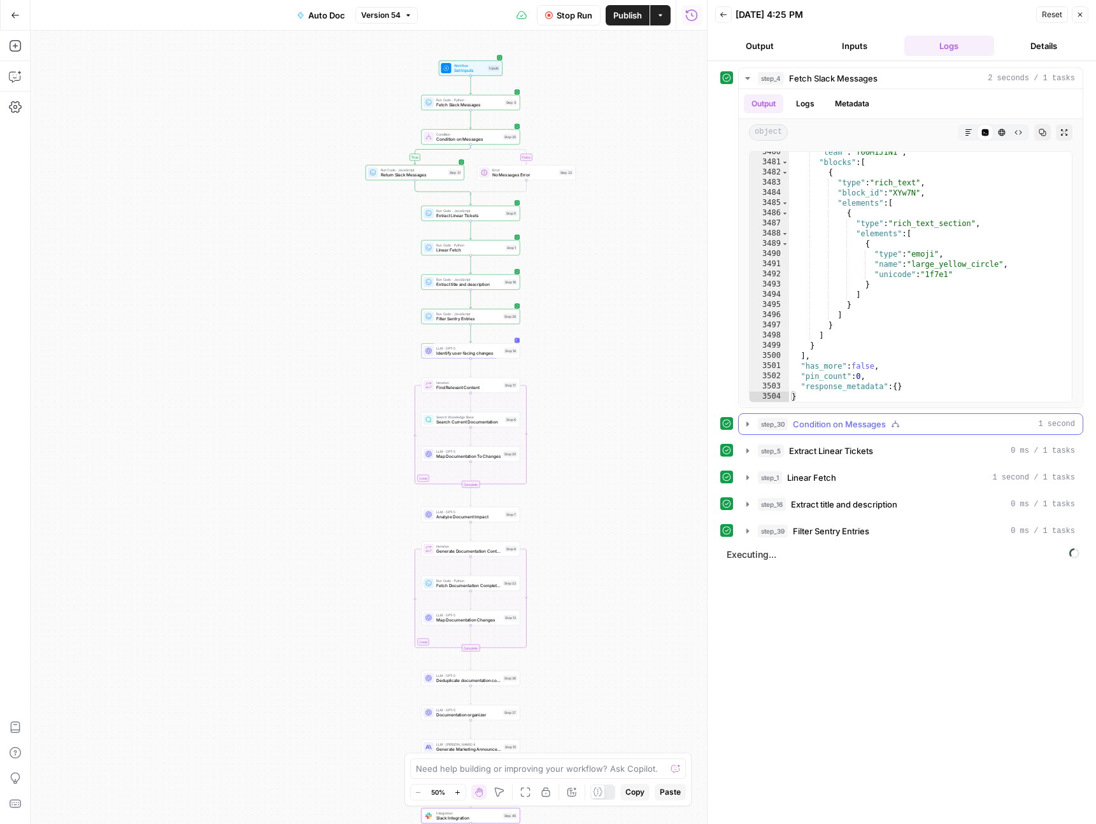
click at [813, 424] on span "Condition on Messages" at bounding box center [839, 424] width 93 height 13
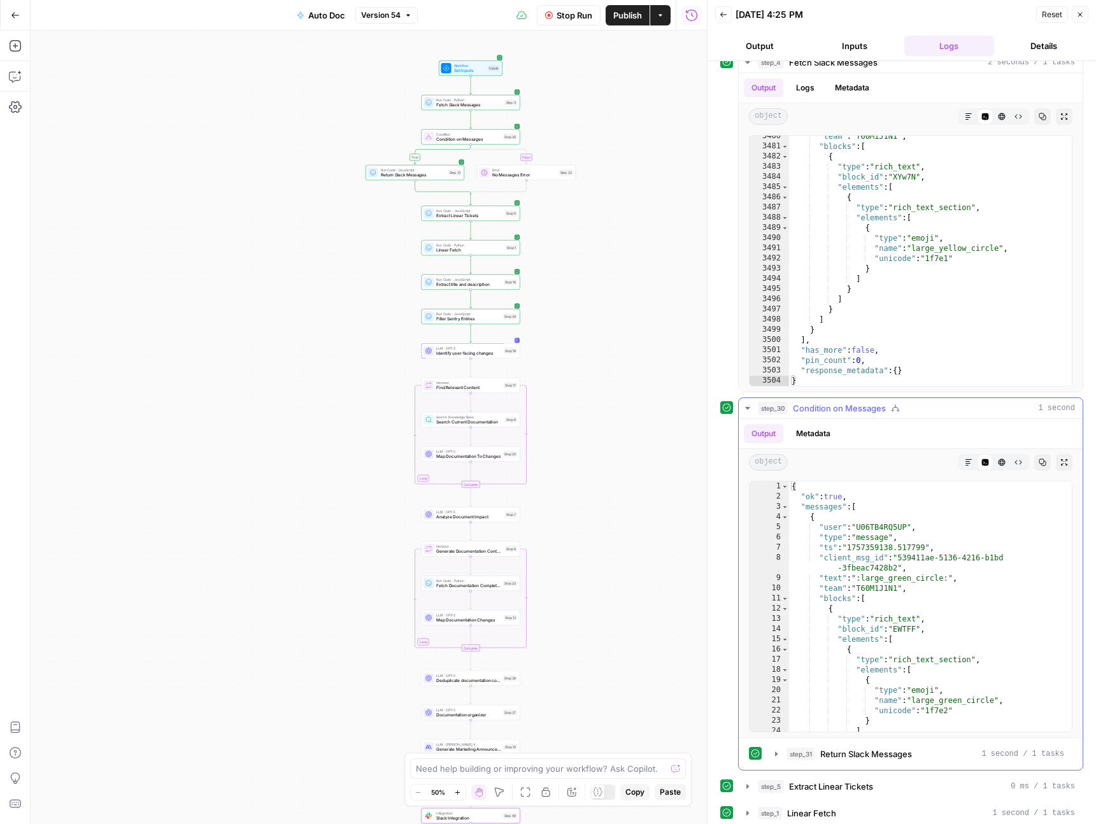
scroll to position [18, 0]
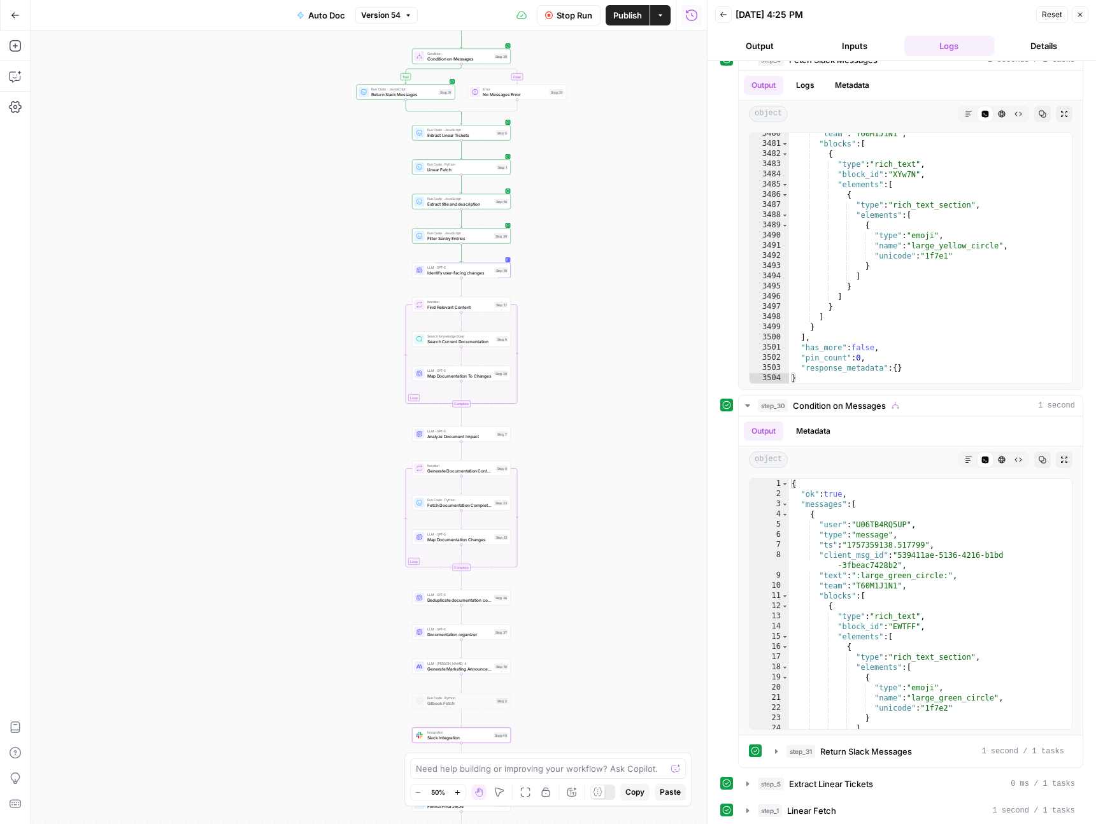
click at [764, 394] on div "step_4 Fetch Slack Messages 2 seconds / 1 tasks Output Logs Metadata object Mar…" at bounding box center [902, 462] width 363 height 826
click at [768, 403] on span "step_30" at bounding box center [773, 405] width 30 height 13
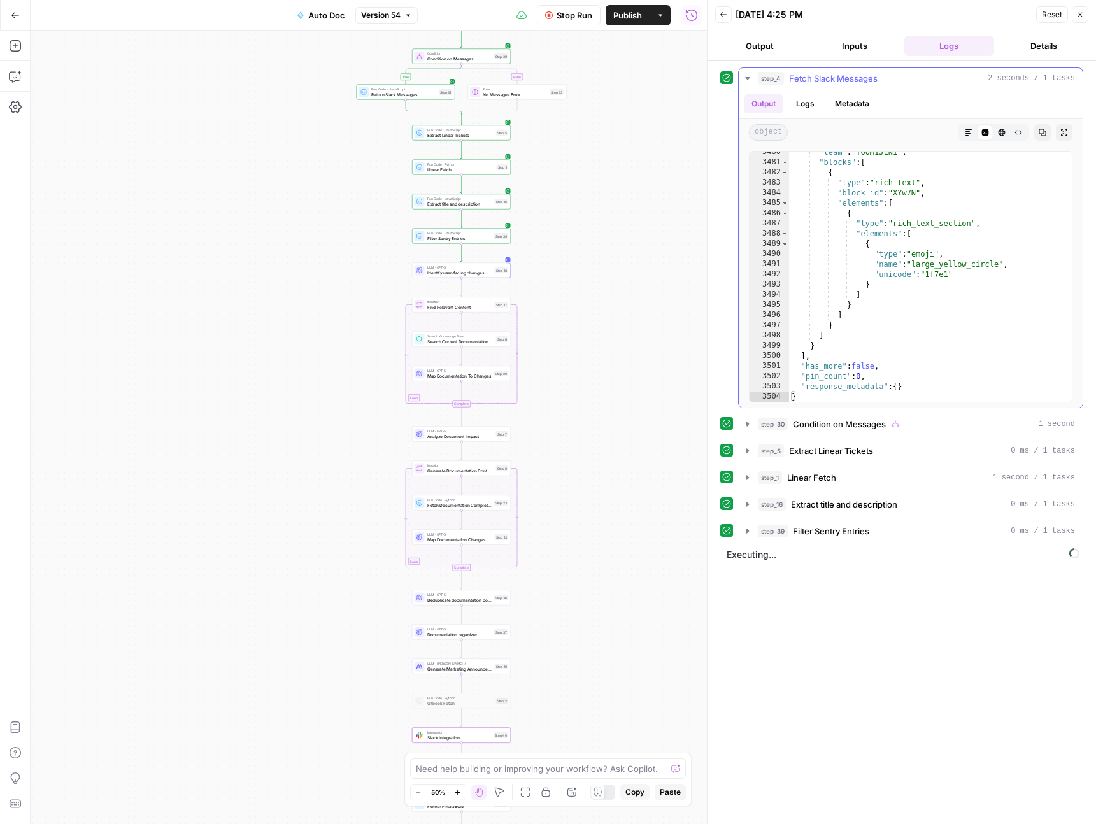
scroll to position [0, 0]
click at [747, 72] on button "step_4 Fetch Slack Messages 2 seconds / 1 tasks" at bounding box center [911, 78] width 344 height 20
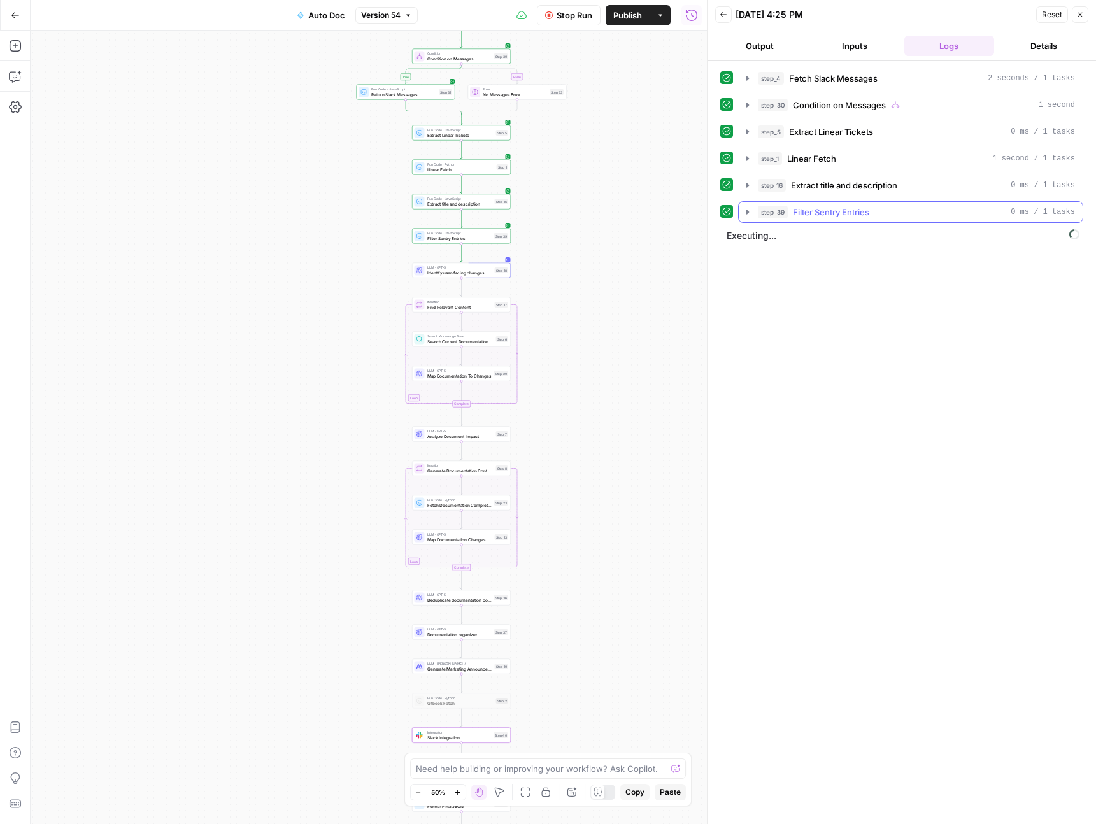
click at [750, 219] on button "step_39 Filter Sentry Entries 0 ms / 1 tasks" at bounding box center [911, 212] width 344 height 20
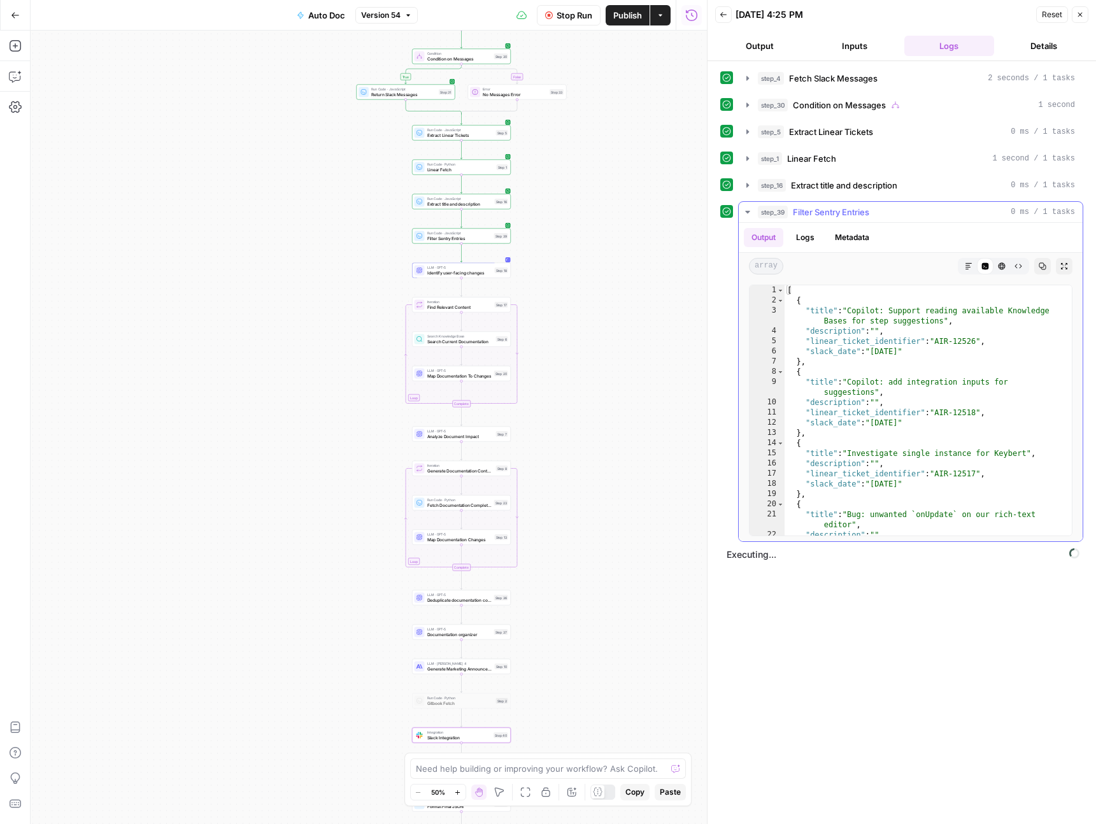
click at [1037, 268] on button "Copy" at bounding box center [1043, 266] width 17 height 17
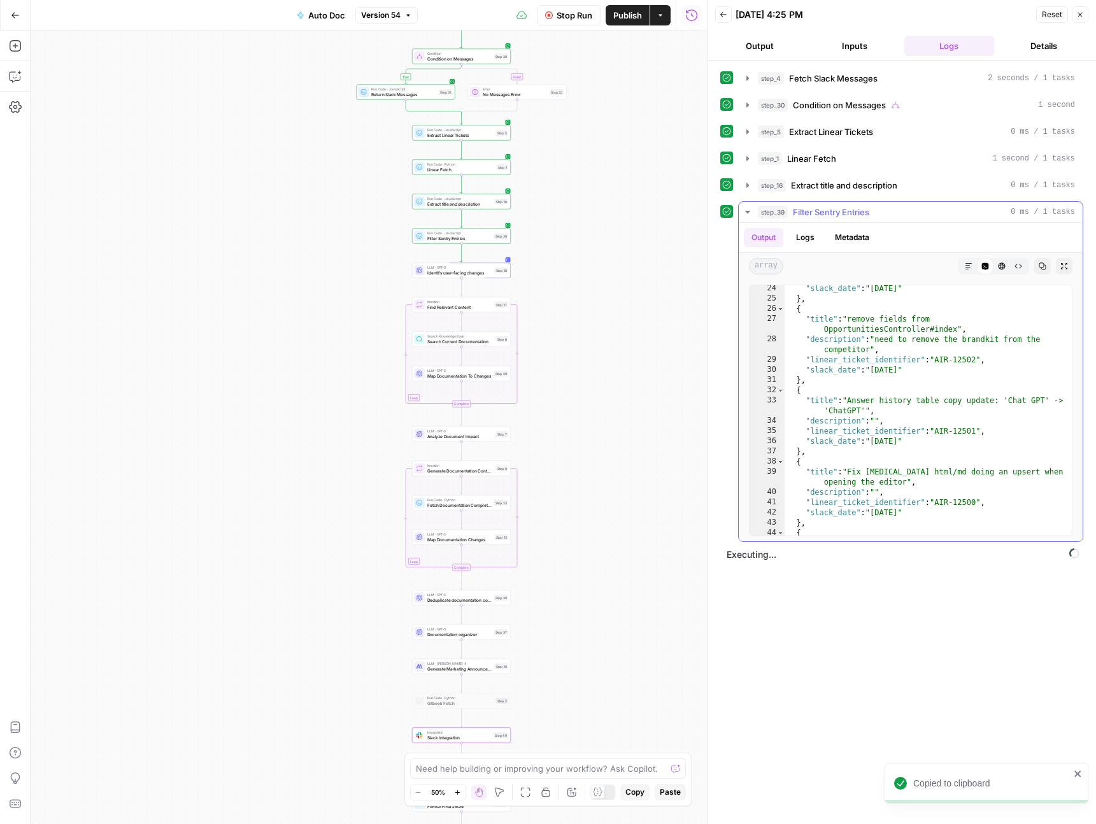
scroll to position [311, 0]
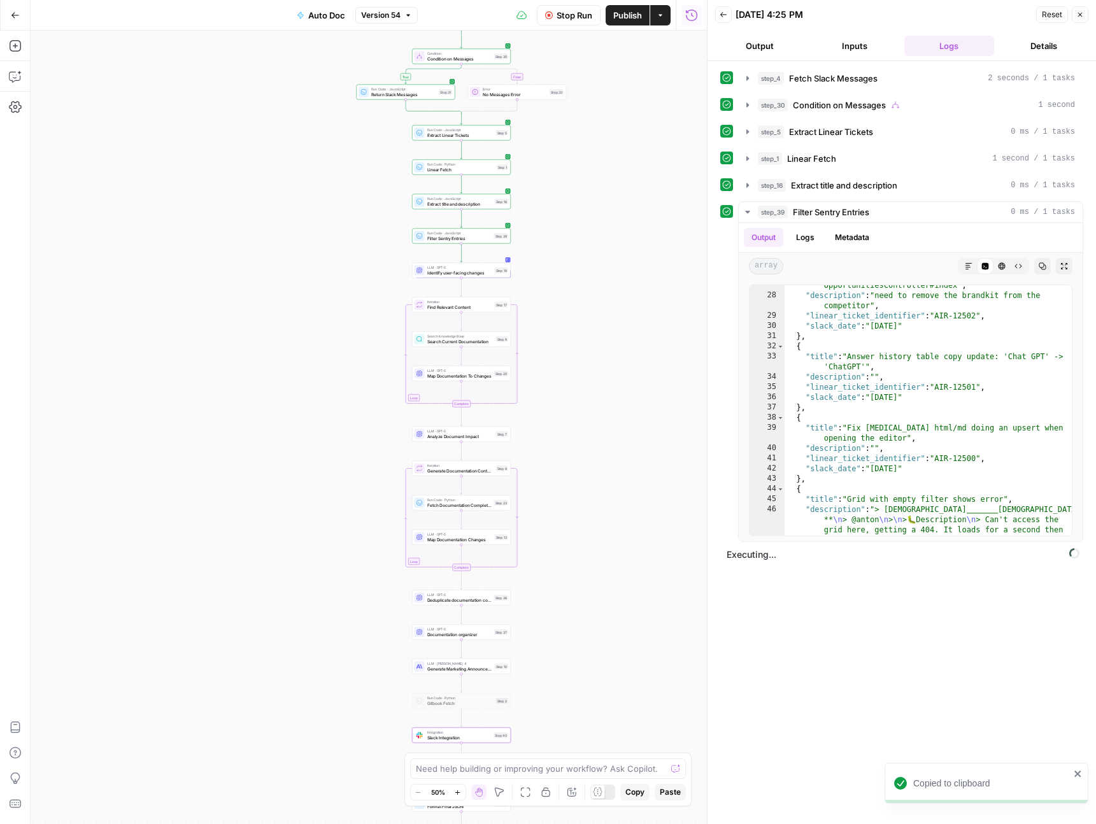
click at [634, 436] on div "true false Workflow Set Inputs Inputs Run Code · Python Fetch Slack Messages St…" at bounding box center [369, 428] width 677 height 794
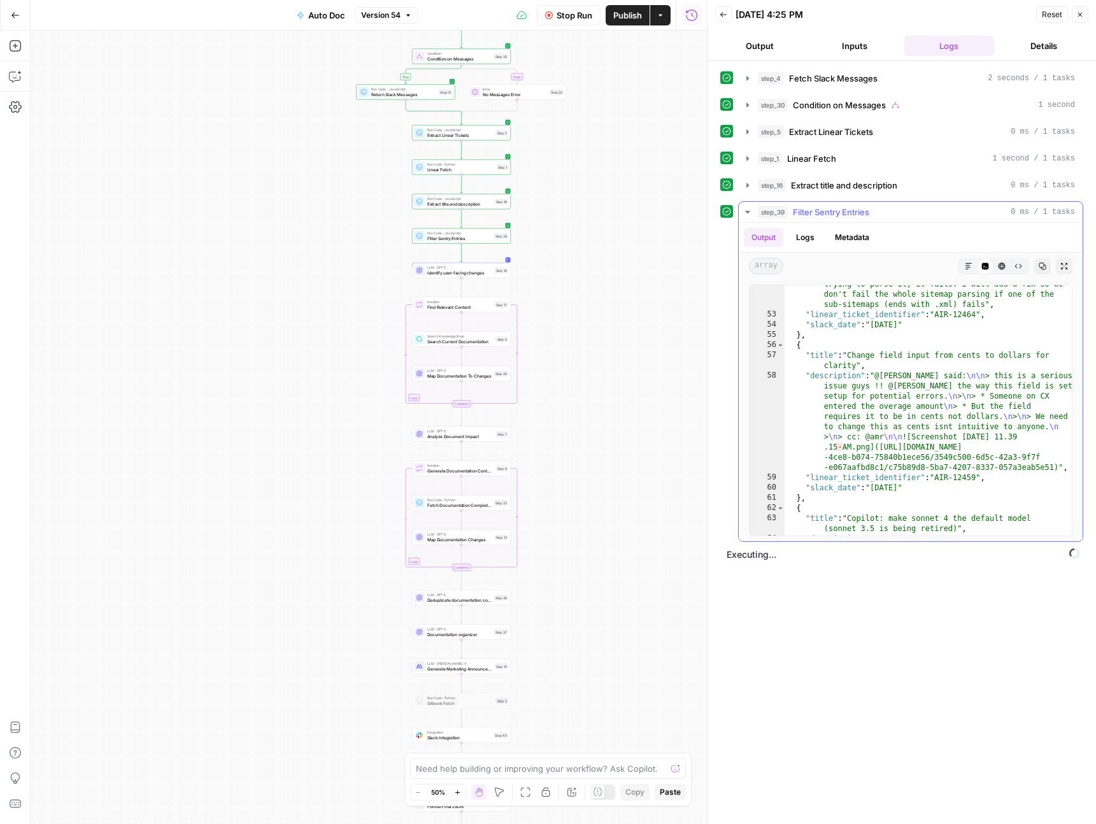
scroll to position [886, 0]
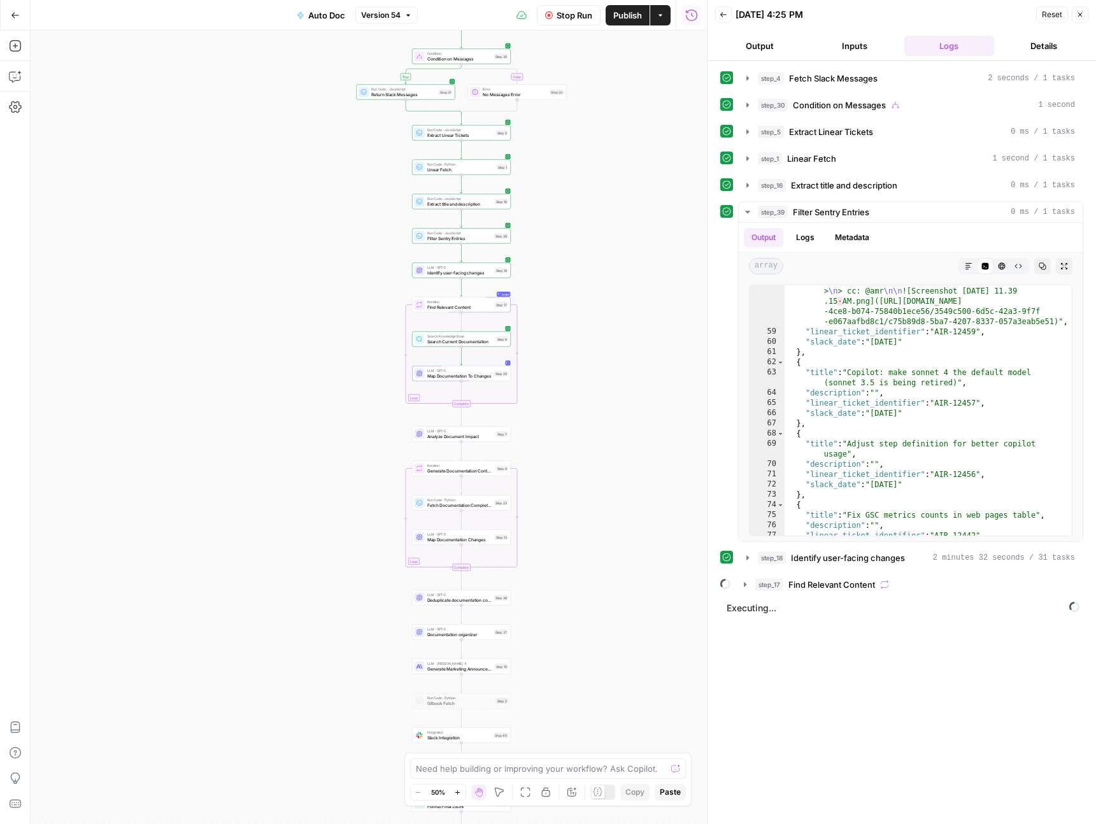
click at [383, 2] on div "Go Back Auto Doc Version 54 Stop Run Publish Actions Run History" at bounding box center [353, 15] width 707 height 30
click at [824, 556] on span "Identify user-facing changes" at bounding box center [848, 558] width 114 height 13
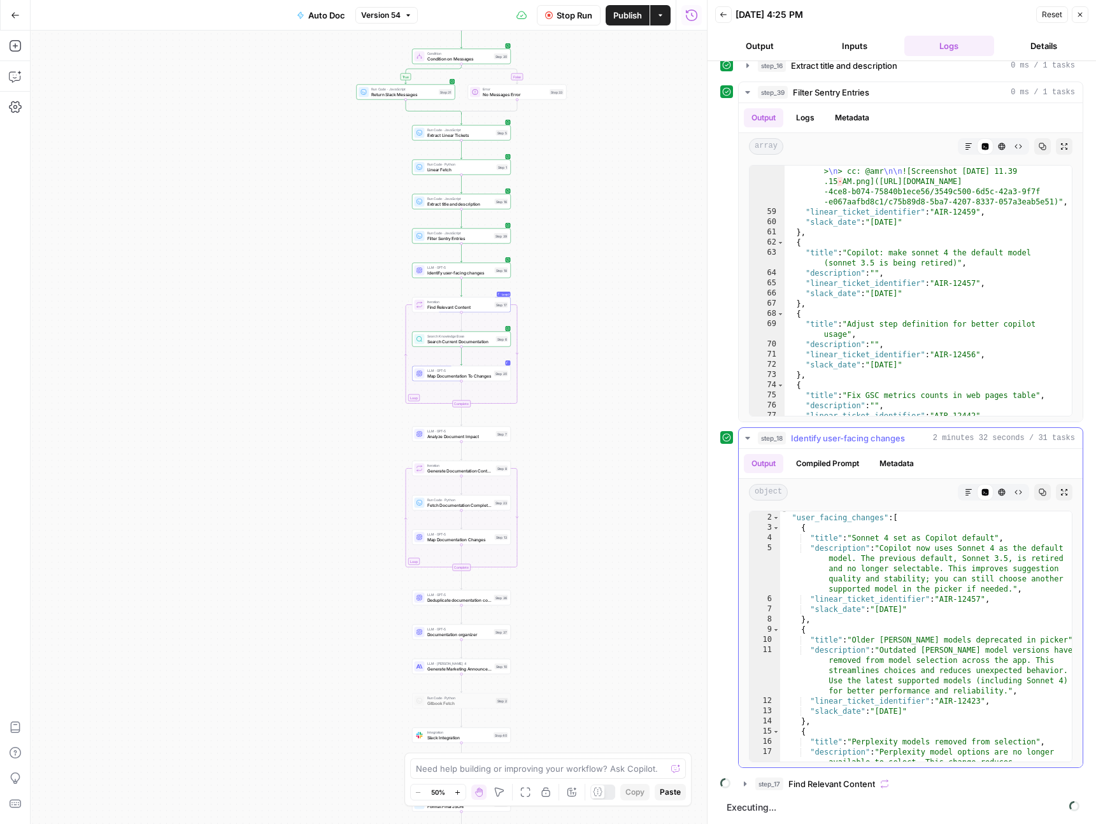
scroll to position [0, 0]
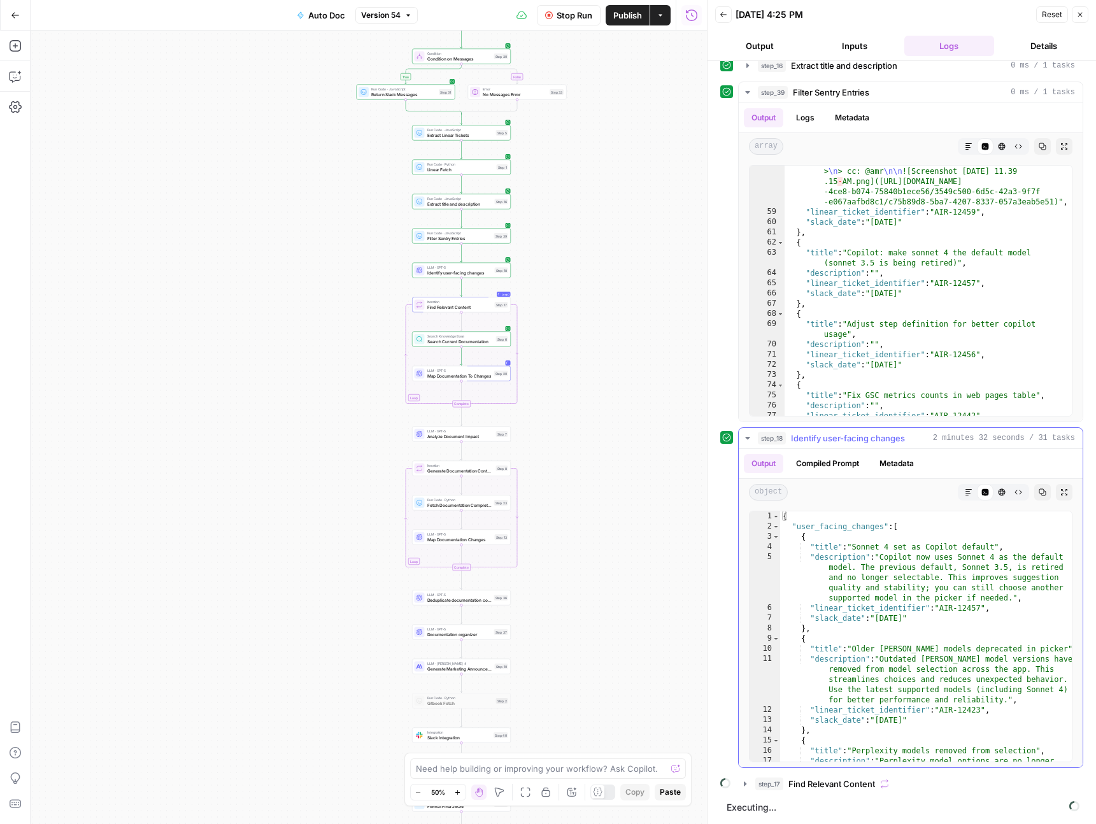
click at [1040, 494] on icon "button" at bounding box center [1043, 493] width 8 height 8
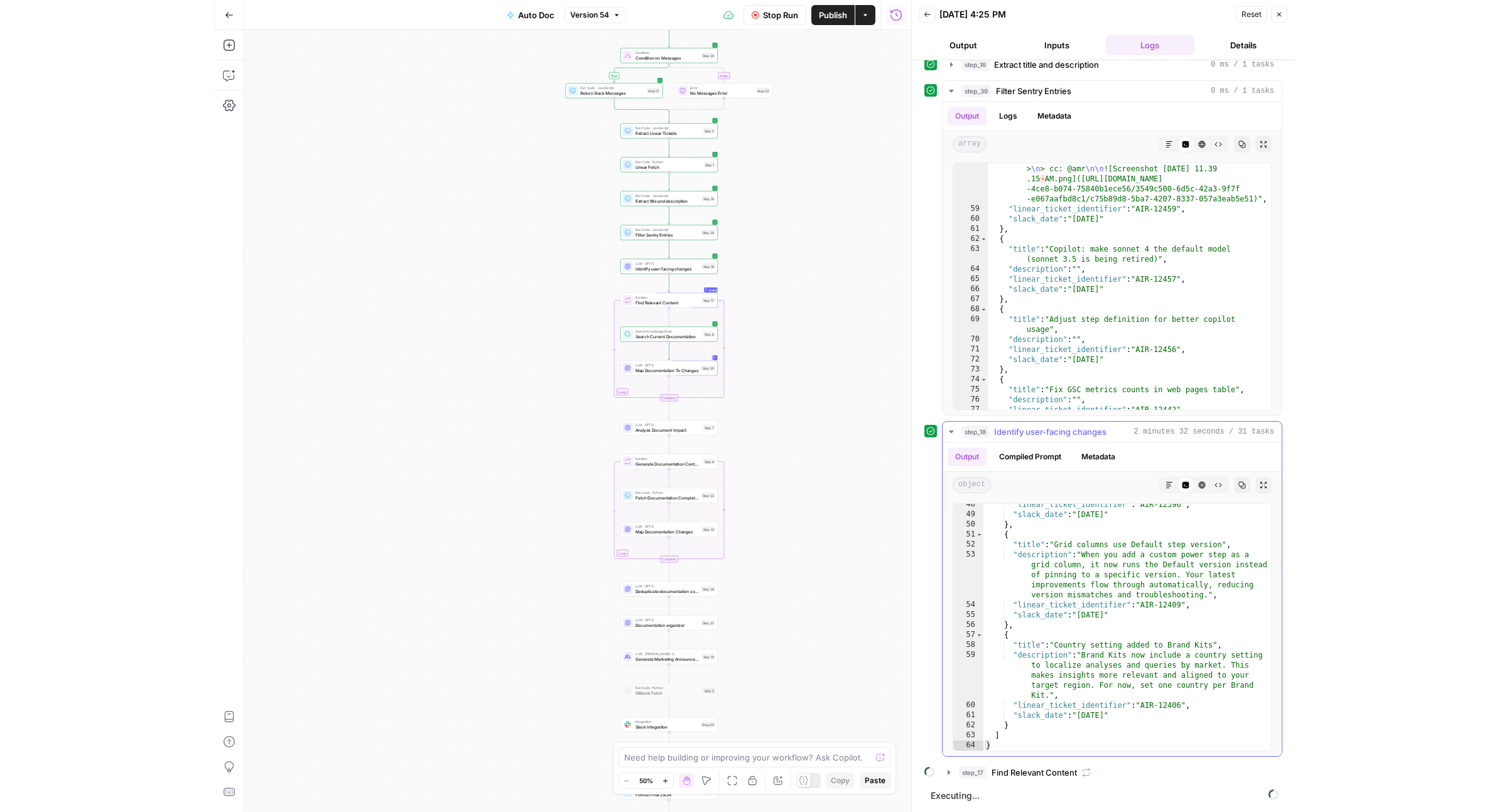
scroll to position [798, 0]
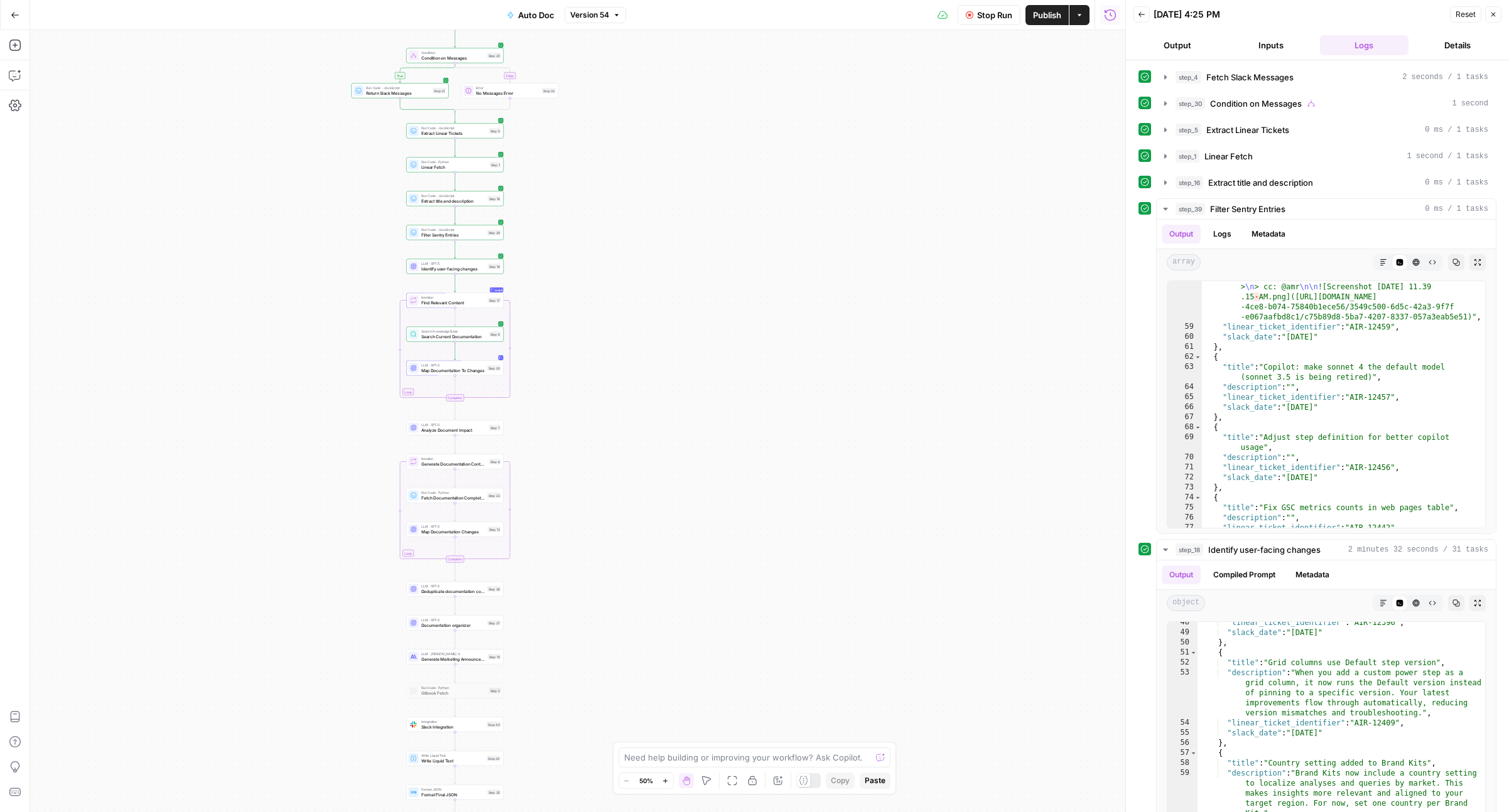
scroll to position [798, 0]
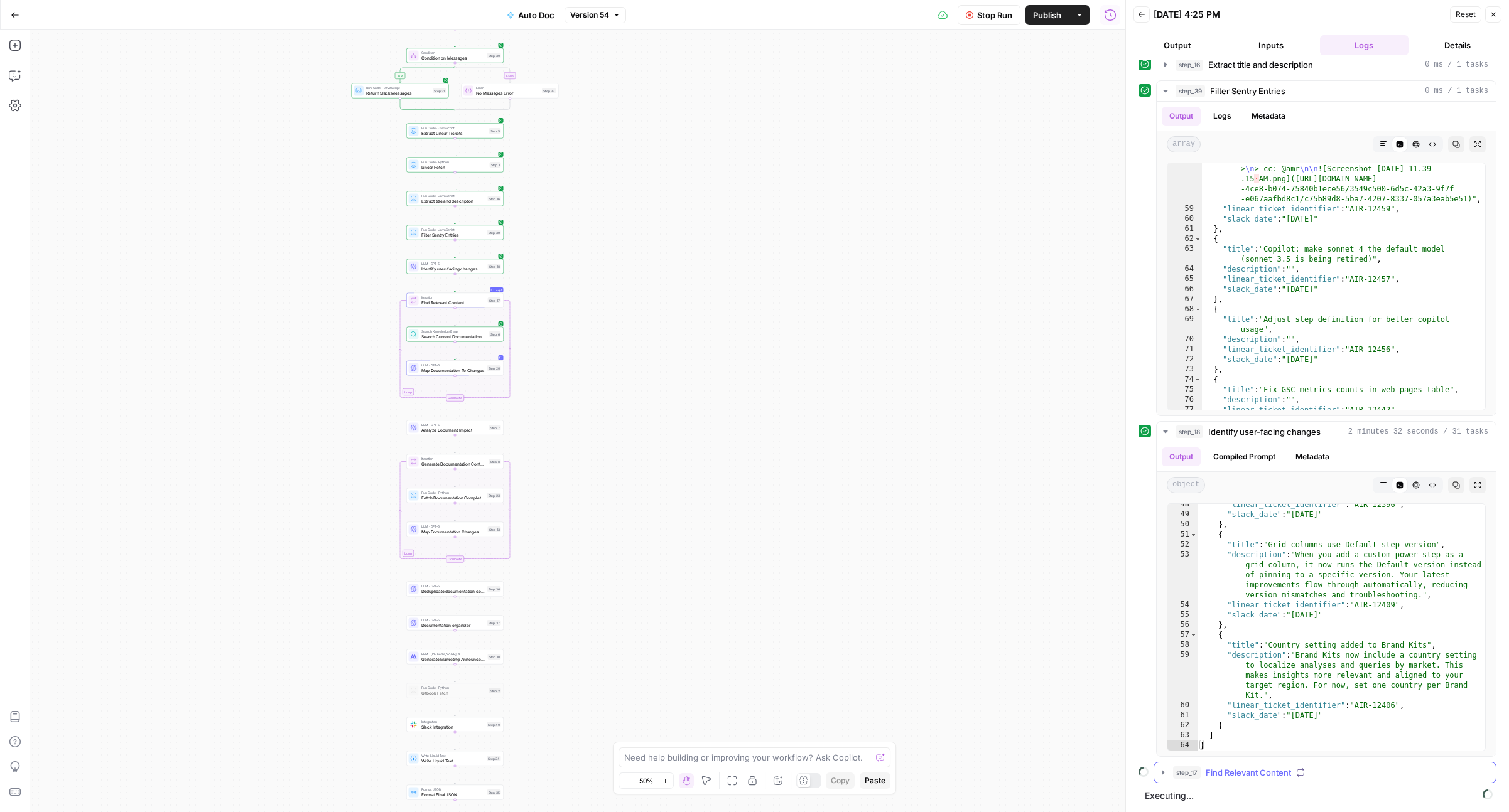
click at [1236, 766] on button "step_17 Find Relevant Content" at bounding box center [1325, 773] width 342 height 20
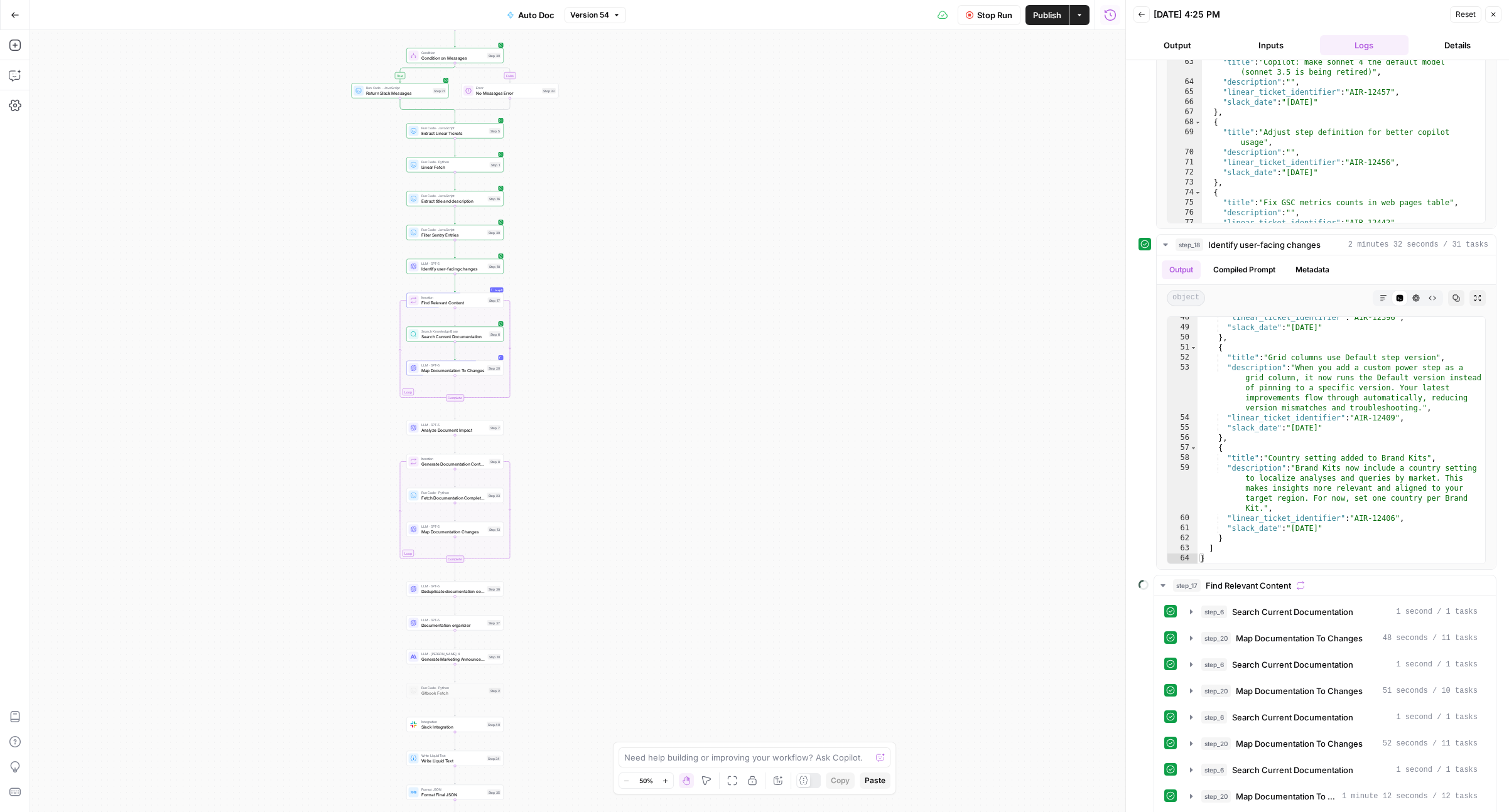
scroll to position [361, 0]
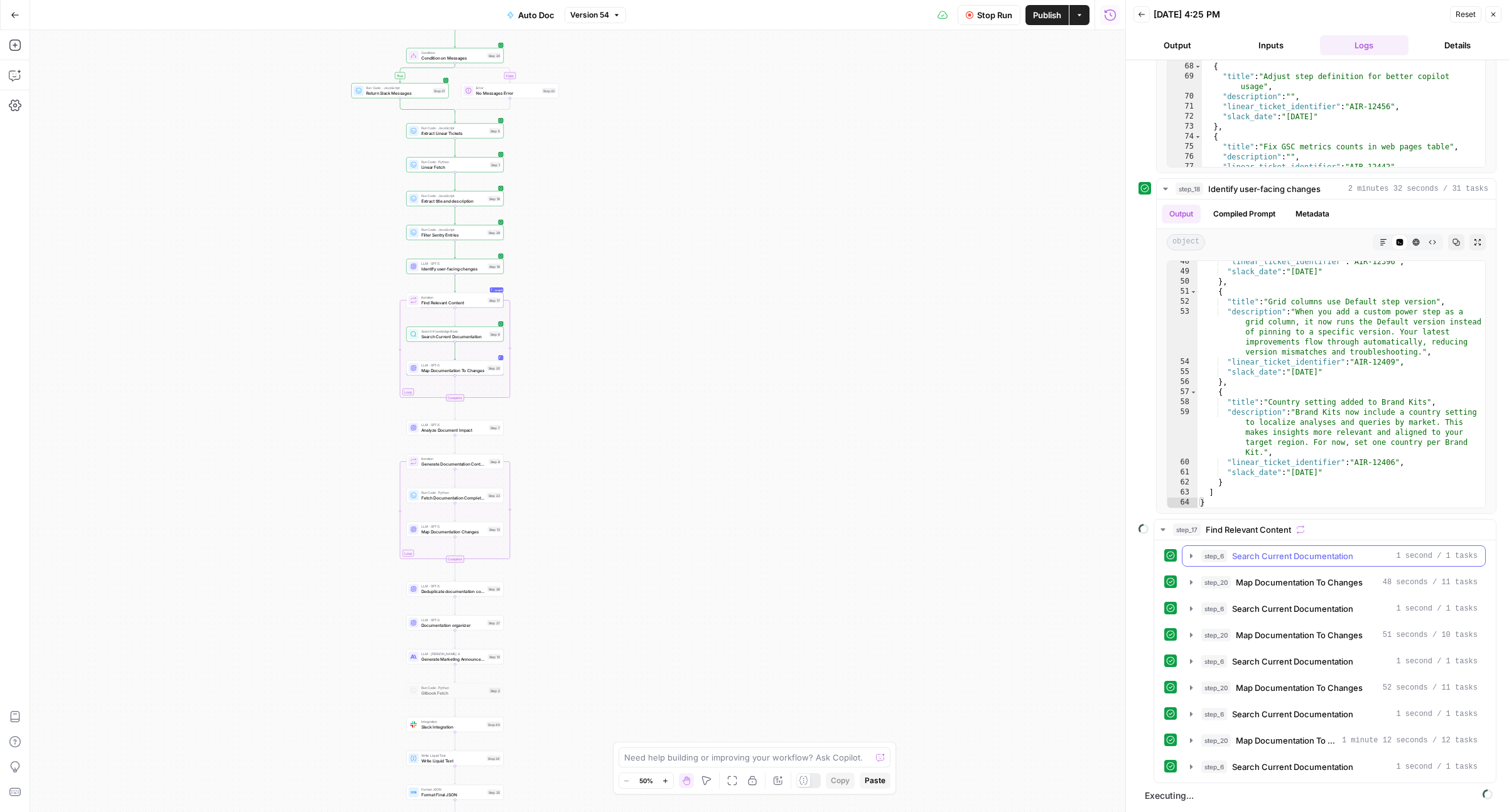
click at [1282, 554] on span "Search Current Documentation" at bounding box center [1292, 556] width 121 height 13
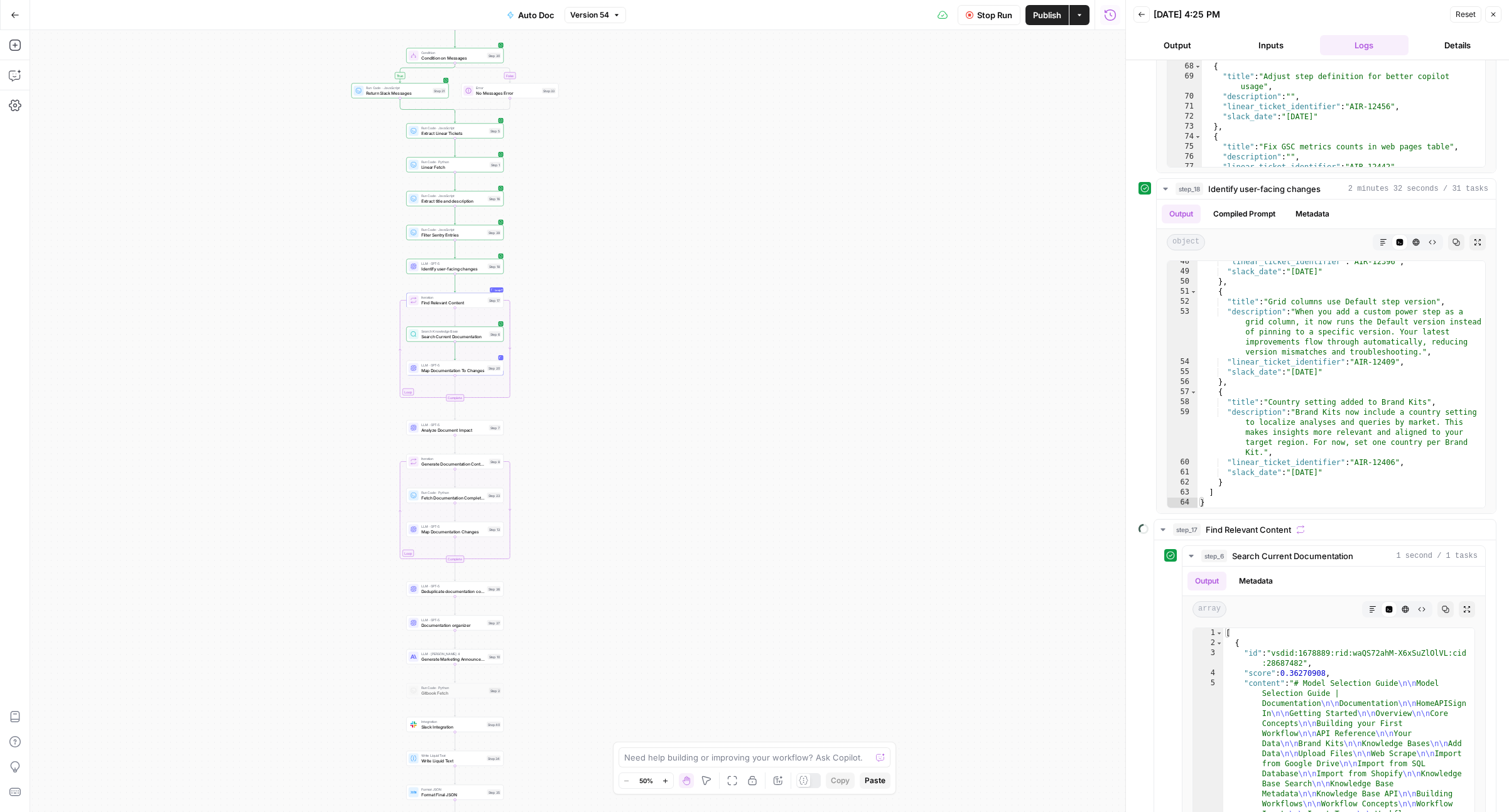
click at [161, 356] on div "true false Workflow Set Inputs Inputs Run Code · Python Fetch Slack Messages St…" at bounding box center [578, 422] width 1095 height 782
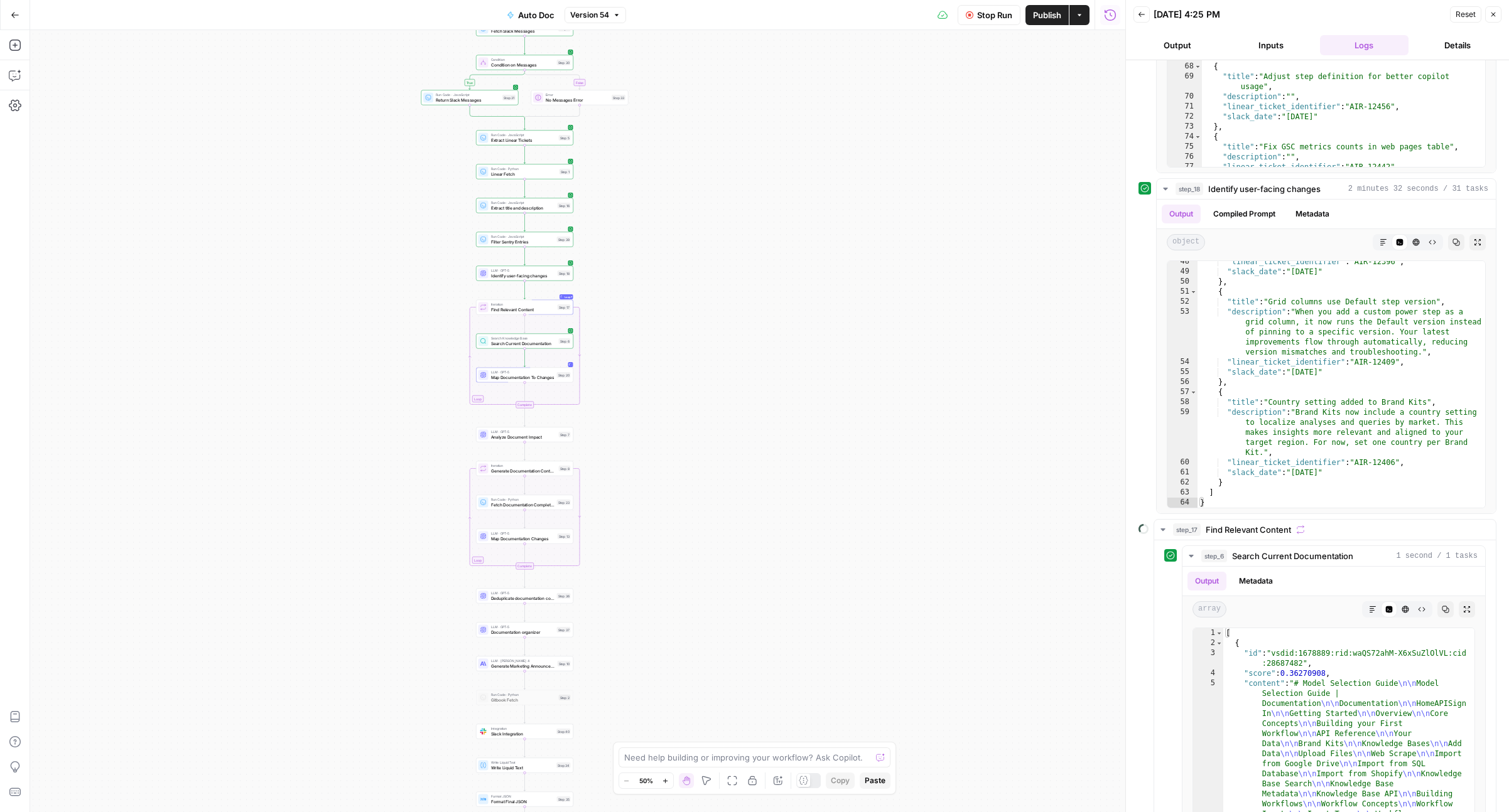
drag, startPoint x: 152, startPoint y: 352, endPoint x: 259, endPoint y: 360, distance: 107.3
click at [259, 360] on div "true false Workflow Set Inputs Inputs Run Code · Python Fetch Slack Messages St…" at bounding box center [578, 422] width 1095 height 782
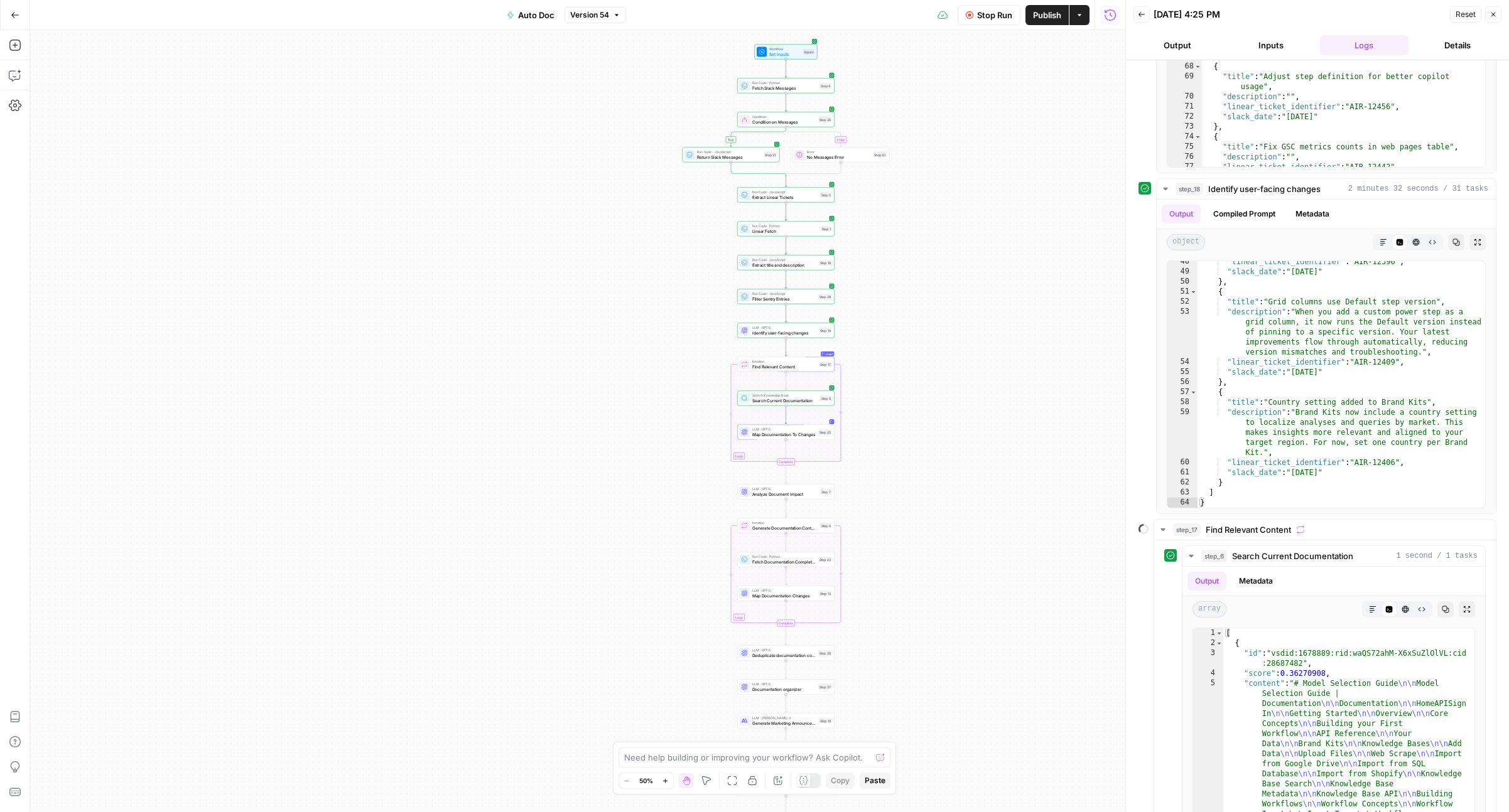
drag, startPoint x: 224, startPoint y: 391, endPoint x: 426, endPoint y: 443, distance: 208.6
click at [426, 443] on div "true false Workflow Set Inputs Inputs Run Code · Python Fetch Slack Messages St…" at bounding box center [578, 422] width 1095 height 782
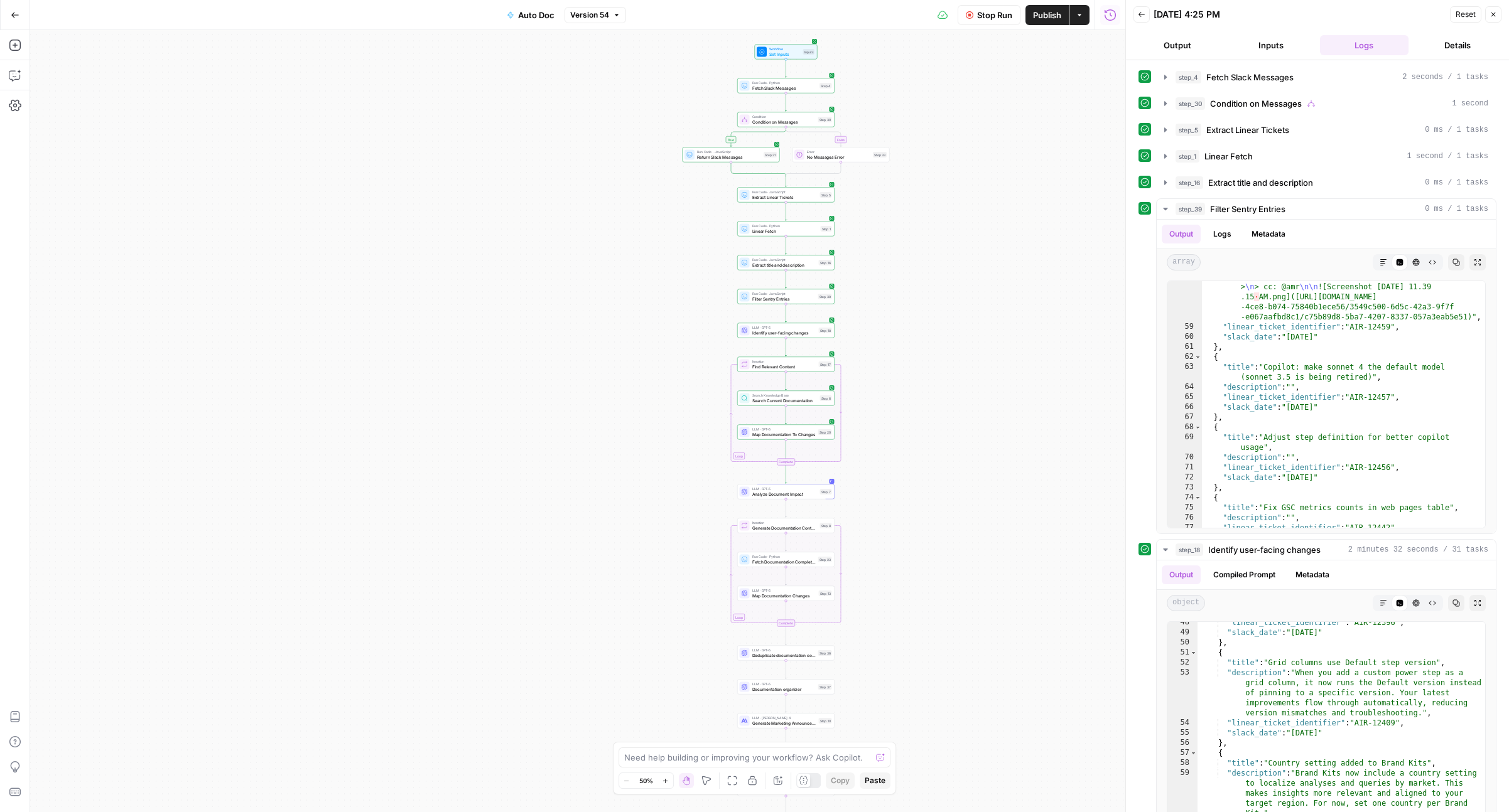
scroll to position [798, 0]
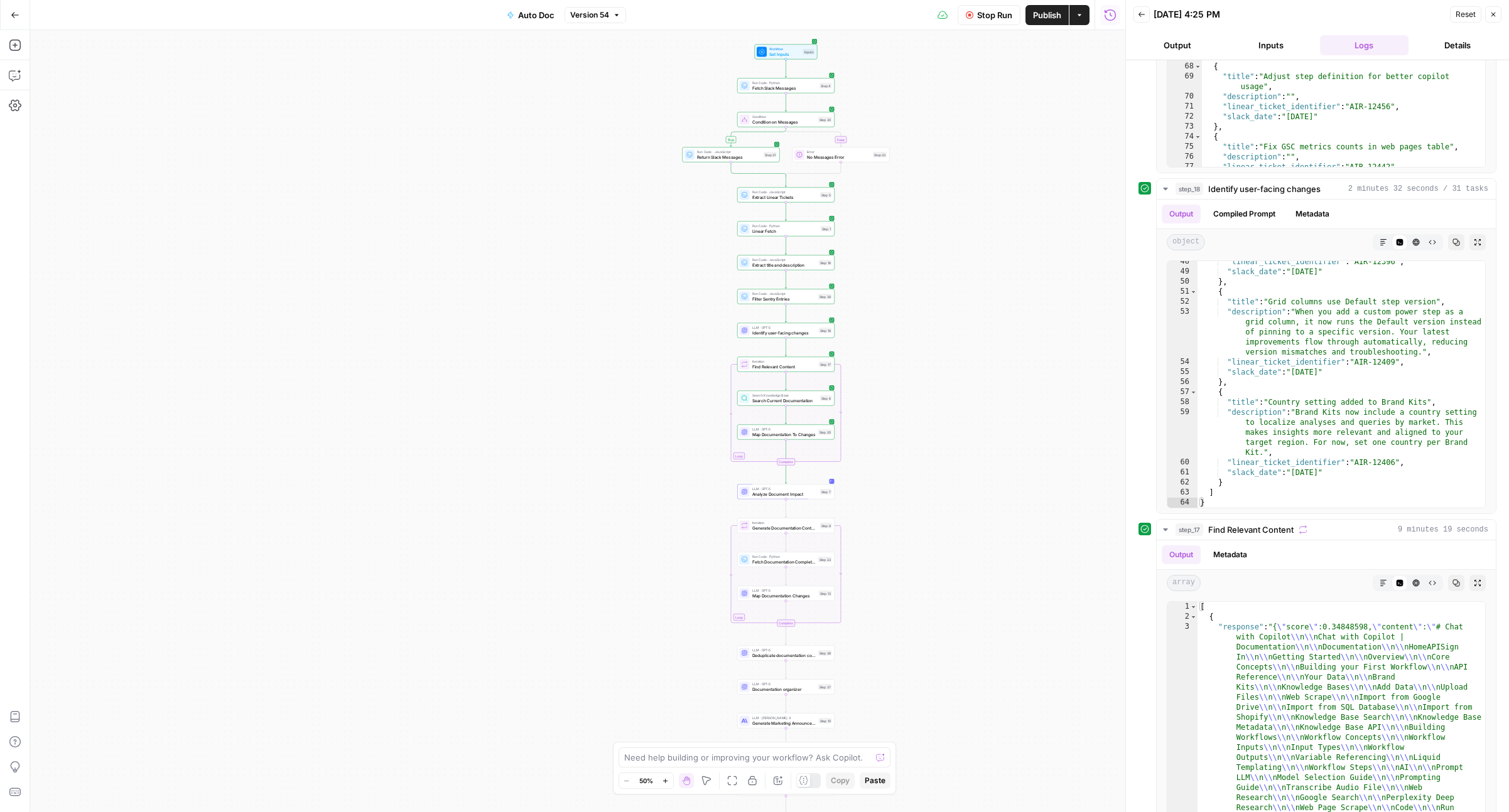
scroll to position [798, 0]
drag, startPoint x: 468, startPoint y: 406, endPoint x: 446, endPoint y: 392, distance: 26.1
click at [446, 392] on div "true false Workflow Set Inputs Inputs Run Code · Python Fetch Slack Messages St…" at bounding box center [578, 422] width 1095 height 782
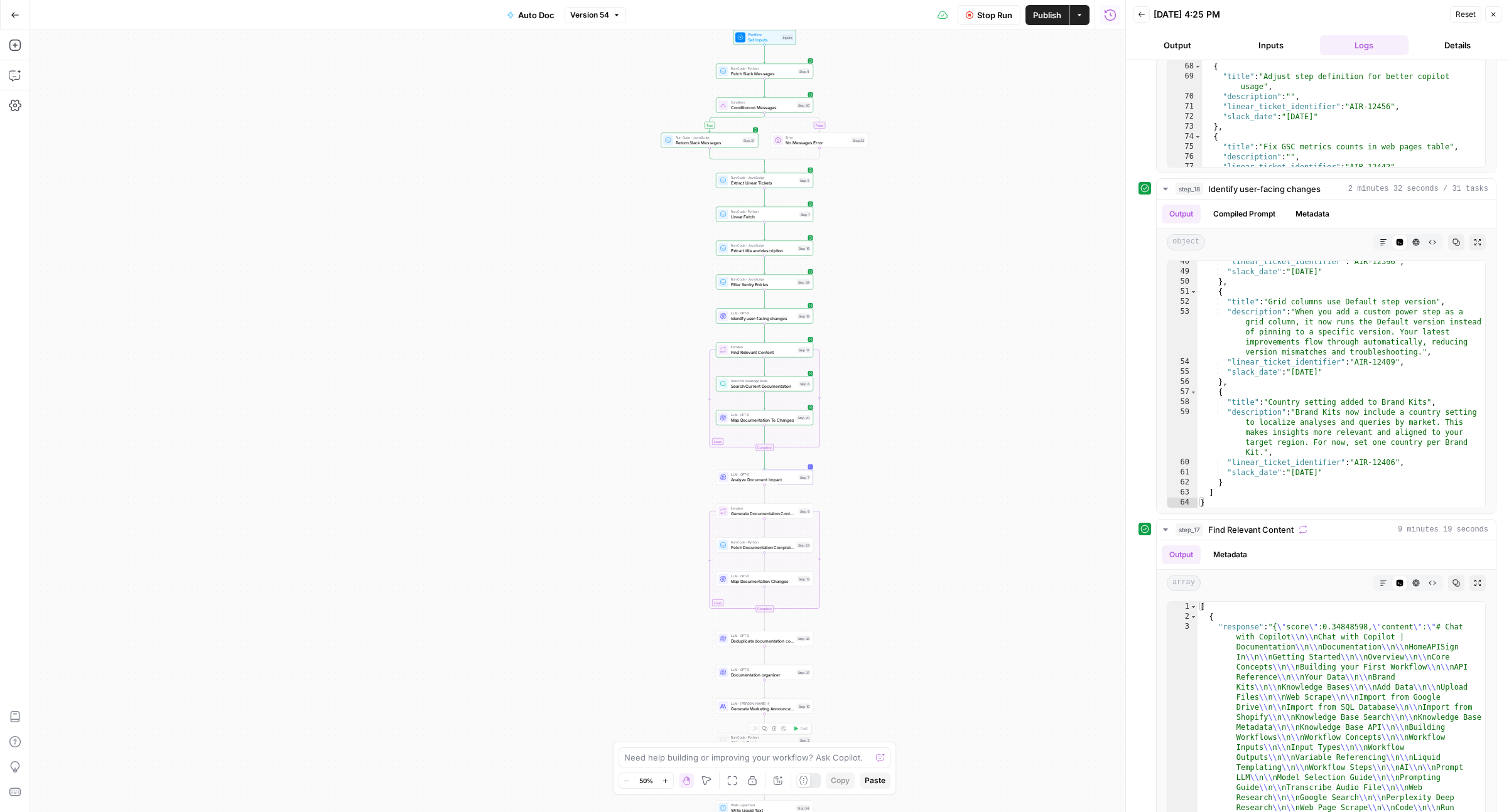
click at [729, 777] on icon "button" at bounding box center [732, 781] width 10 height 10
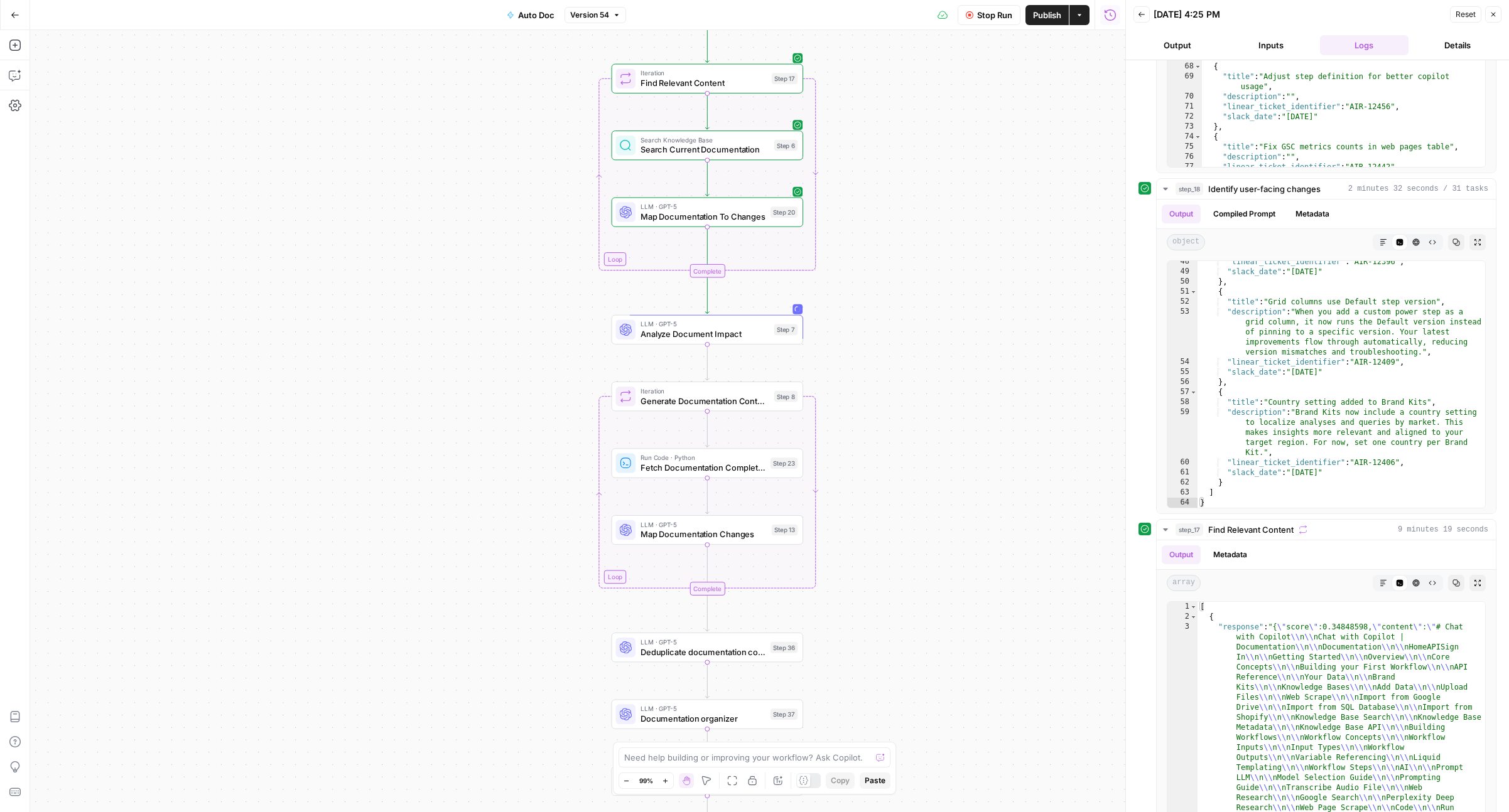
drag, startPoint x: 436, startPoint y: 473, endPoint x: 487, endPoint y: 379, distance: 106.9
click at [486, 380] on div "true false Workflow Set Inputs Inputs Run Code · Python Fetch Slack Messages St…" at bounding box center [578, 422] width 1095 height 782
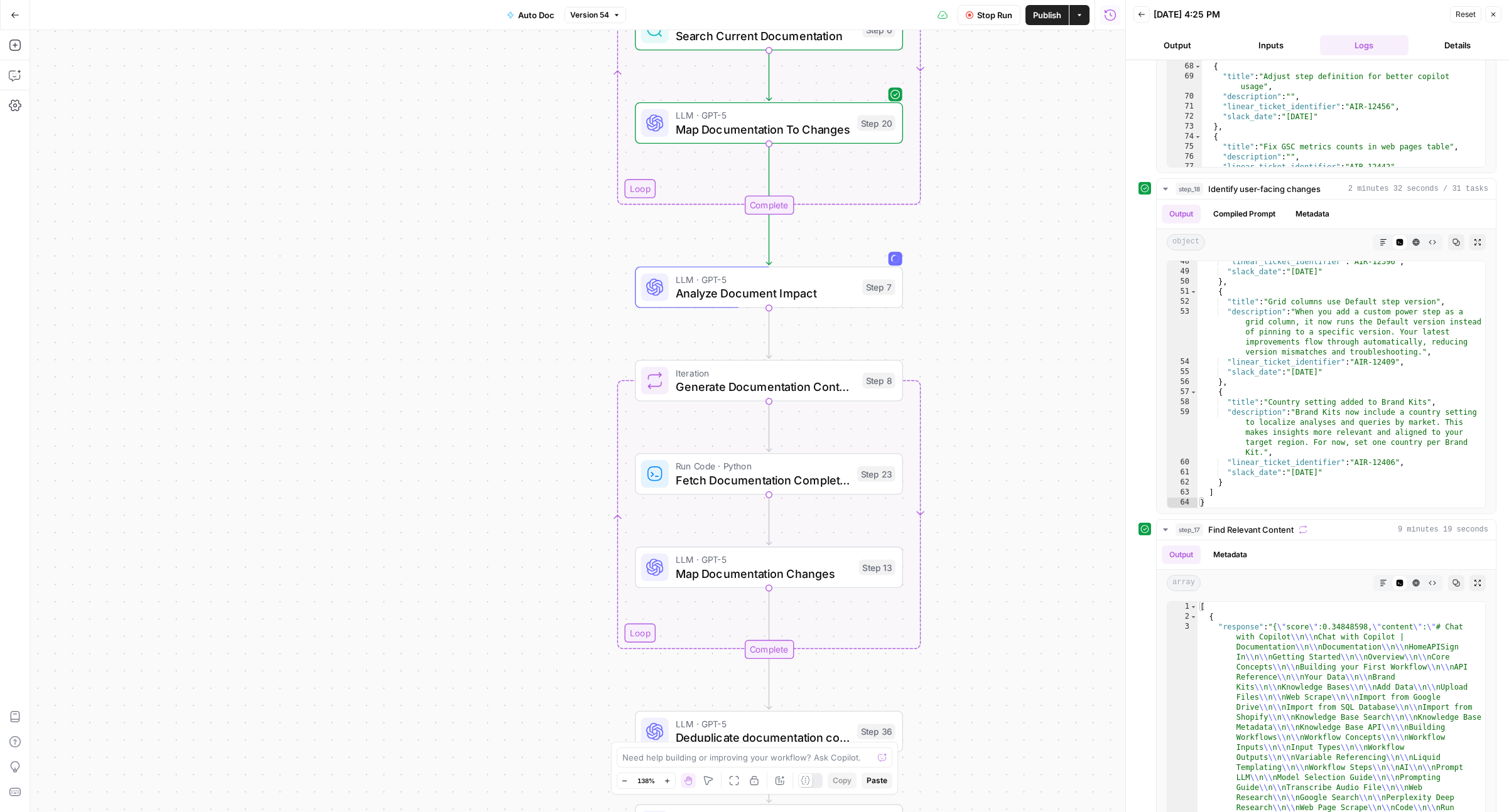
drag, startPoint x: 530, startPoint y: 407, endPoint x: 439, endPoint y: 456, distance: 103.4
click at [439, 456] on div "true false Workflow Set Inputs Inputs Run Code · Python Fetch Slack Messages St…" at bounding box center [578, 422] width 1095 height 782
drag, startPoint x: 449, startPoint y: 440, endPoint x: 443, endPoint y: 440, distance: 6.0
click at [443, 440] on div "true false Workflow Set Inputs Inputs Run Code · Python Fetch Slack Messages St…" at bounding box center [578, 422] width 1095 height 782
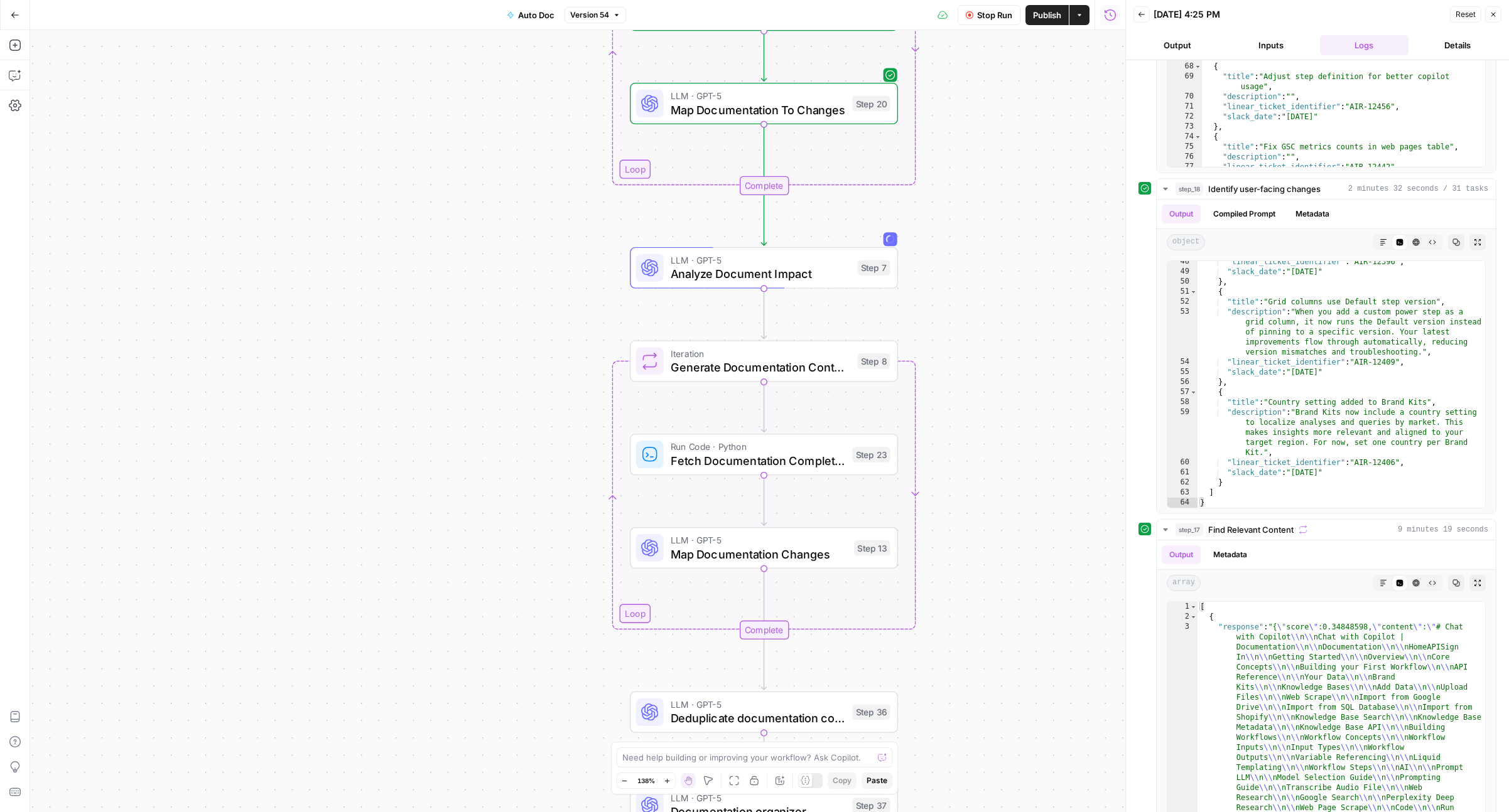
drag, startPoint x: 496, startPoint y: 419, endPoint x: 492, endPoint y: 376, distance: 43.2
click at [492, 376] on div "true false Workflow Set Inputs Inputs Run Code · Python Fetch Slack Messages St…" at bounding box center [578, 422] width 1095 height 782
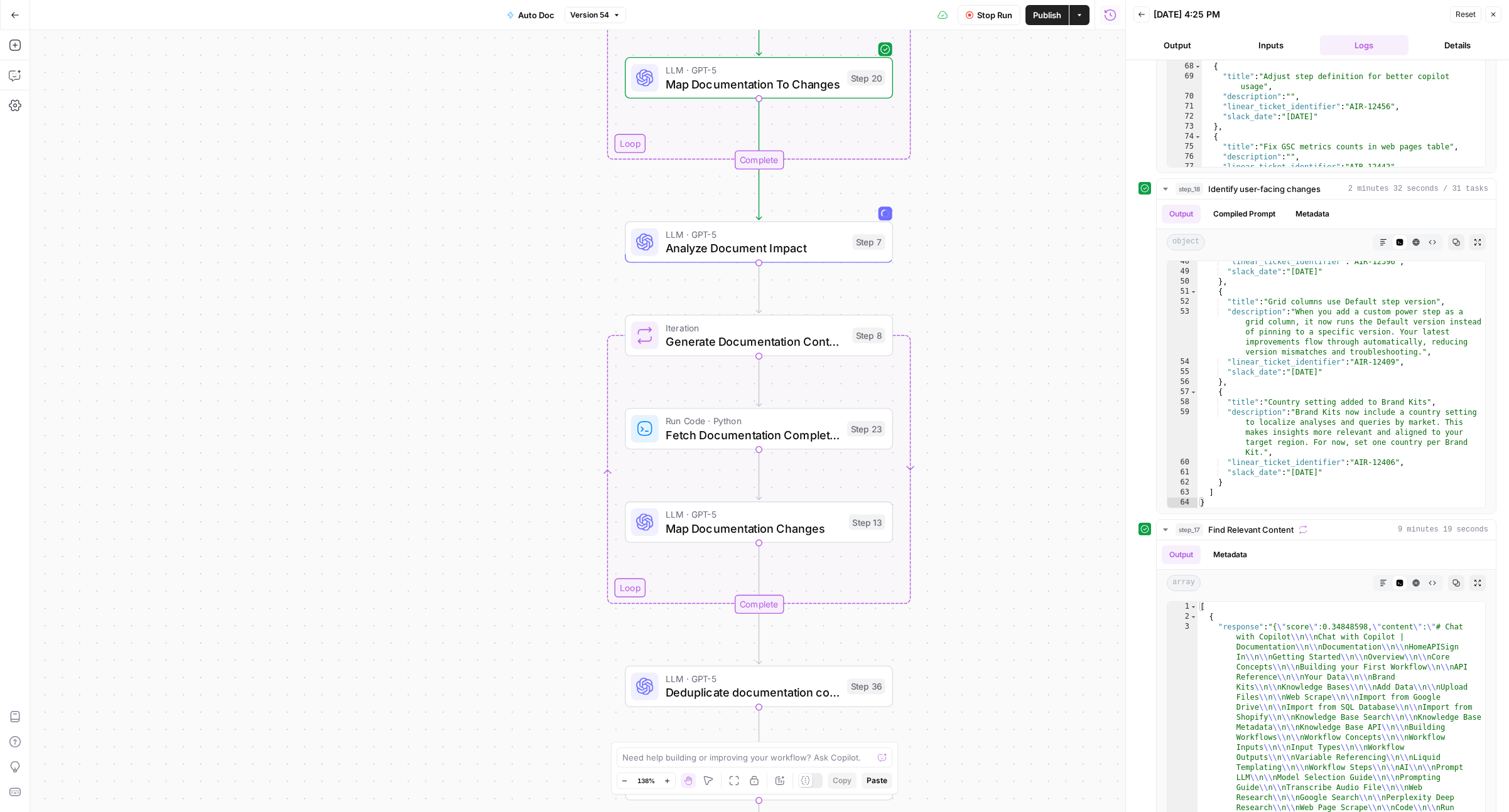
drag, startPoint x: 528, startPoint y: 367, endPoint x: 528, endPoint y: 344, distance: 23.0
click at [528, 344] on div "true false Workflow Set Inputs Inputs Run Code · Python Fetch Slack Messages St…" at bounding box center [578, 422] width 1095 height 782
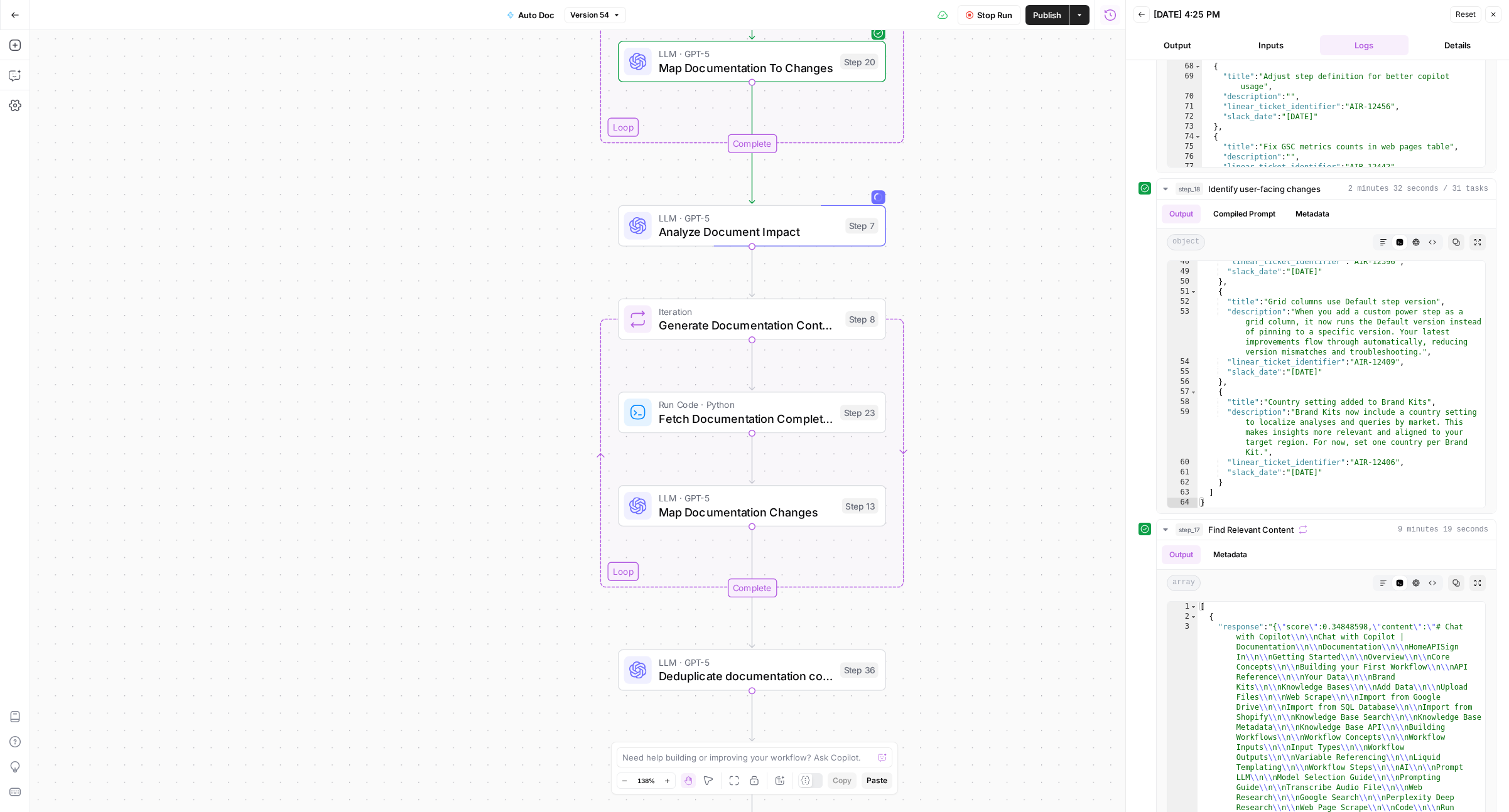
drag, startPoint x: 528, startPoint y: 344, endPoint x: 521, endPoint y: 350, distance: 9.2
click at [521, 350] on div "true false Workflow Set Inputs Inputs Run Code · Python Fetch Slack Messages St…" at bounding box center [578, 422] width 1095 height 782
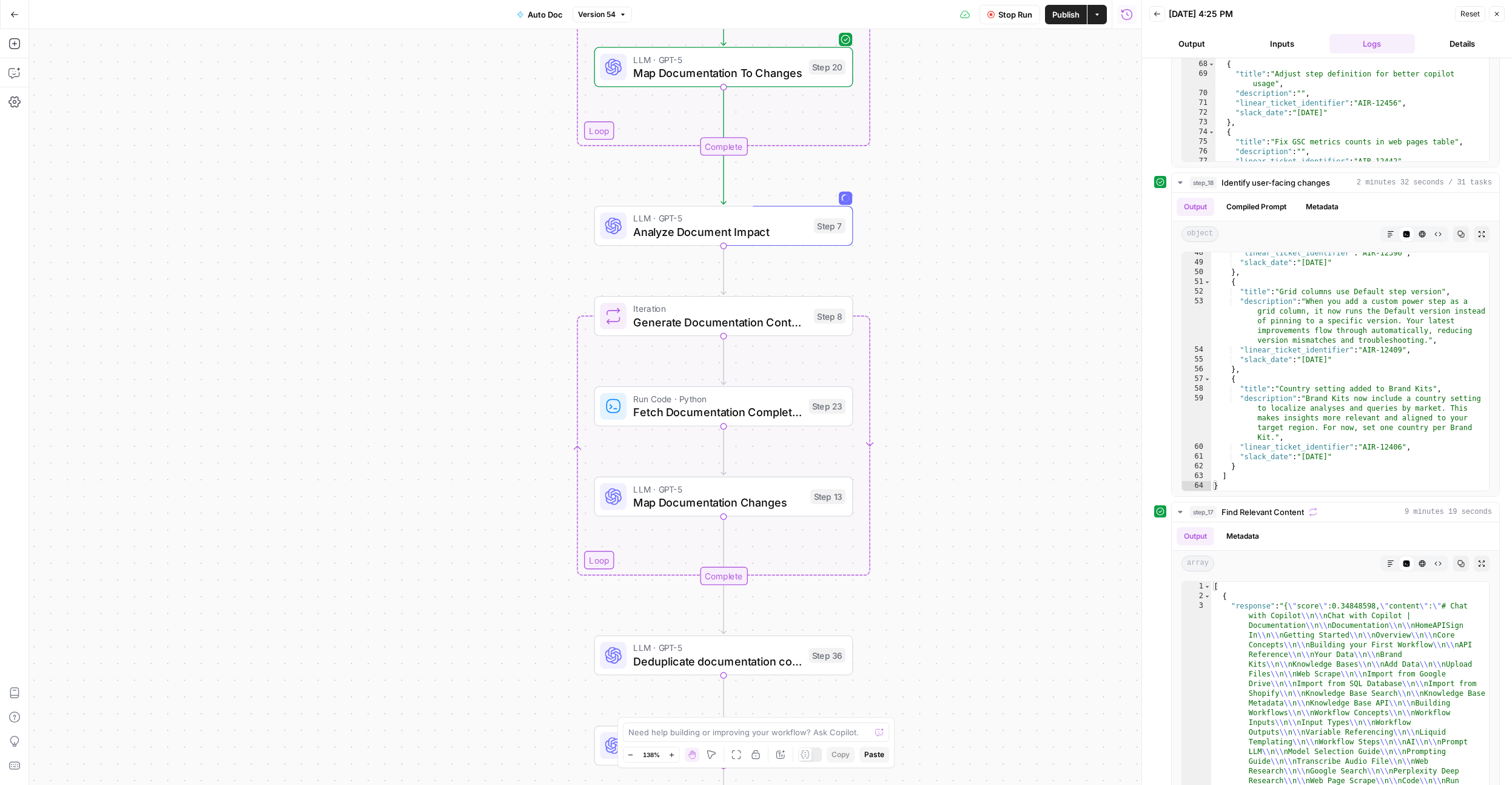
click at [406, 367] on div "true false Workflow Set Inputs Inputs Run Code · Python Fetch Slack Messages St…" at bounding box center [586, 408] width 1112 height 756
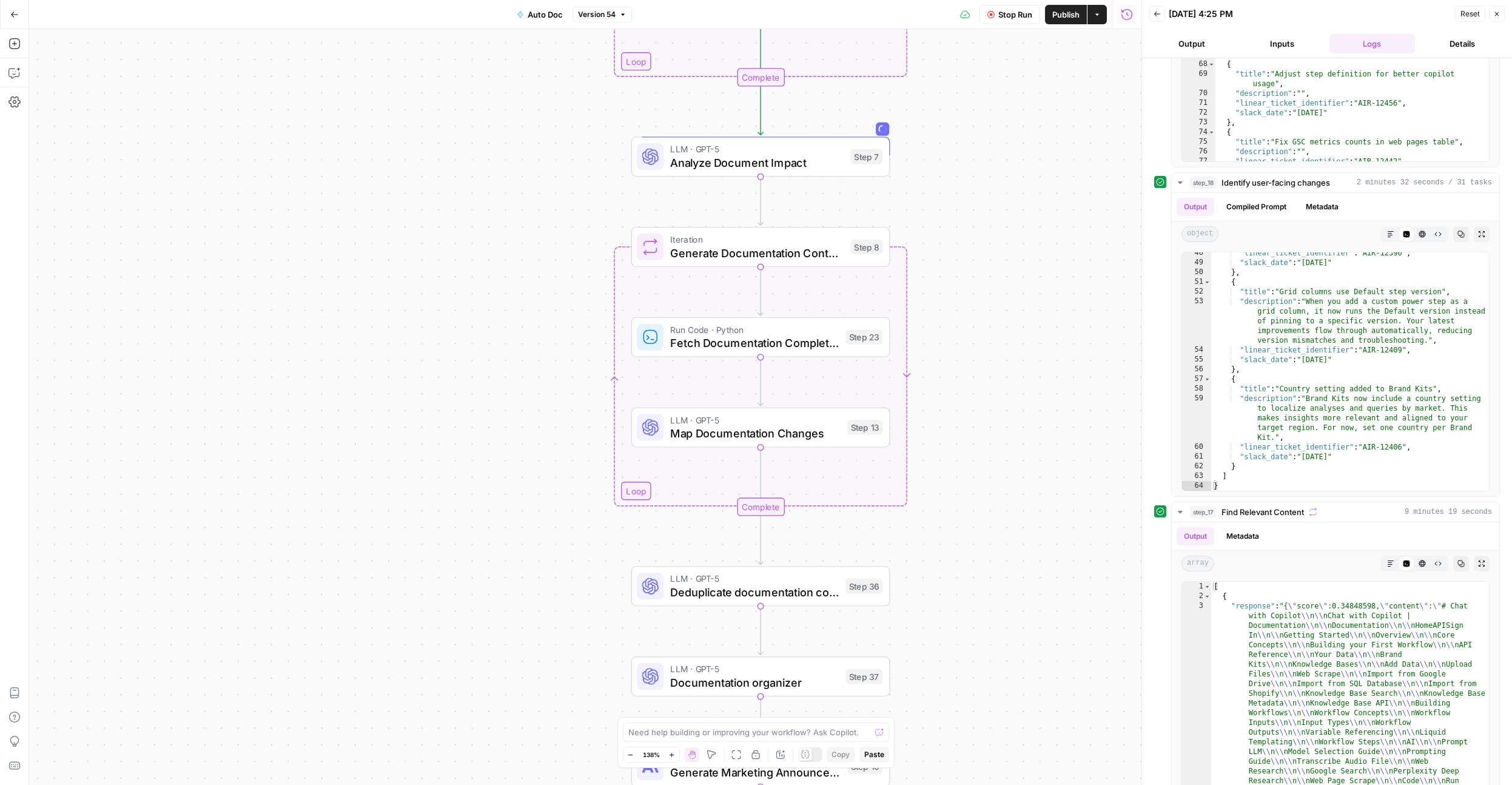
drag, startPoint x: 424, startPoint y: 355, endPoint x: 463, endPoint y: 282, distance: 82.8
click at [463, 282] on div "true false Workflow Set Inputs Inputs Run Code · Python Fetch Slack Messages St…" at bounding box center [586, 408] width 1112 height 756
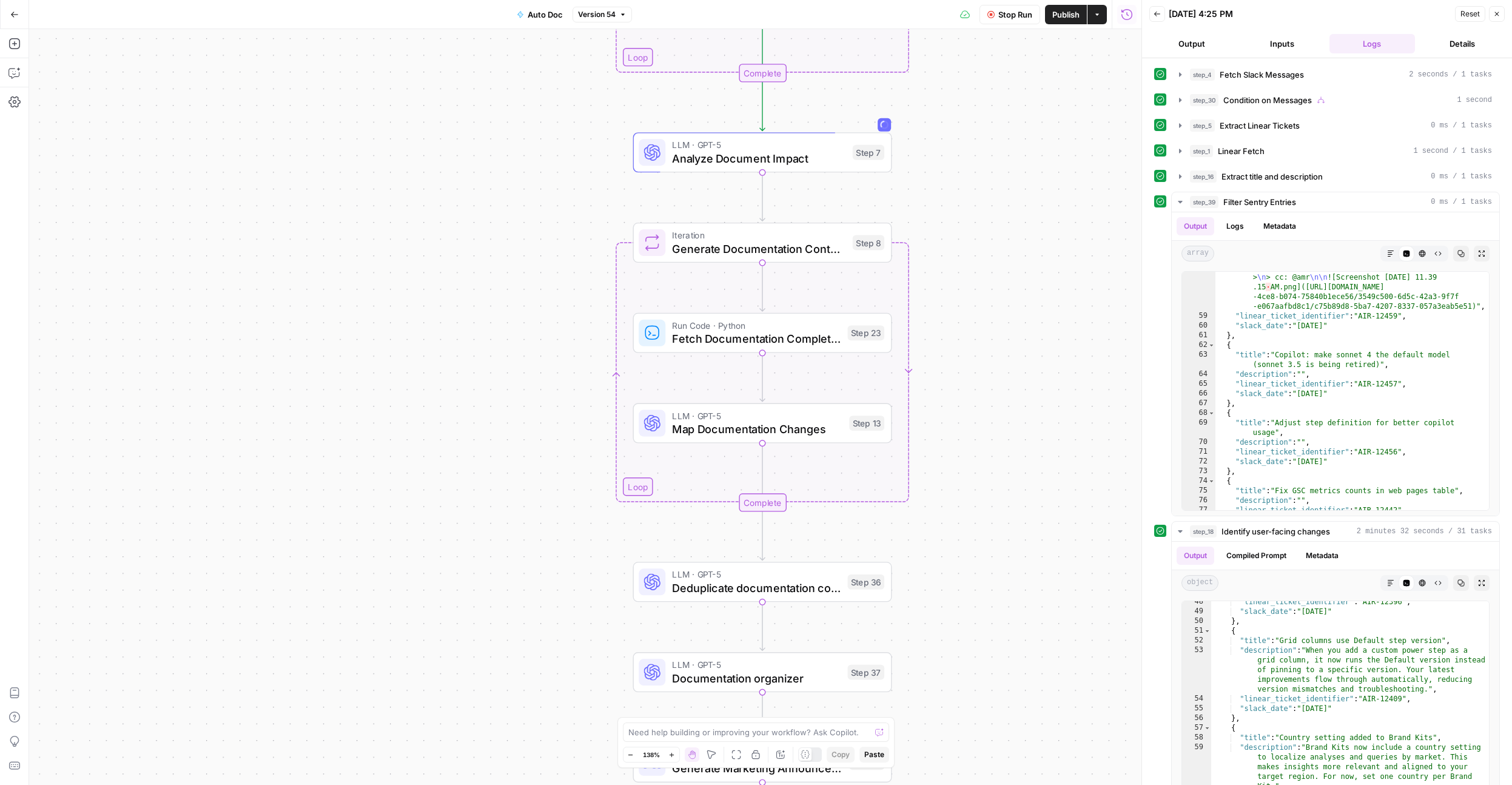
scroll to position [772, 0]
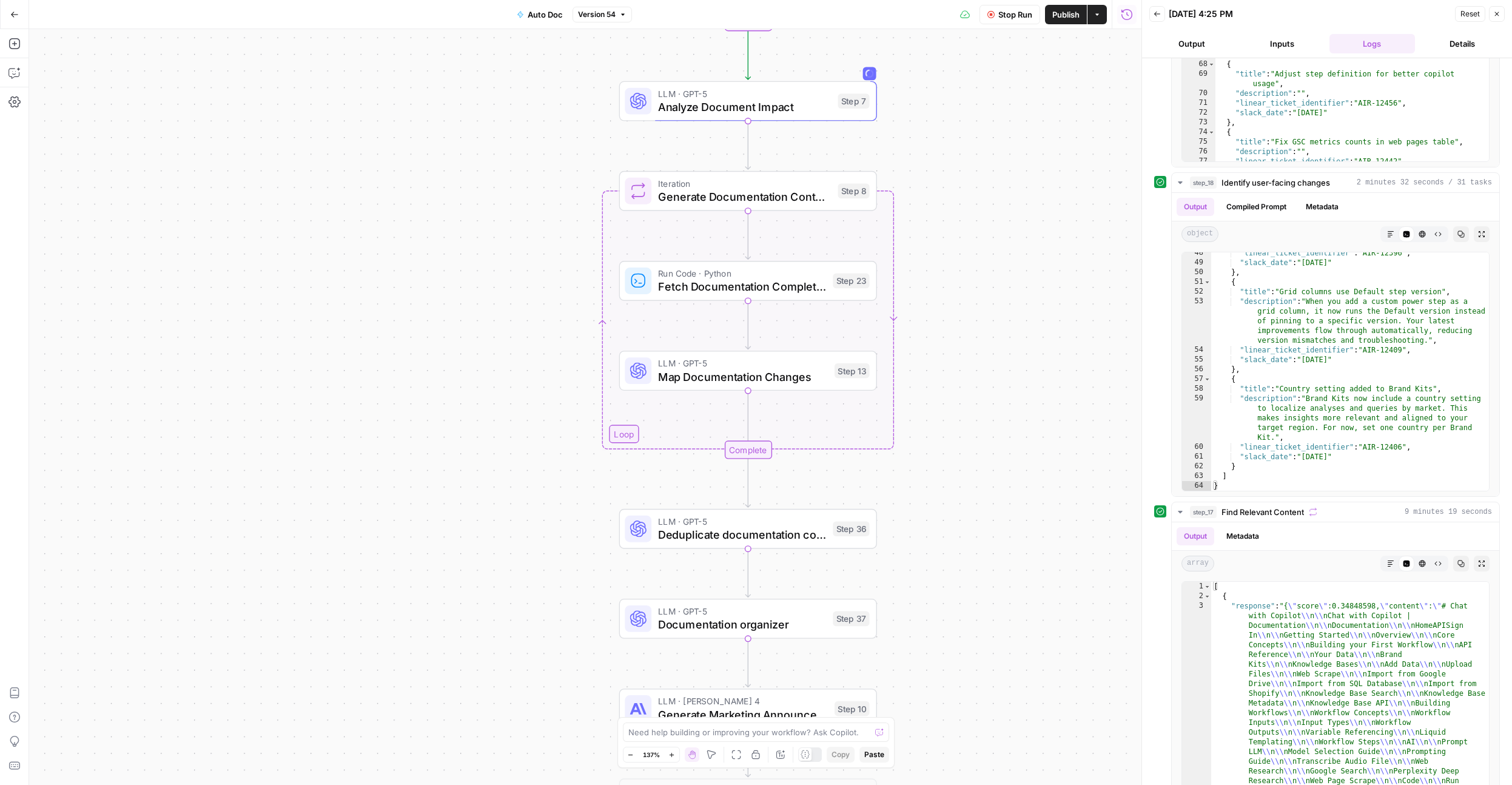
click at [1004, 14] on span "Stop Run" at bounding box center [1016, 14] width 34 height 12
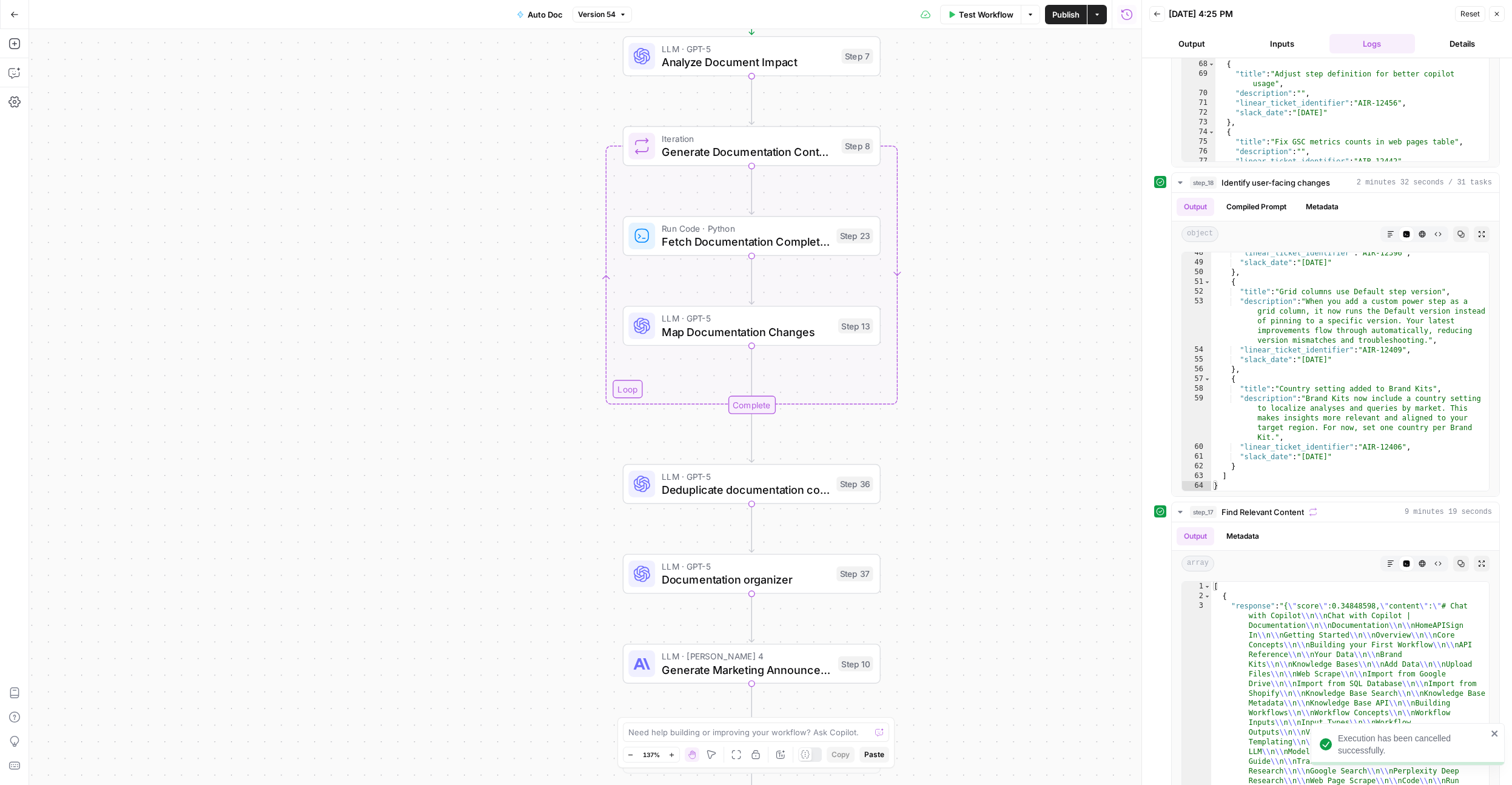
drag, startPoint x: 512, startPoint y: 236, endPoint x: 519, endPoint y: 187, distance: 49.5
click at [519, 187] on div "true false Workflow Set Inputs Inputs Run Code · Python Fetch Slack Messages St…" at bounding box center [586, 408] width 1112 height 756
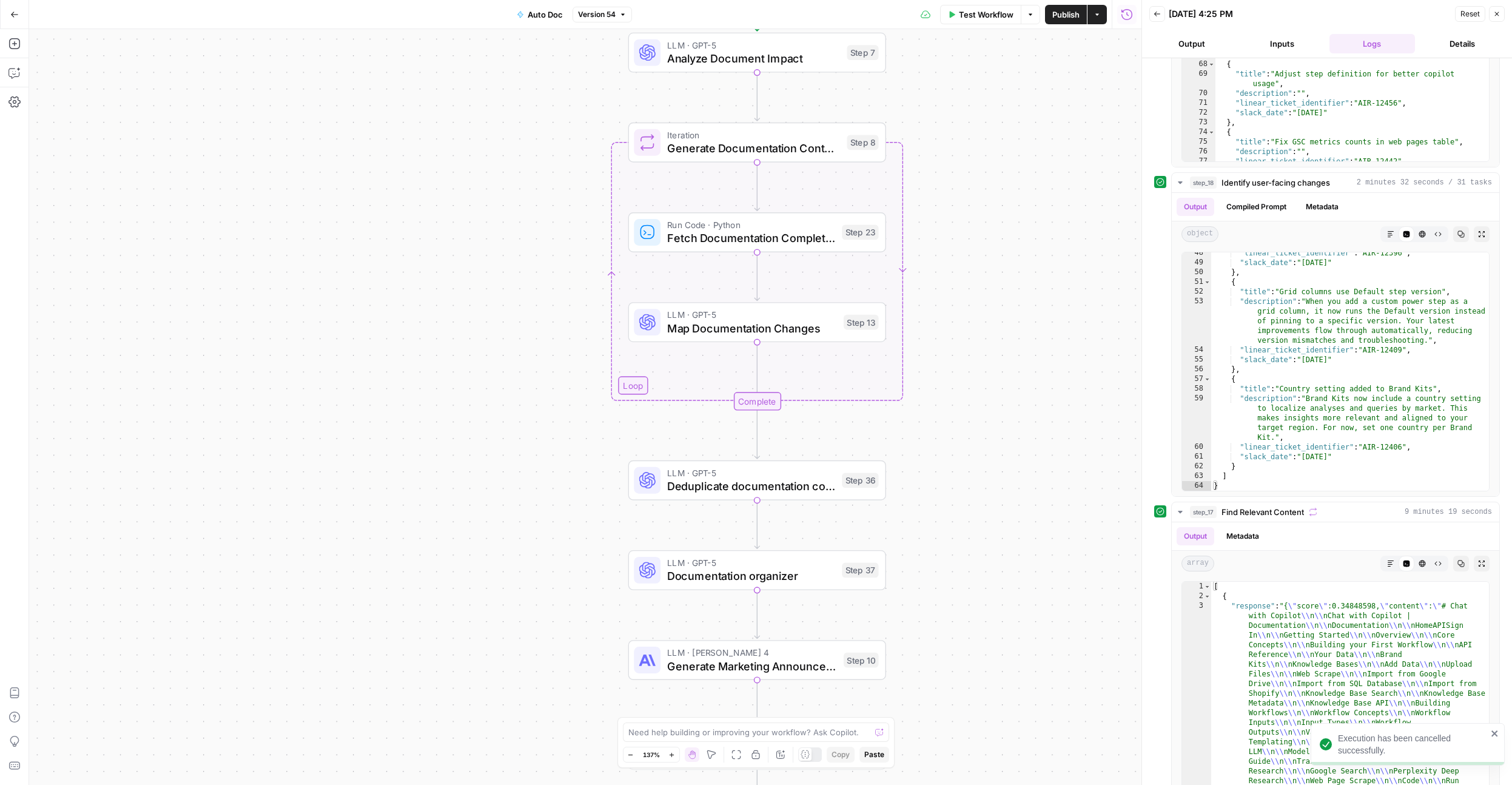
click at [521, 207] on div "true false Workflow Set Inputs Inputs Run Code · Python Fetch Slack Messages St…" at bounding box center [586, 408] width 1112 height 756
